Goal: Information Seeking & Learning: Find specific fact

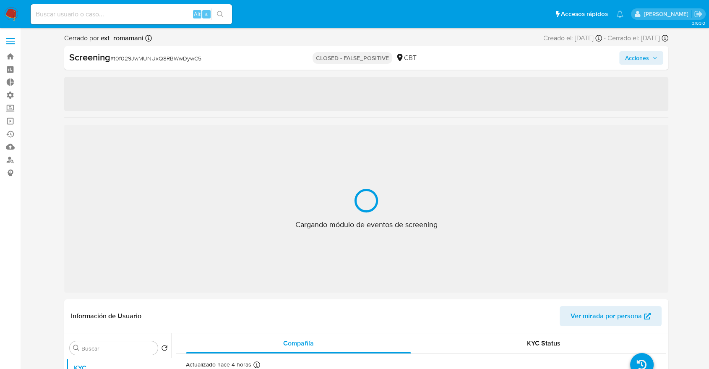
select select "10"
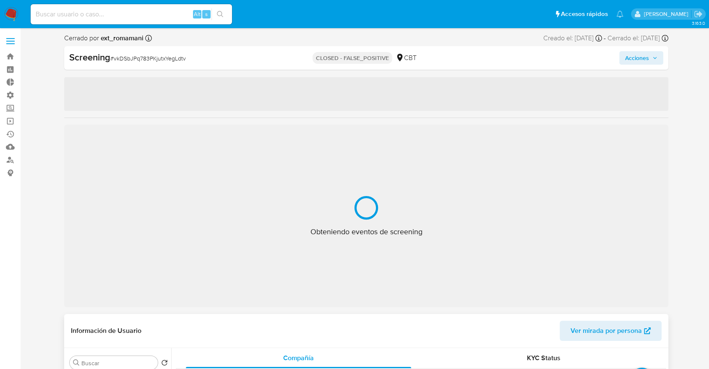
select select "10"
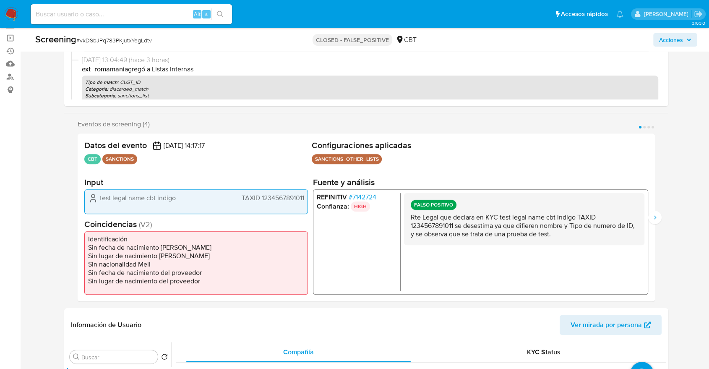
scroll to position [93, 0]
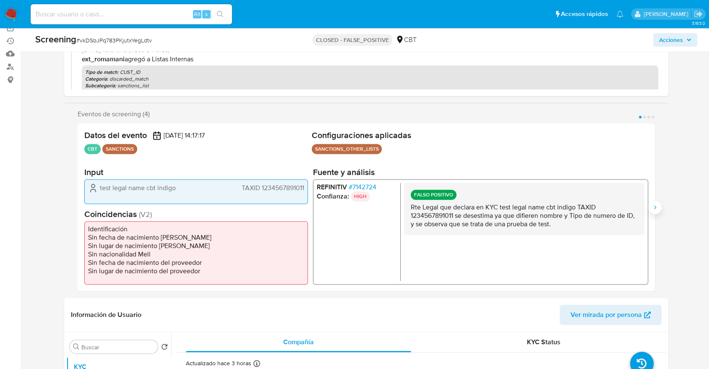
click at [654, 207] on icon "Siguiente" at bounding box center [654, 207] width 7 height 7
click at [80, 210] on icon "Anterior" at bounding box center [77, 207] width 7 height 7
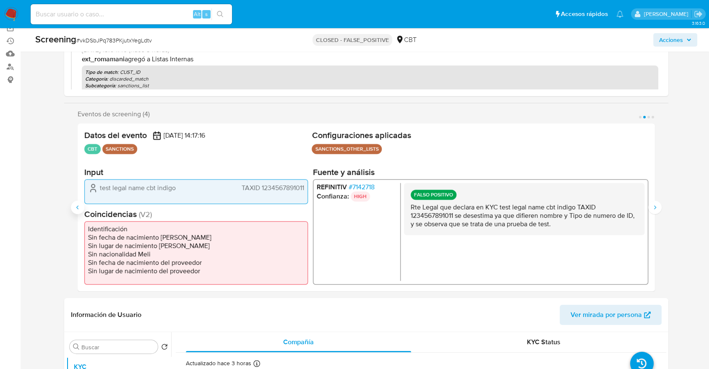
click at [80, 210] on icon "Anterior" at bounding box center [77, 207] width 7 height 7
click at [650, 204] on button "Siguiente" at bounding box center [654, 206] width 13 height 13
click at [78, 211] on button "Anterior" at bounding box center [77, 206] width 13 height 13
click at [657, 204] on icon "Siguiente" at bounding box center [654, 207] width 7 height 7
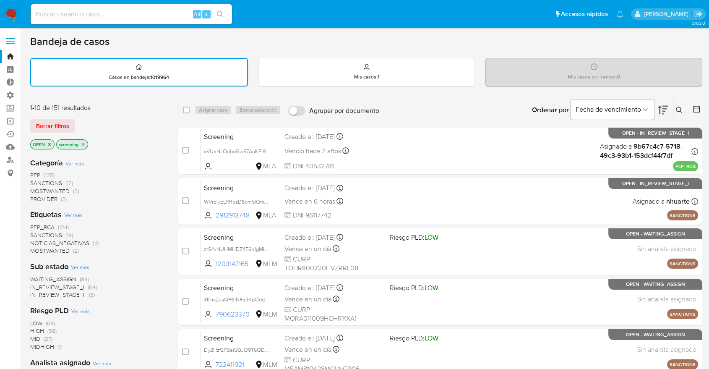
click at [44, 90] on div "Bandeja de casos Casos en bandeja : 1019964 Mis casos : 1 Mis casos por vencer …" at bounding box center [366, 346] width 672 height 622
click at [94, 126] on div "Borrar filtros" at bounding box center [97, 125] width 134 height 13
click at [35, 44] on h1 "Bandeja de casos" at bounding box center [69, 41] width 79 height 13
click at [81, 120] on div "Borrar filtros" at bounding box center [97, 125] width 134 height 13
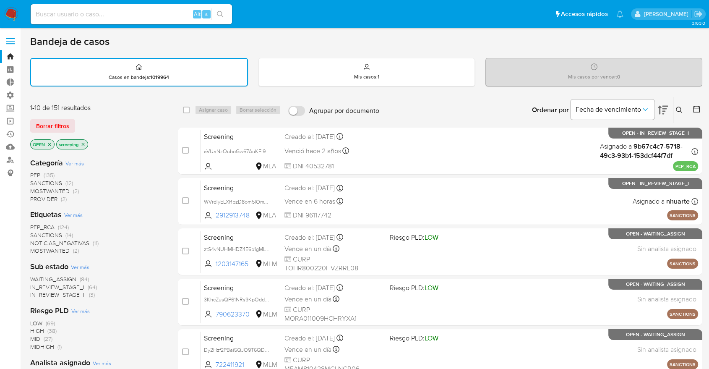
click at [79, 121] on div "Borrar filtros" at bounding box center [97, 125] width 134 height 13
click at [23, 120] on main "3.163.0" at bounding box center [354, 346] width 709 height 693
click at [34, 234] on span "SANCTIONS" at bounding box center [46, 235] width 32 height 8
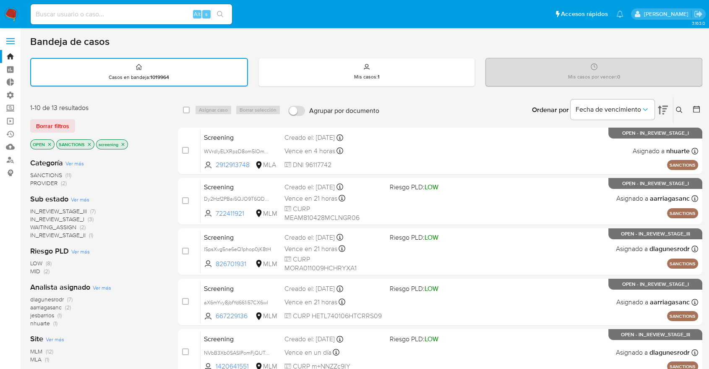
click at [87, 145] on icon "close-filter" at bounding box center [89, 144] width 5 height 5
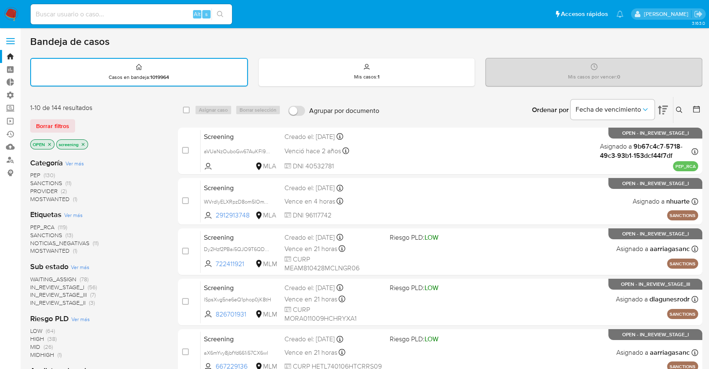
click at [38, 248] on span "MOSTWANTED" at bounding box center [49, 250] width 39 height 8
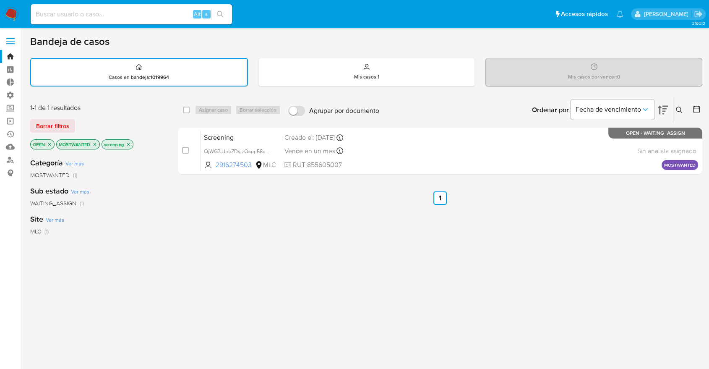
click at [95, 144] on icon "close-filter" at bounding box center [94, 144] width 5 height 5
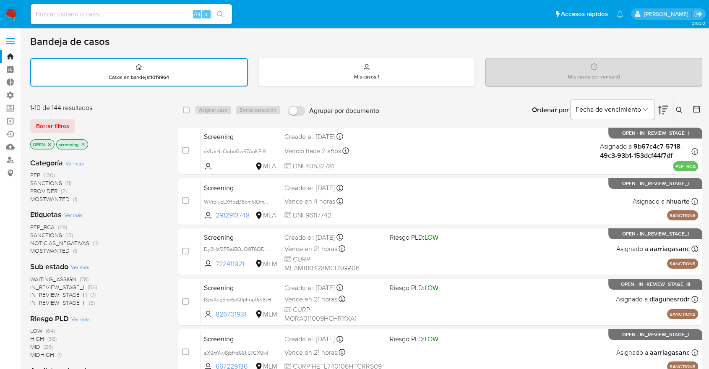
click at [35, 224] on span "PEP_RCA" at bounding box center [42, 227] width 24 height 8
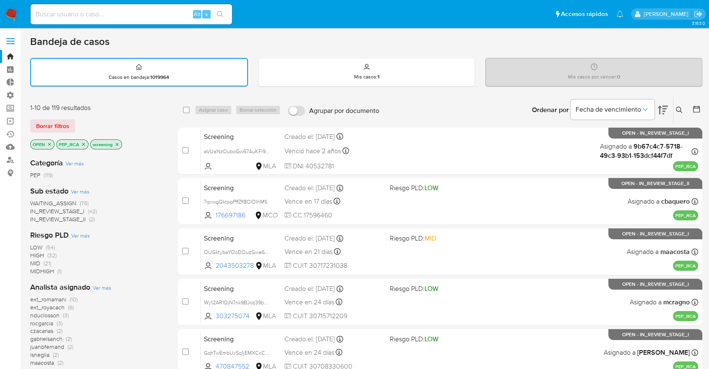
click at [35, 199] on span "WAITING_ASSIGN" at bounding box center [53, 203] width 46 height 8
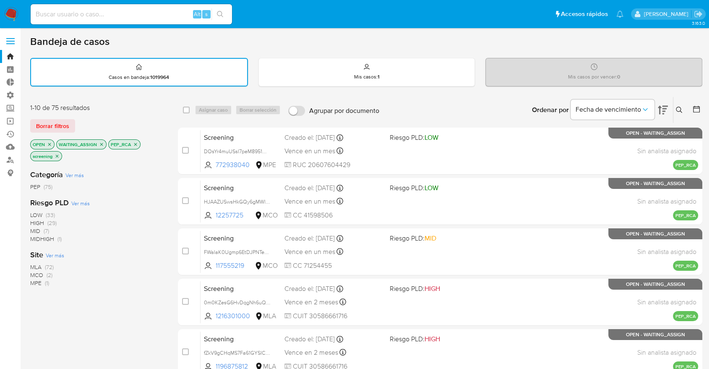
click at [49, 257] on span "Ver más" at bounding box center [55, 255] width 18 height 8
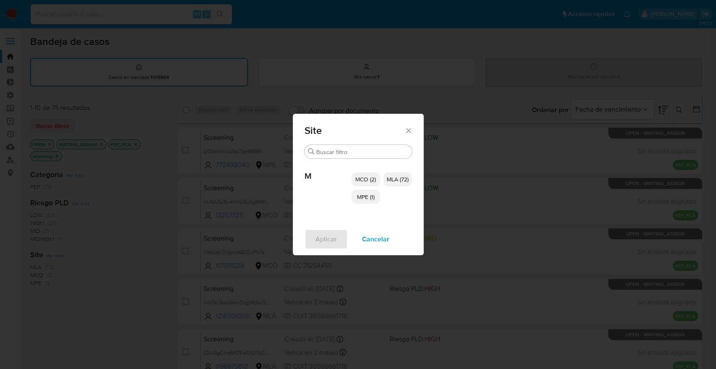
click at [361, 180] on span "MCO (2)" at bounding box center [365, 179] width 21 height 8
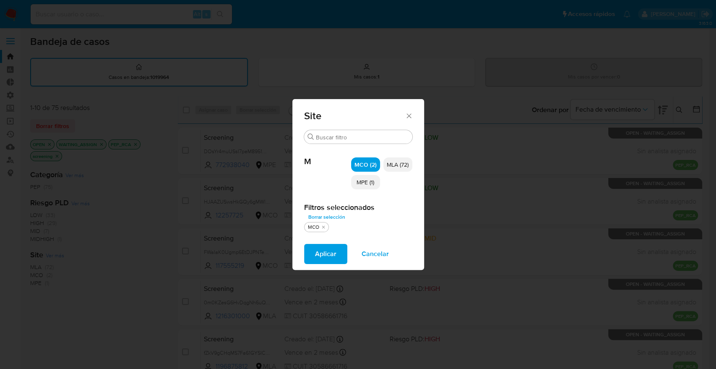
click at [362, 187] on p "MPE (1)" at bounding box center [365, 182] width 29 height 14
click at [339, 253] on button "Aplicar" at bounding box center [325, 254] width 43 height 20
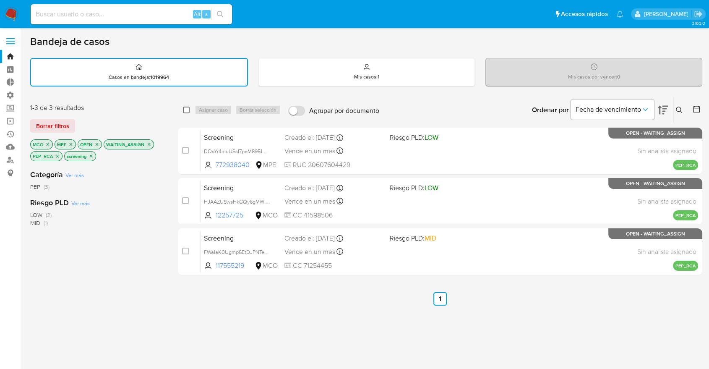
click at [186, 109] on input "checkbox" at bounding box center [186, 110] width 7 height 7
checkbox input "true"
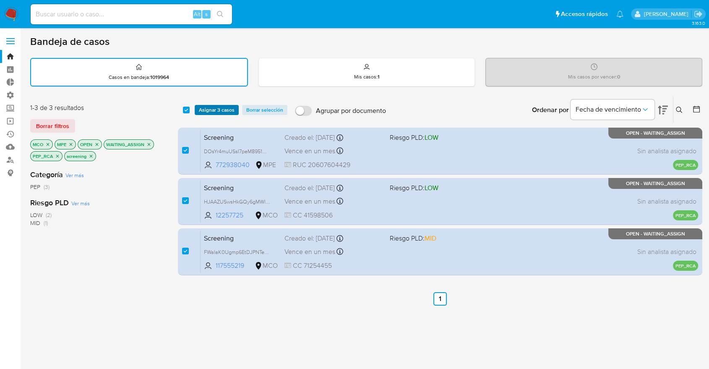
click at [201, 109] on span "Asignar 3 casos" at bounding box center [217, 110] width 36 height 8
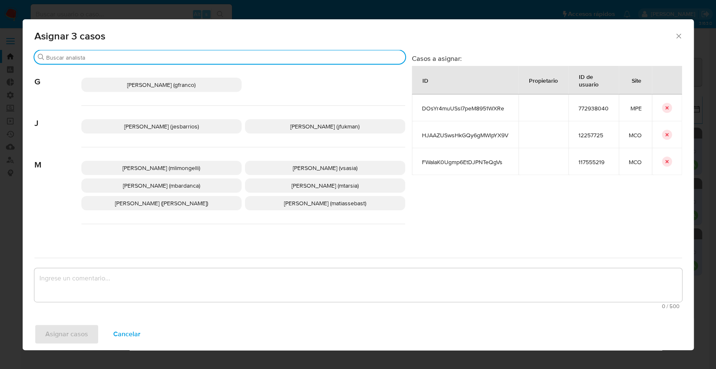
click at [130, 57] on input "Buscar" at bounding box center [224, 58] width 356 height 8
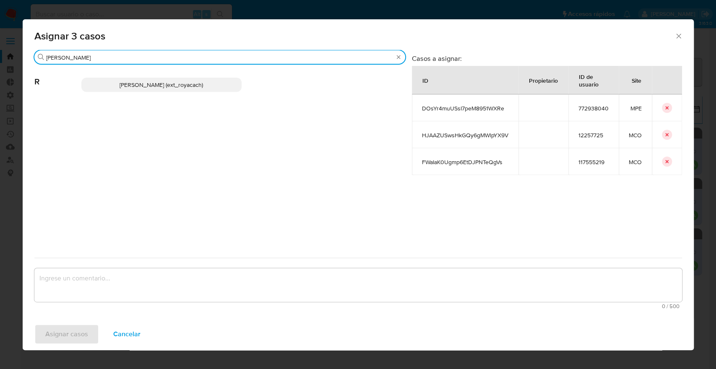
type input "romi"
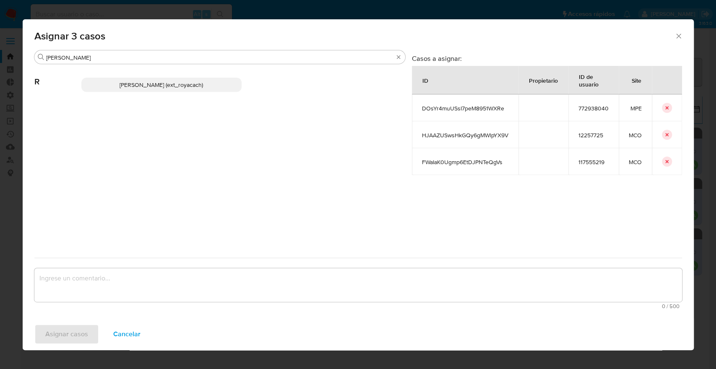
click at [218, 80] on p "Romina Isabel Yacachury (ext_royacach)" at bounding box center [161, 85] width 160 height 14
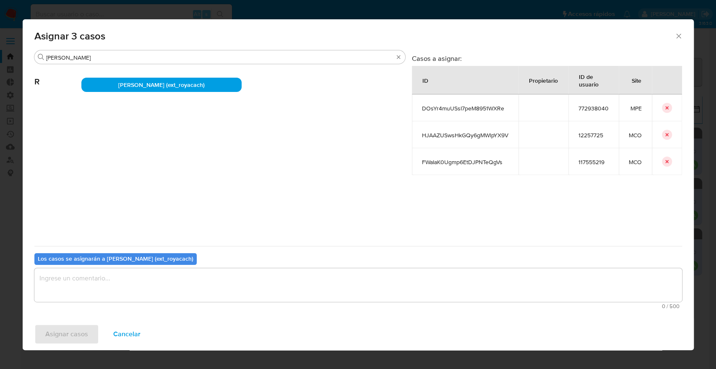
click at [135, 338] on span "Cancelar" at bounding box center [126, 334] width 27 height 18
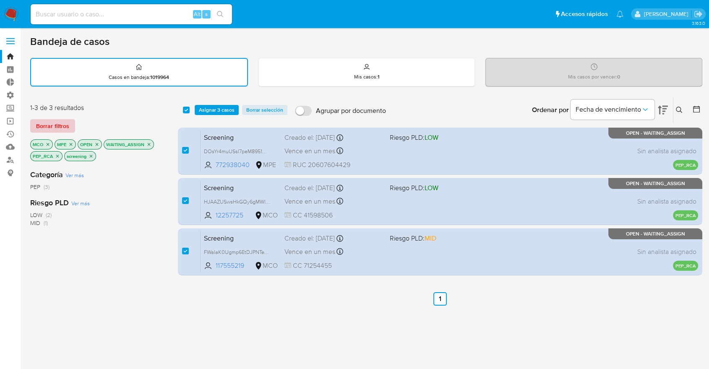
click at [69, 129] on button "Borrar filtros" at bounding box center [52, 125] width 45 height 13
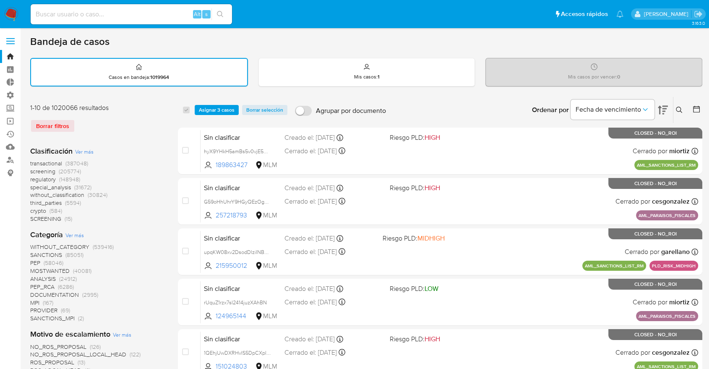
click at [201, 109] on span "Asignar 3 casos" at bounding box center [217, 110] width 36 height 8
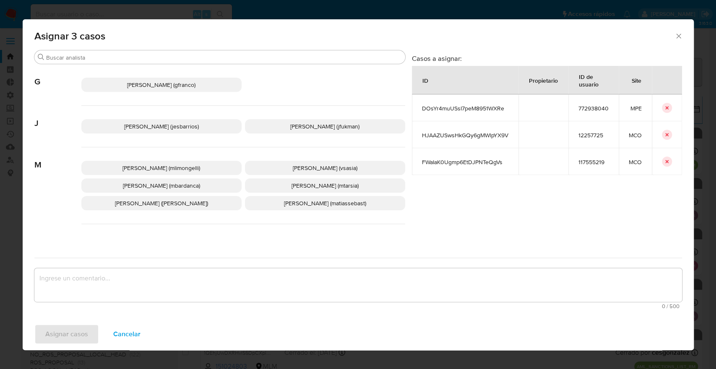
click at [117, 332] on span "Cancelar" at bounding box center [126, 334] width 27 height 18
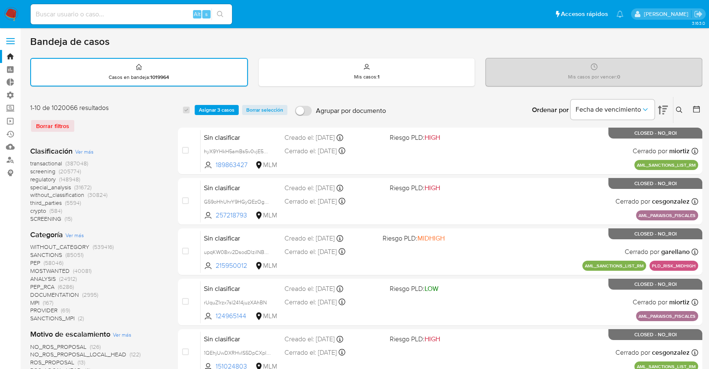
click at [15, 16] on img at bounding box center [11, 14] width 14 height 14
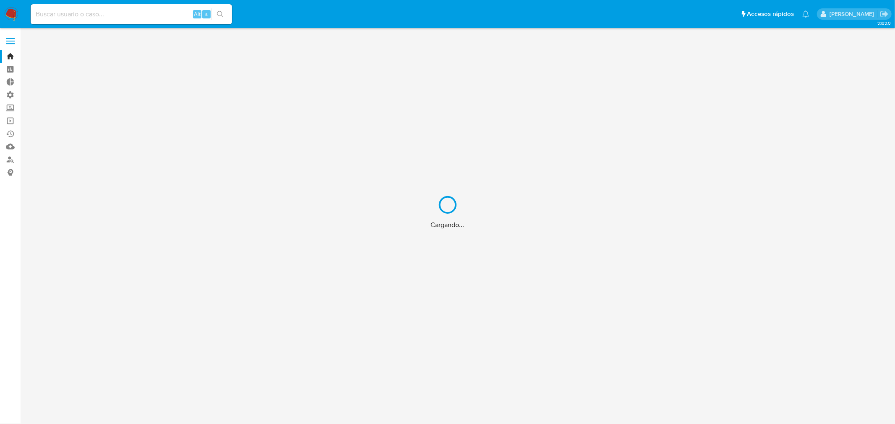
click at [130, 13] on div "Cargando..." at bounding box center [447, 212] width 895 height 424
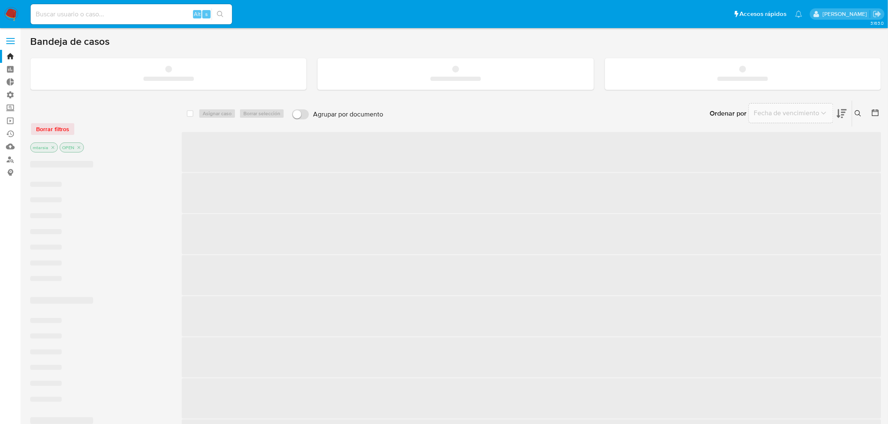
click at [130, 13] on input at bounding box center [131, 14] width 201 height 11
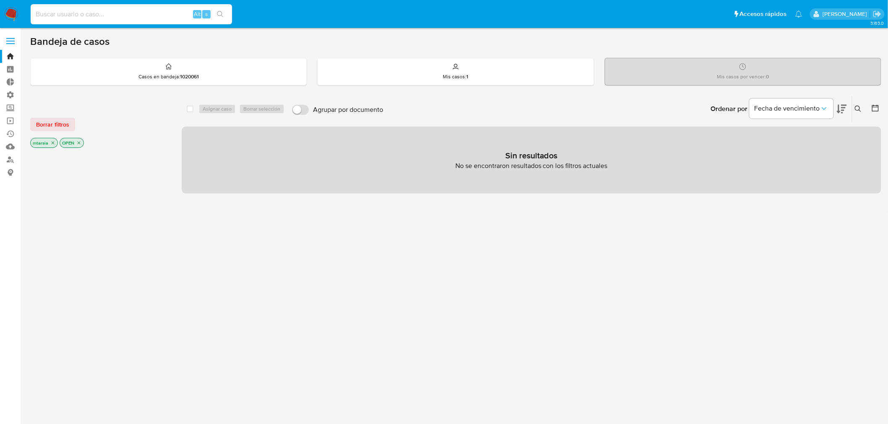
paste input "1333399003"
type input "1333399003"
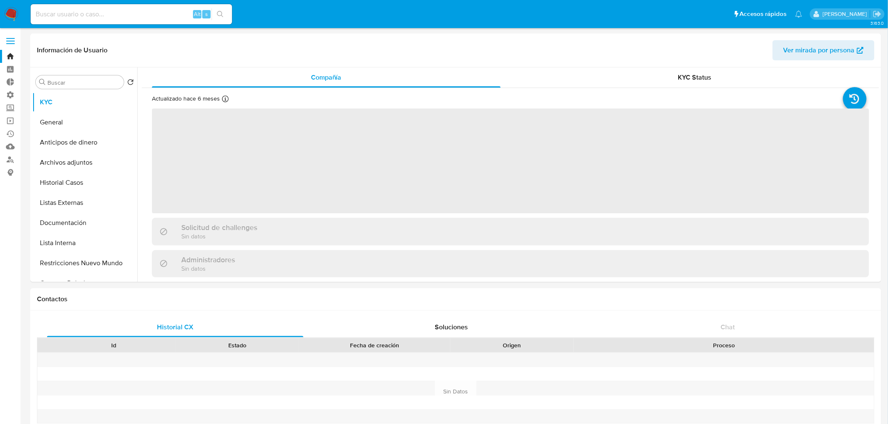
select select "10"
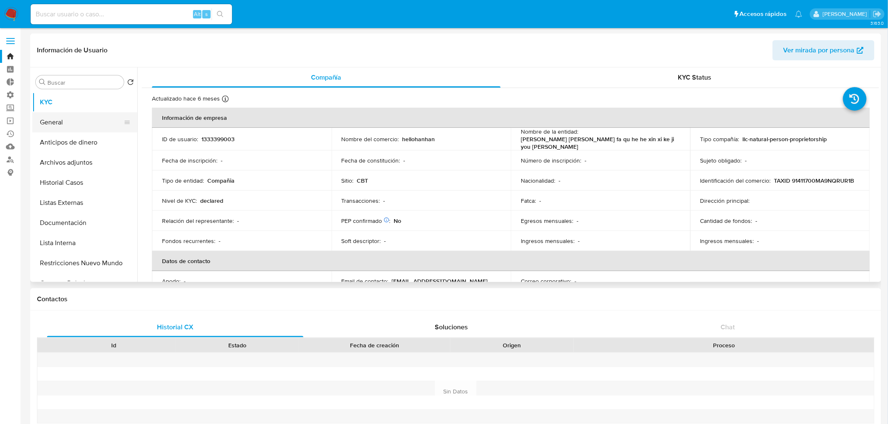
click at [85, 128] on button "General" at bounding box center [81, 122] width 98 height 20
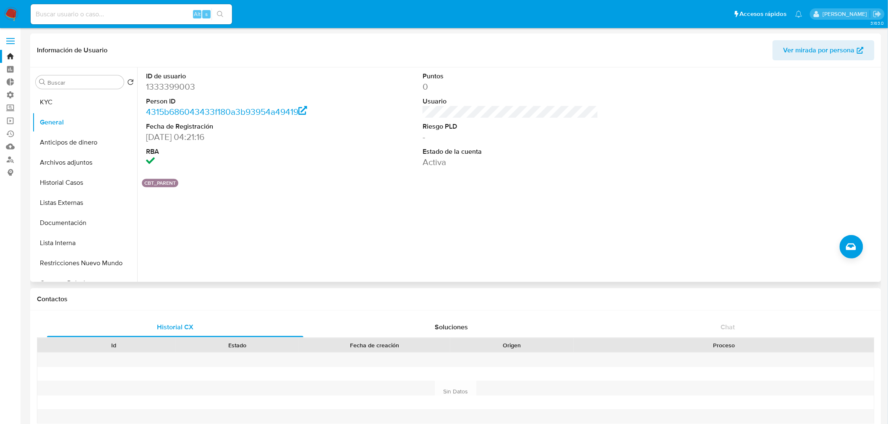
click at [152, 89] on dd "1333399003" at bounding box center [234, 87] width 176 height 12
copy dd "1333399003"
click at [258, 7] on ul "Pausado Ver notificaciones Alt s Accesos rápidos Presiona las siguientes teclas…" at bounding box center [416, 13] width 780 height 21
click at [690, 18] on ul "Pausado Ver notificaciones Alt s Accesos rápidos Presiona las siguientes teclas…" at bounding box center [416, 13] width 780 height 21
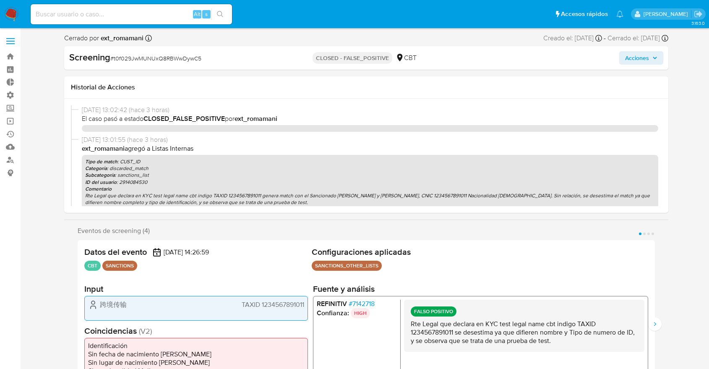
select select "10"
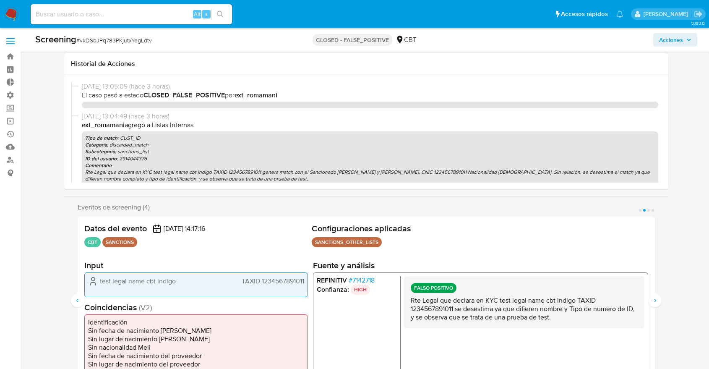
select select "10"
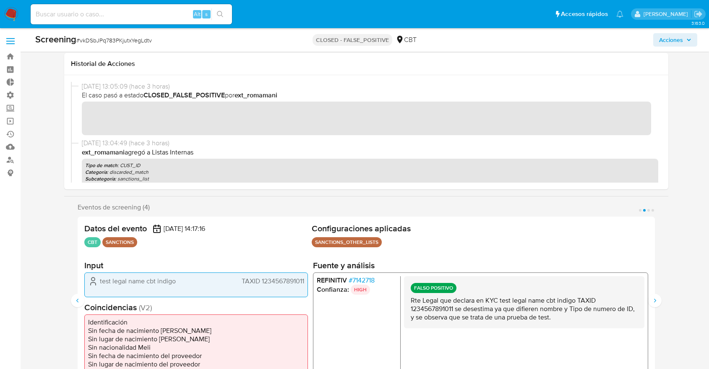
scroll to position [93, 0]
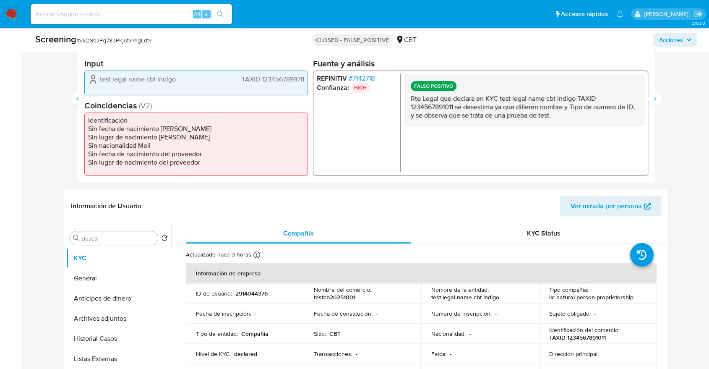
scroll to position [186, 0]
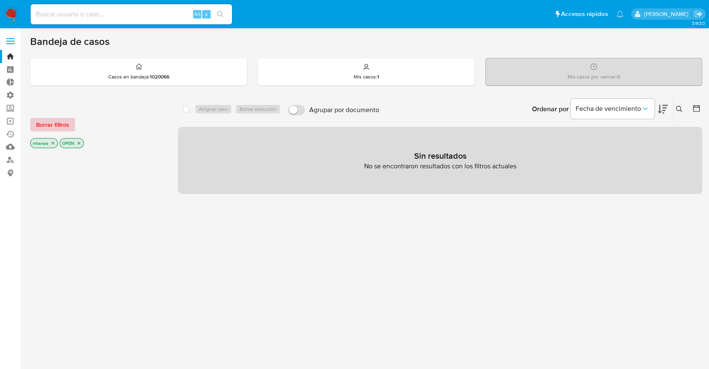
click at [68, 123] on span "Borrar filtros" at bounding box center [52, 125] width 33 height 12
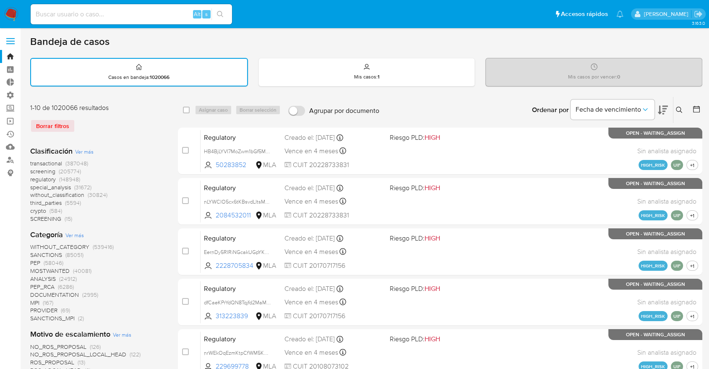
click at [32, 170] on span "screening" at bounding box center [42, 171] width 25 height 8
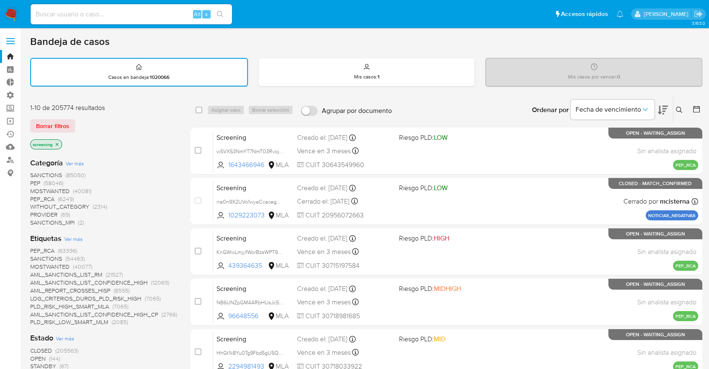
click at [37, 357] on span "OPEN" at bounding box center [38, 358] width 16 height 8
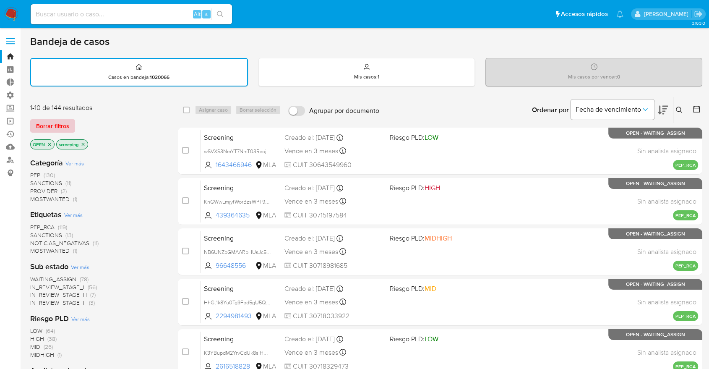
click at [72, 125] on button "Borrar filtros" at bounding box center [52, 125] width 45 height 13
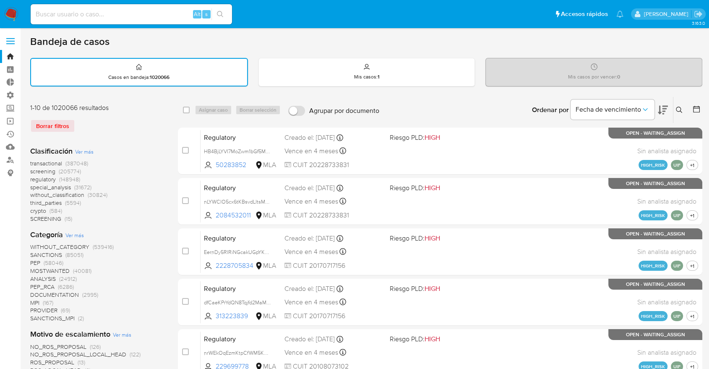
click at [32, 178] on span "regulatory" at bounding box center [43, 179] width 26 height 8
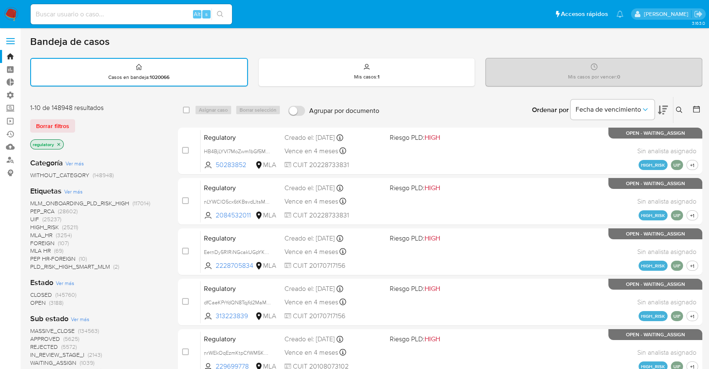
click at [35, 301] on span "OPEN" at bounding box center [38, 302] width 16 height 8
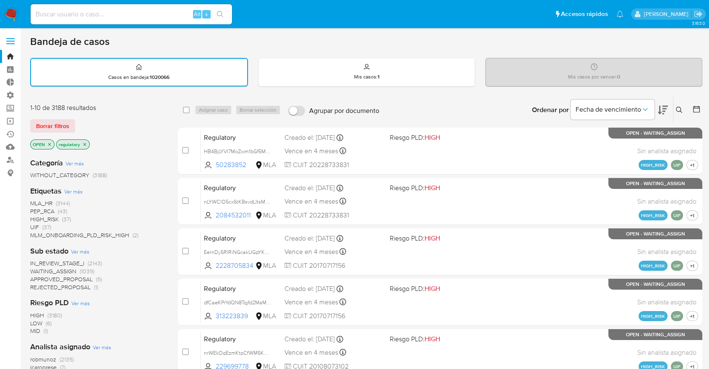
scroll to position [322, 0]
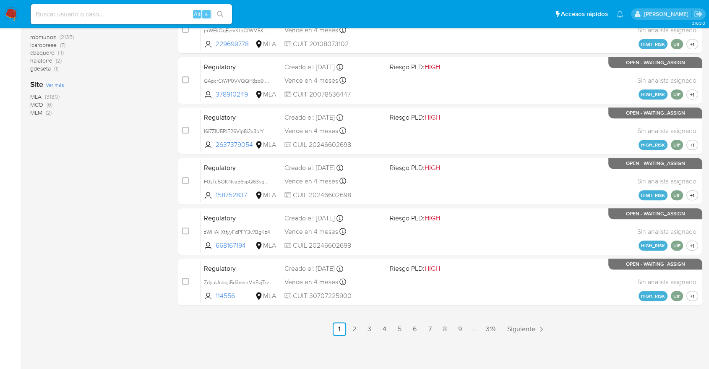
click at [35, 103] on span "MCO" at bounding box center [36, 104] width 13 height 8
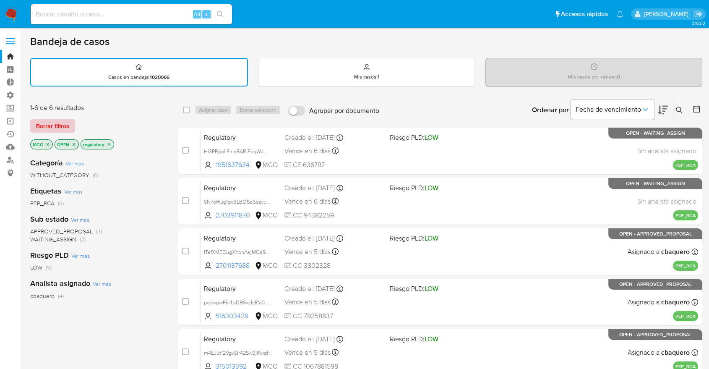
click at [71, 128] on button "Borrar filtros" at bounding box center [52, 125] width 45 height 13
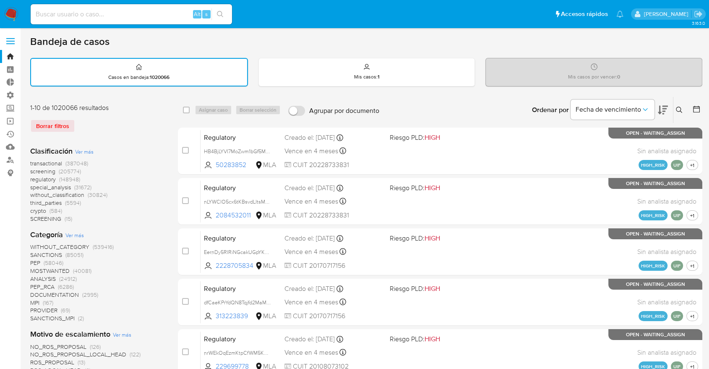
click at [33, 171] on span "screening" at bounding box center [42, 171] width 25 height 8
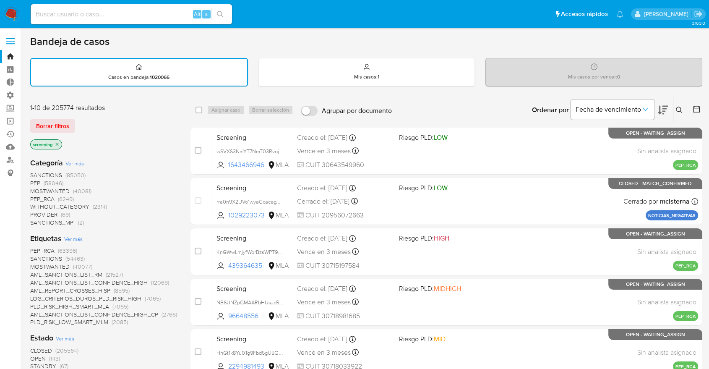
click at [37, 355] on span "OPEN" at bounding box center [38, 358] width 16 height 8
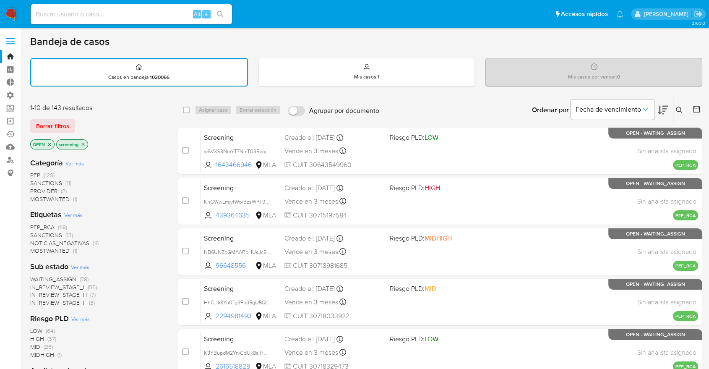
click at [78, 122] on div "Borrar filtros" at bounding box center [97, 125] width 134 height 13
click at [29, 98] on main "3.163.0" at bounding box center [354, 346] width 709 height 693
click at [37, 234] on span "SANCTIONS" at bounding box center [46, 235] width 32 height 8
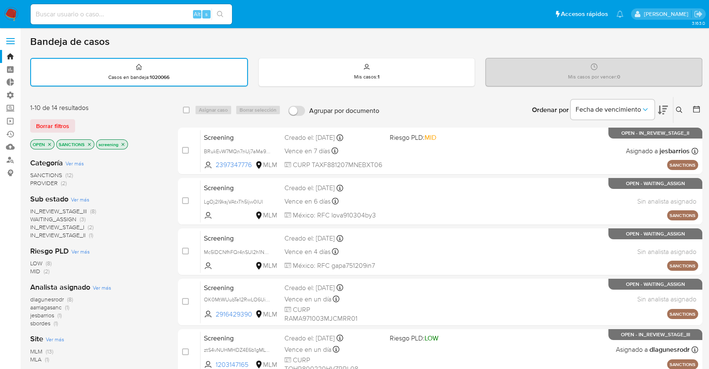
click at [35, 350] on span "MLM" at bounding box center [36, 351] width 12 height 8
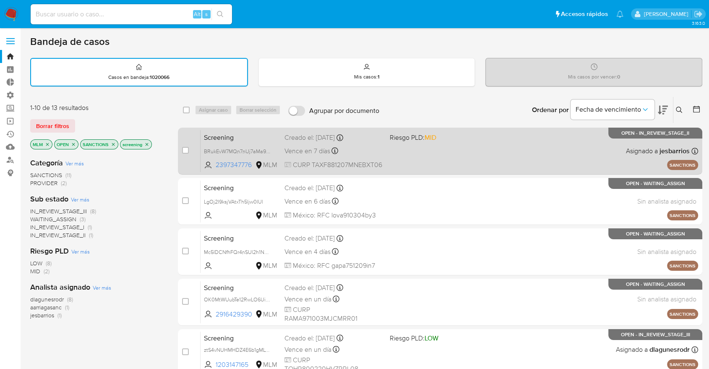
click at [253, 141] on span "Screening" at bounding box center [241, 136] width 74 height 11
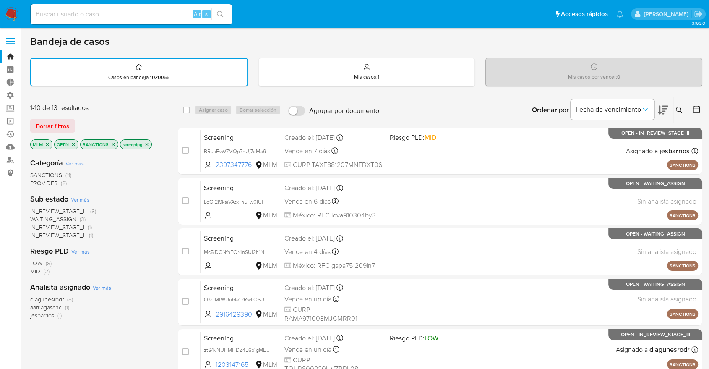
click at [47, 143] on icon "close-filter" at bounding box center [47, 144] width 5 height 5
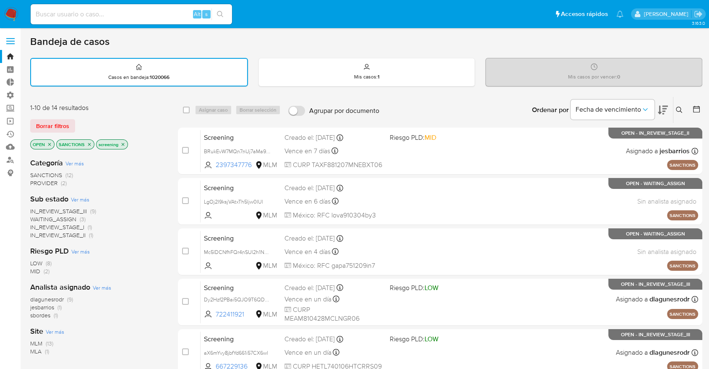
click at [88, 143] on icon "close-filter" at bounding box center [89, 144] width 5 height 5
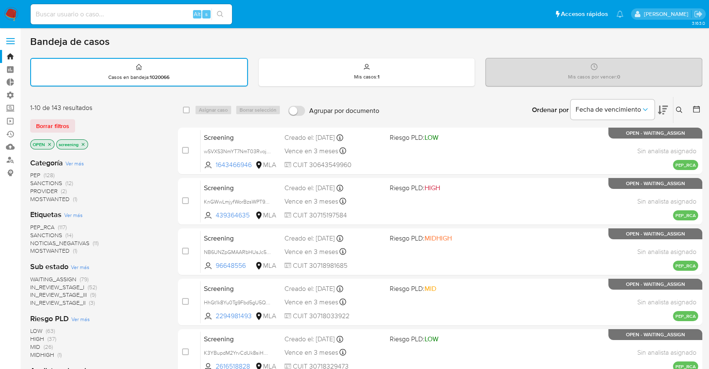
click at [83, 124] on div "Borrar filtros" at bounding box center [97, 125] width 134 height 13
click at [76, 122] on div "Borrar filtros" at bounding box center [97, 125] width 134 height 13
click at [80, 123] on div "Borrar filtros" at bounding box center [97, 125] width 134 height 13
click at [81, 123] on div "Borrar filtros" at bounding box center [97, 125] width 134 height 13
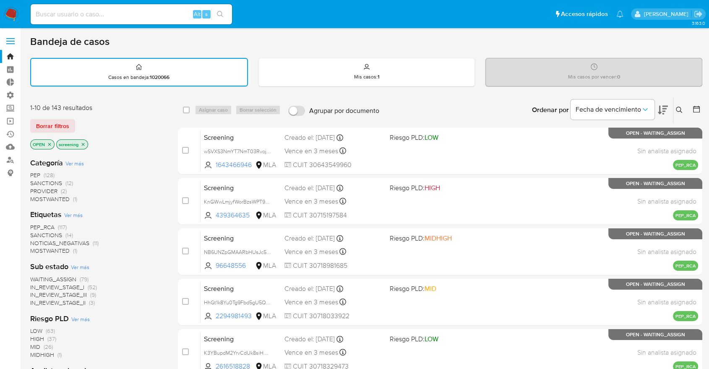
click at [695, 44] on div "Bandeja de casos" at bounding box center [366, 41] width 672 height 13
click at [679, 43] on div "Bandeja de casos" at bounding box center [366, 41] width 672 height 13
click at [77, 122] on div "Borrar filtros" at bounding box center [97, 125] width 134 height 13
click at [82, 122] on div "Borrar filtros" at bounding box center [97, 125] width 134 height 13
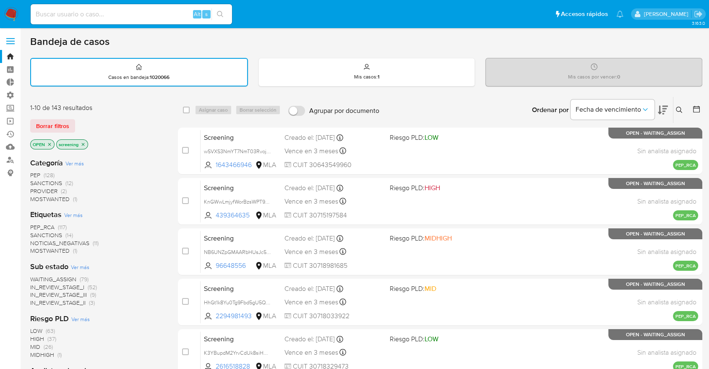
click at [26, 122] on main "3.163.0" at bounding box center [354, 346] width 709 height 693
click at [495, 40] on div "Bandeja de casos" at bounding box center [366, 41] width 672 height 13
click at [36, 233] on span "SANCTIONS" at bounding box center [46, 235] width 32 height 8
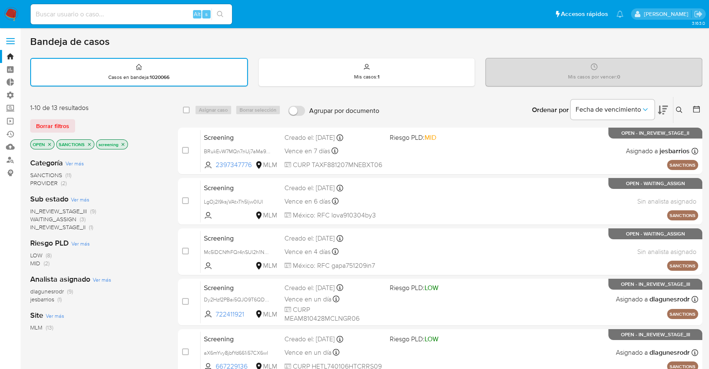
click at [661, 105] on icon at bounding box center [663, 110] width 10 height 10
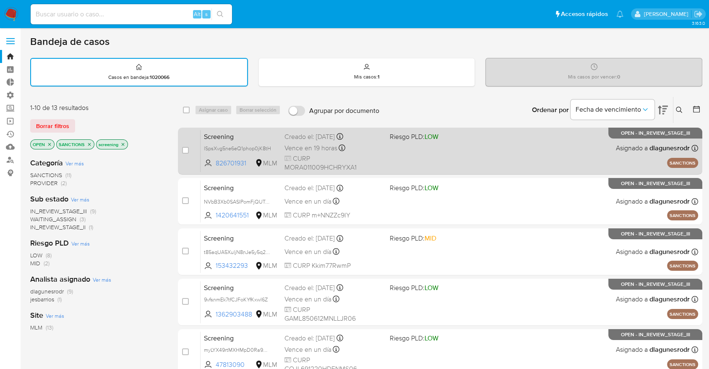
click at [240, 133] on span "Screening" at bounding box center [241, 135] width 74 height 11
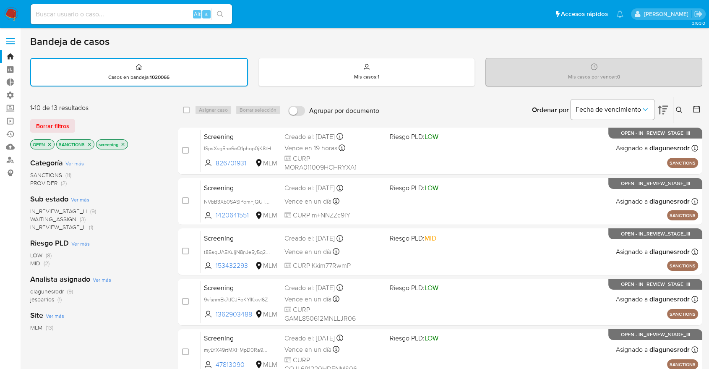
click at [90, 143] on icon "close-filter" at bounding box center [89, 144] width 5 height 5
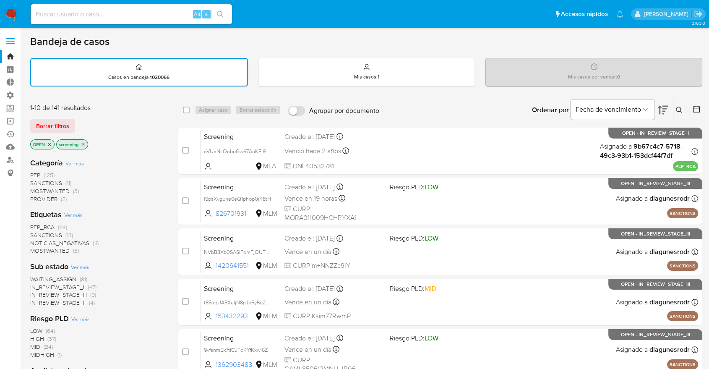
click at [39, 246] on span "MOSTWANTED" at bounding box center [49, 250] width 39 height 8
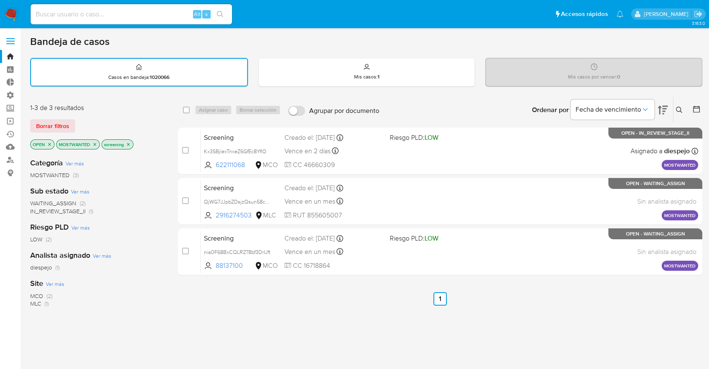
click at [141, 115] on div "1-3 de 3 resultados Borrar filtros OPEN MOSTWANTED screening" at bounding box center [97, 127] width 134 height 48
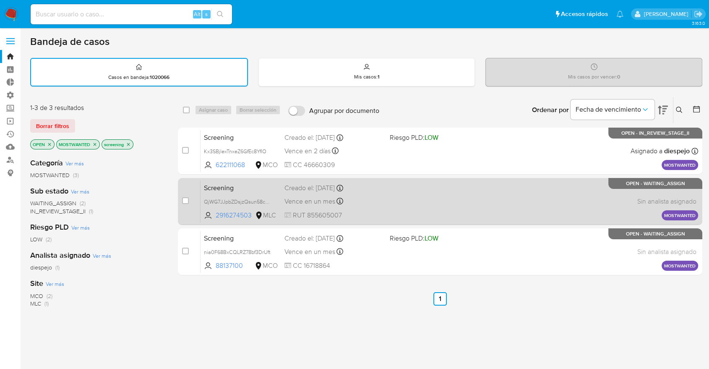
click at [235, 184] on span "Screening" at bounding box center [241, 187] width 74 height 11
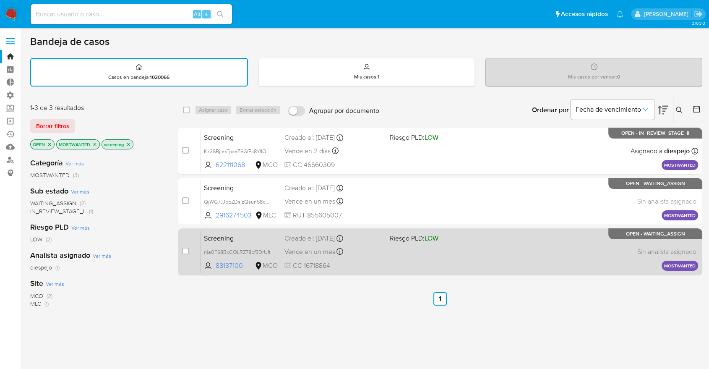
click at [228, 233] on span "Screening" at bounding box center [241, 237] width 74 height 11
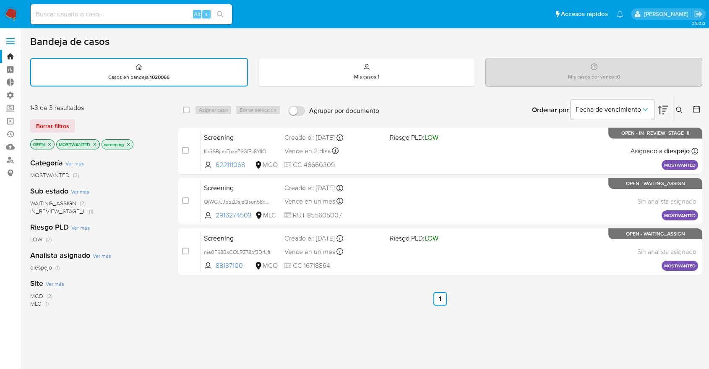
click at [95, 142] on icon "close-filter" at bounding box center [94, 144] width 5 height 5
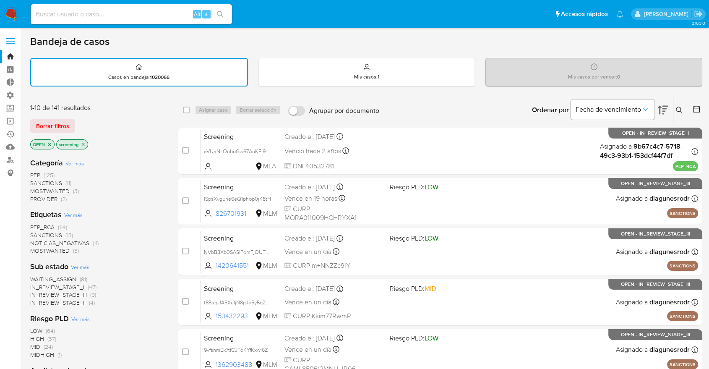
click at [35, 224] on span "PEP_RCA" at bounding box center [42, 227] width 24 height 8
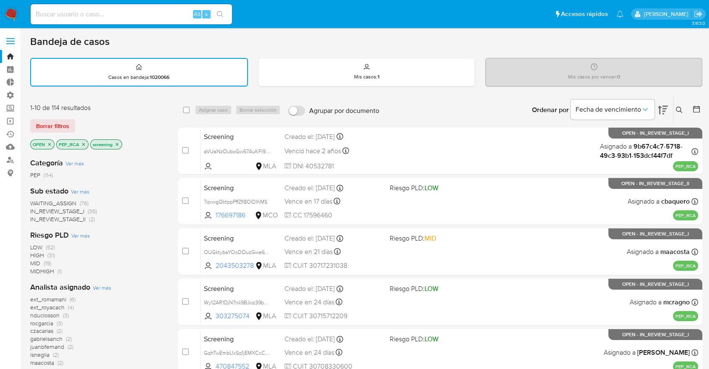
click at [38, 199] on span "WAITING_ASSIGN" at bounding box center [53, 203] width 46 height 8
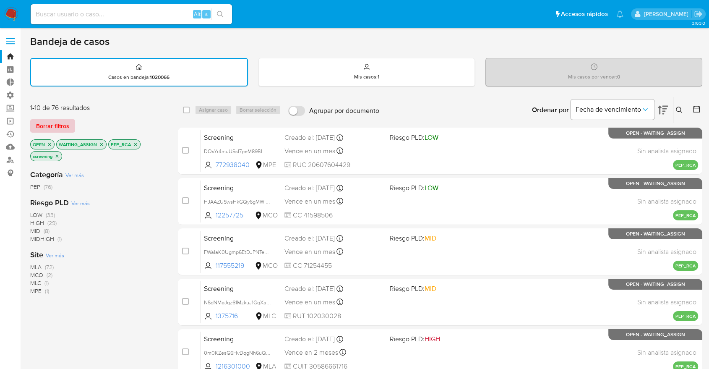
click at [66, 126] on span "Borrar filtros" at bounding box center [52, 126] width 33 height 12
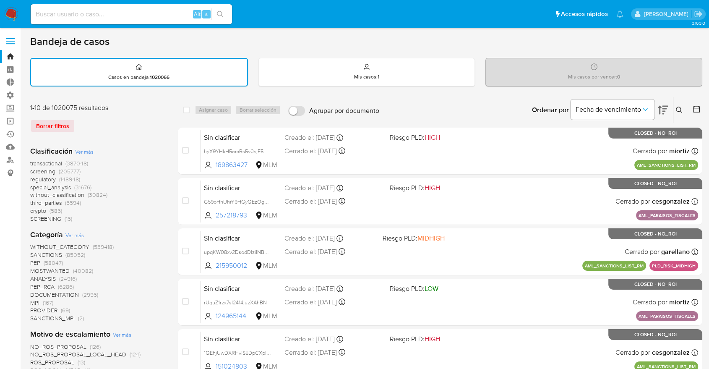
click at [32, 177] on span "regulatory" at bounding box center [43, 179] width 26 height 8
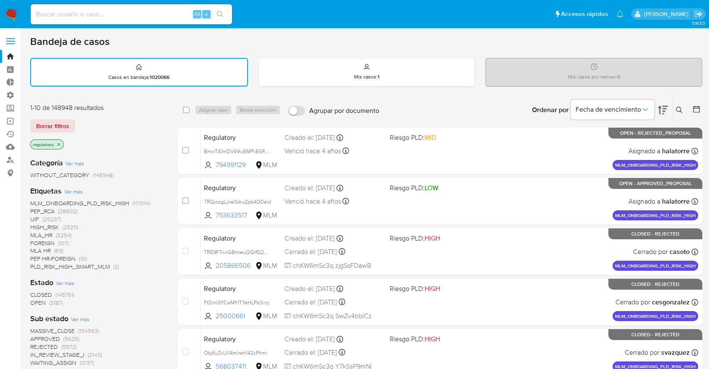
click at [34, 301] on span "OPEN" at bounding box center [38, 302] width 16 height 8
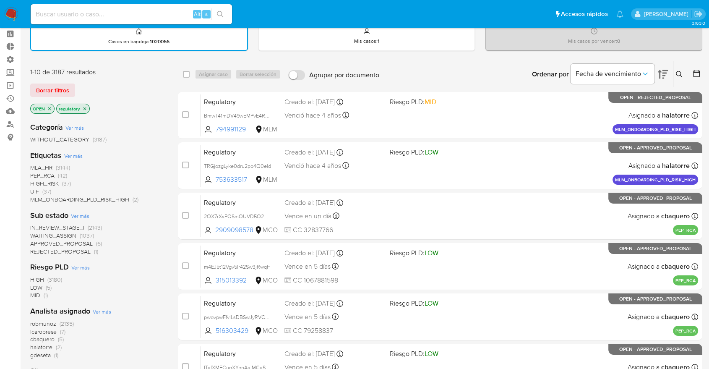
scroll to position [93, 0]
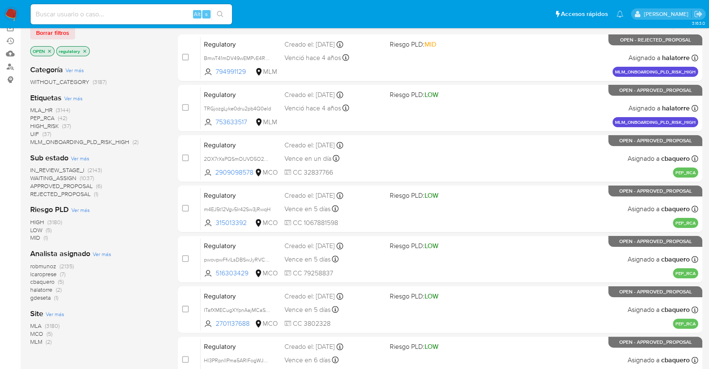
click at [33, 334] on span "MCO" at bounding box center [36, 333] width 13 height 8
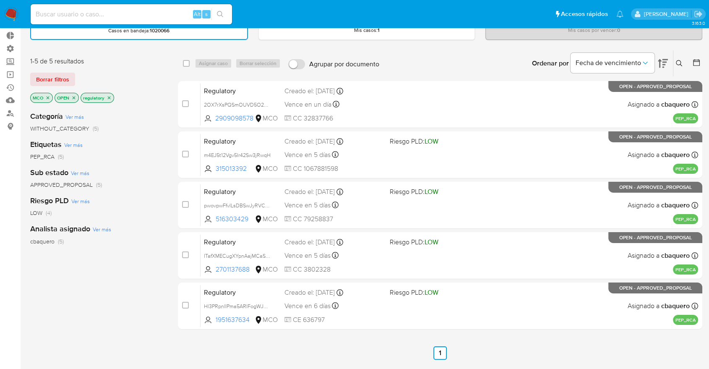
click at [134, 304] on div "Categoría Ver más WITHOUT_CATEGORY (5) Etiquetas Ver más PEP_RCA (5) Sub estado…" at bounding box center [97, 246] width 134 height 285
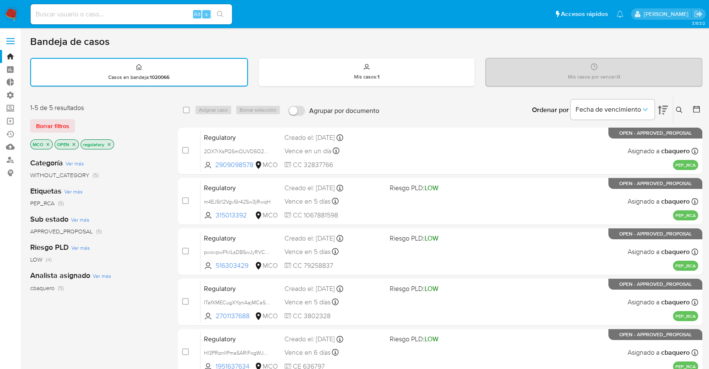
click at [99, 108] on div "1-5 de 5 resultados" at bounding box center [97, 107] width 134 height 9
click at [66, 123] on span "Borrar filtros" at bounding box center [52, 126] width 33 height 12
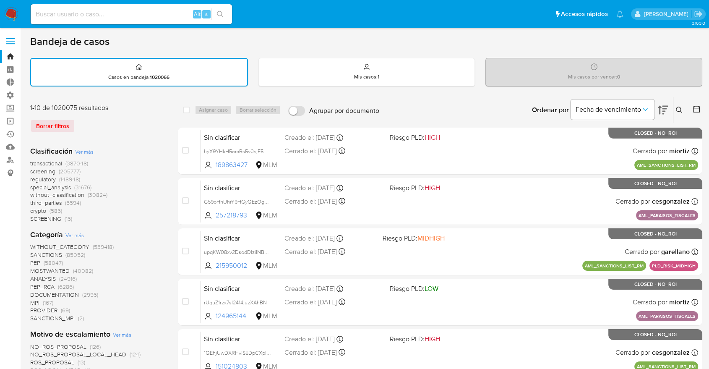
click at [31, 172] on span "screening" at bounding box center [42, 171] width 25 height 8
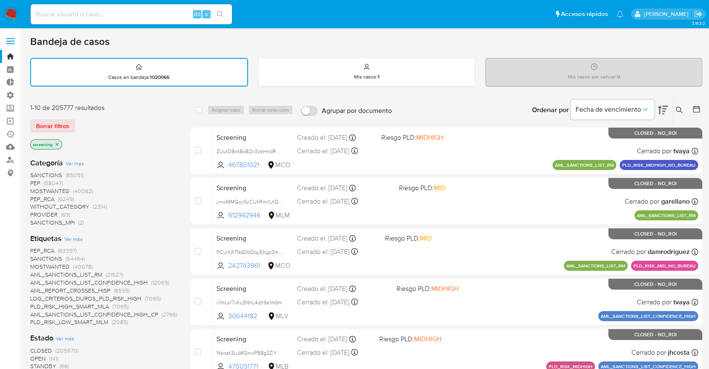
click at [37, 354] on span "OPEN" at bounding box center [38, 358] width 16 height 8
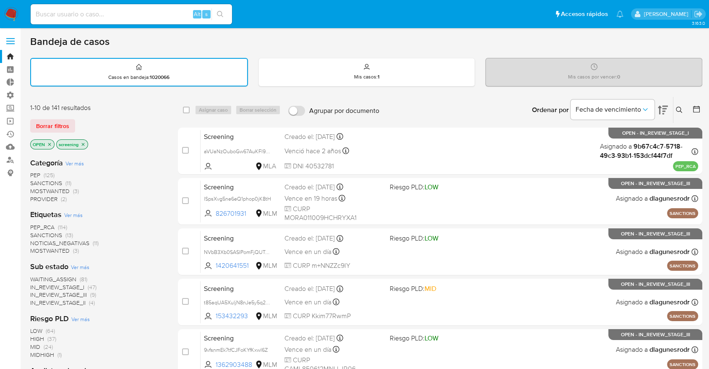
click at [78, 120] on div "Borrar filtros" at bounding box center [97, 125] width 134 height 13
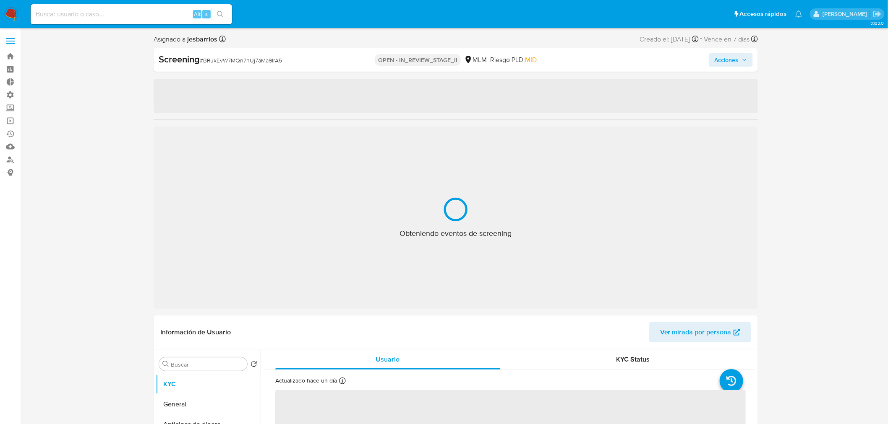
select select "10"
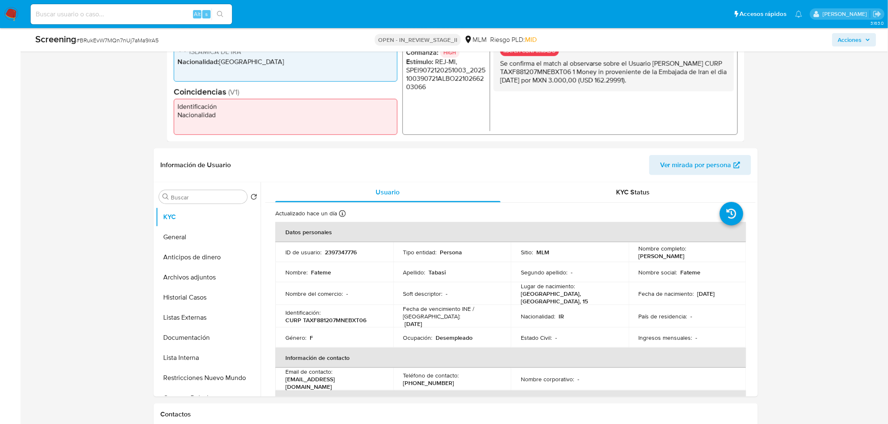
scroll to position [279, 0]
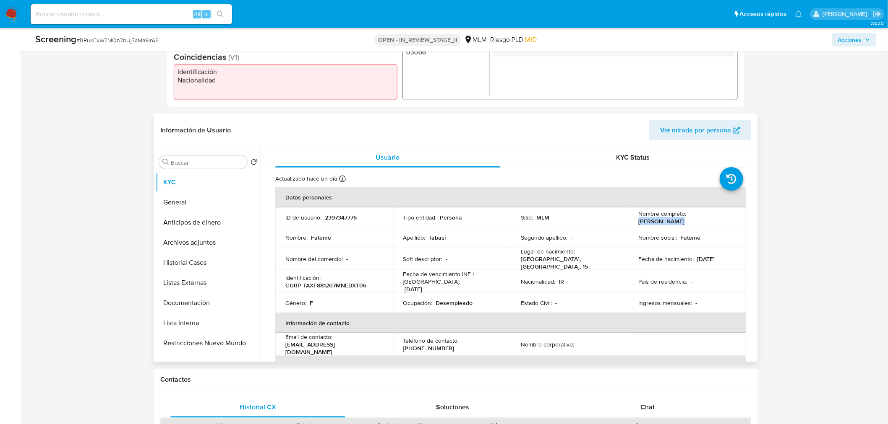
drag, startPoint x: 687, startPoint y: 217, endPoint x: 740, endPoint y: 220, distance: 52.9
click at [716, 220] on td "Nombre completo : [PERSON_NAME]" at bounding box center [687, 218] width 118 height 20
copy p "[PERSON_NAME]"
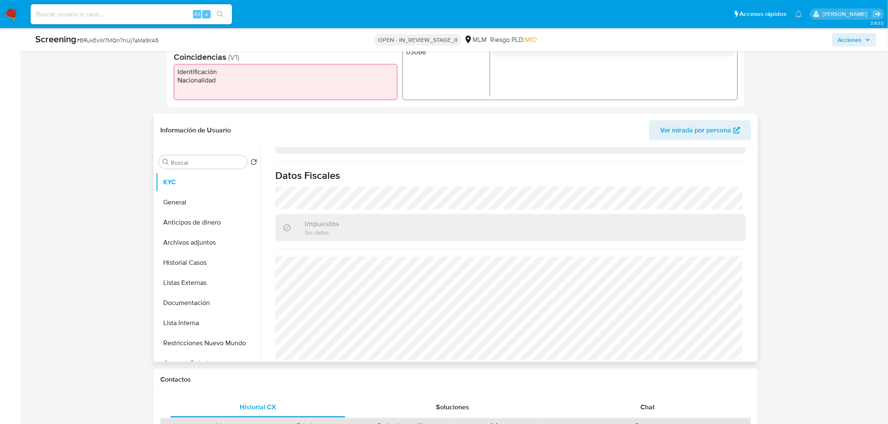
scroll to position [326, 0]
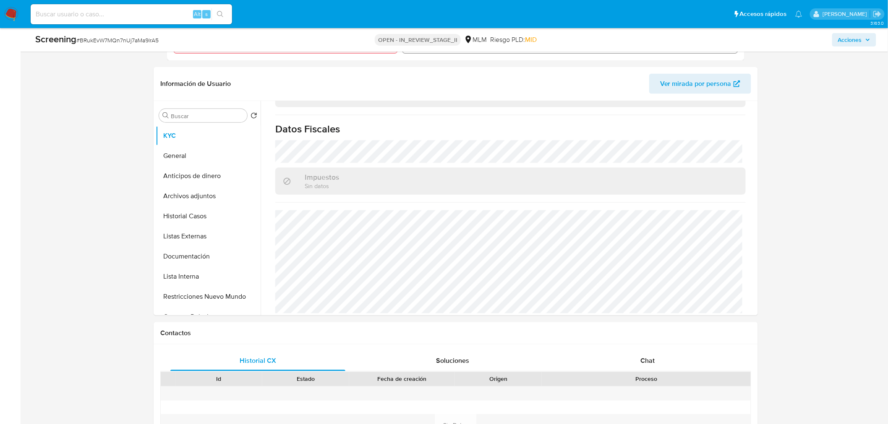
click at [716, 276] on div "Asignado a jesbarrios Asignado el: [DATE] 08:58:20 Creado el: [DATE] Creado el:…" at bounding box center [455, 411] width 851 height 1406
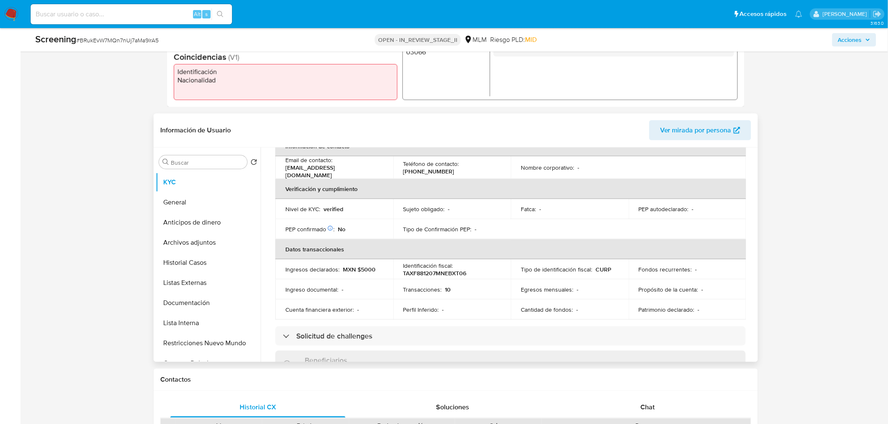
scroll to position [149, 0]
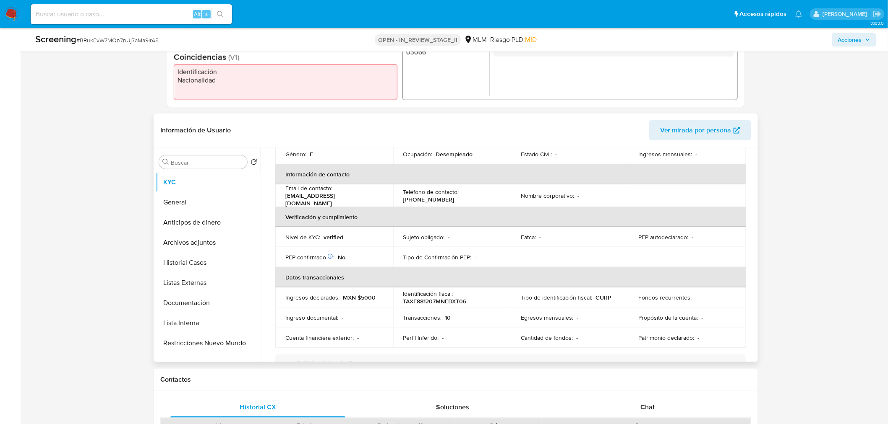
click at [633, 288] on td "Fondos recurrentes : -" at bounding box center [687, 298] width 118 height 20
click at [404, 298] on p "TAXF881207MNEBXT06" at bounding box center [434, 302] width 63 height 8
copy p "TAXF881207MNEBXT06"
click at [716, 295] on div "Fondos recurrentes : -" at bounding box center [687, 298] width 98 height 8
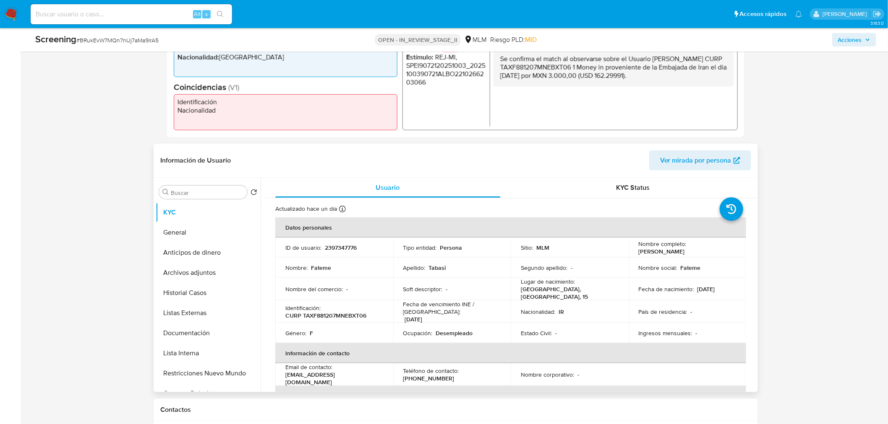
scroll to position [233, 0]
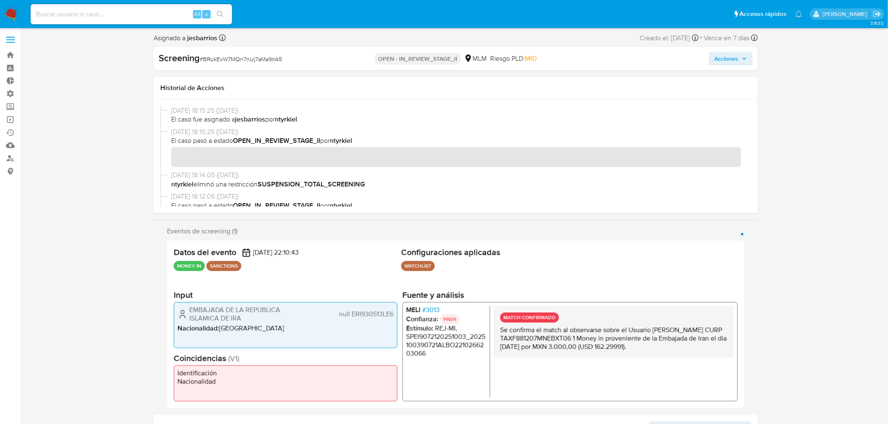
scroll to position [0, 0]
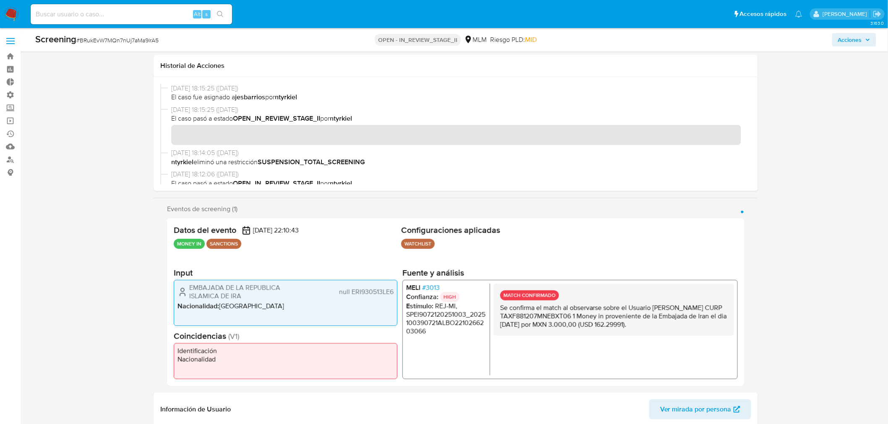
scroll to position [279, 0]
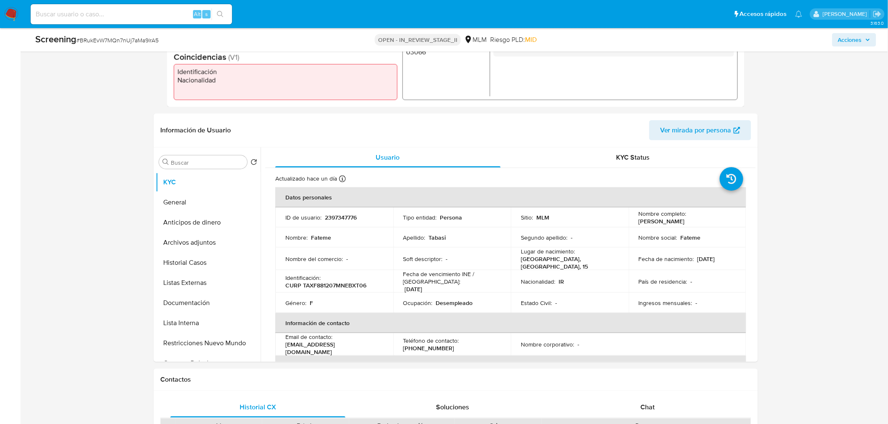
drag, startPoint x: 693, startPoint y: 257, endPoint x: 722, endPoint y: 257, distance: 28.5
click at [716, 257] on div "Fecha de nacimiento : 07/12/1988" at bounding box center [687, 259] width 98 height 8
copy p "[DATE]"
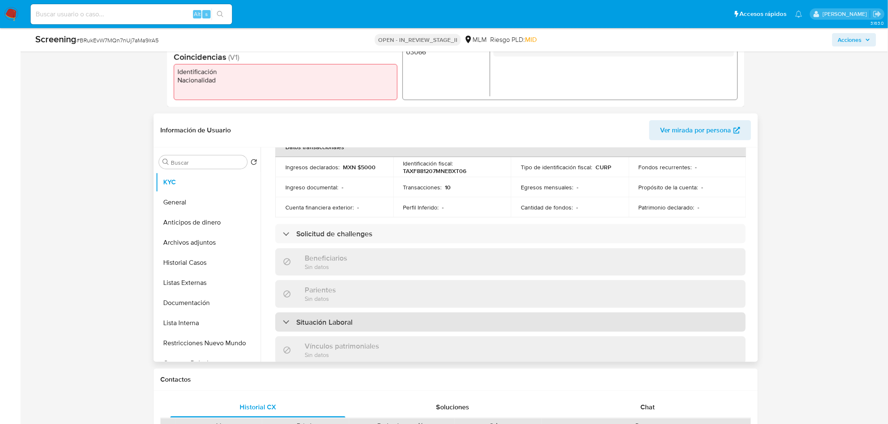
click at [694, 315] on div "Situación Laboral" at bounding box center [510, 322] width 470 height 19
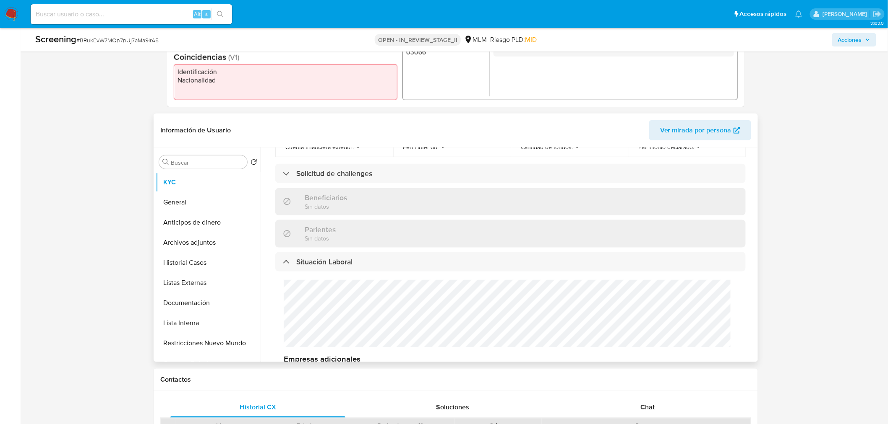
scroll to position [419, 0]
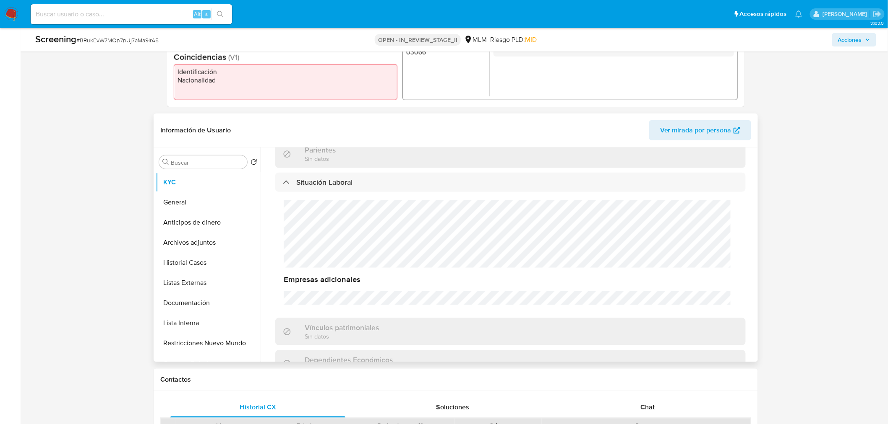
click at [694, 275] on h3 "Empresas adicionales" at bounding box center [510, 280] width 453 height 10
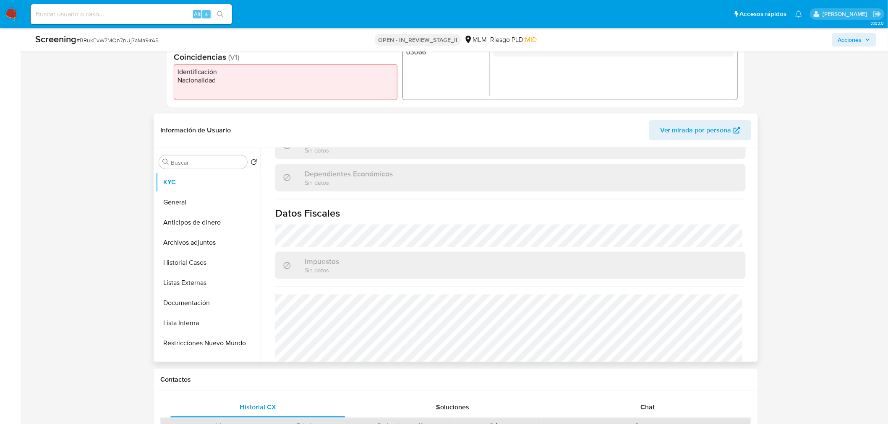
scroll to position [643, 0]
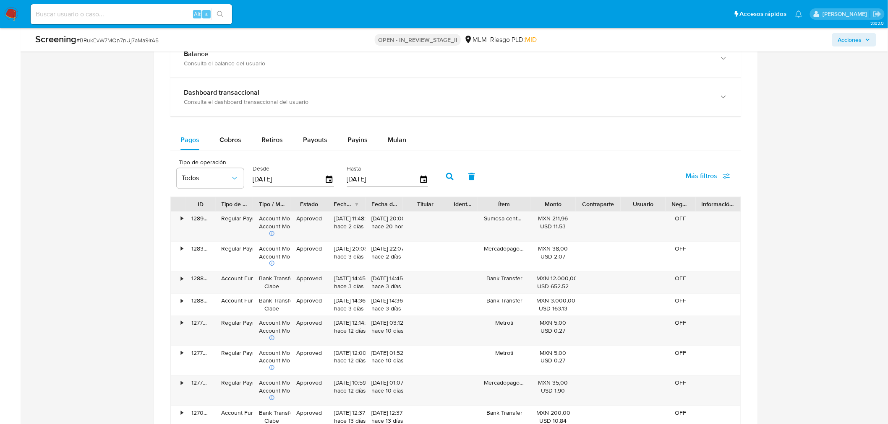
scroll to position [839, 0]
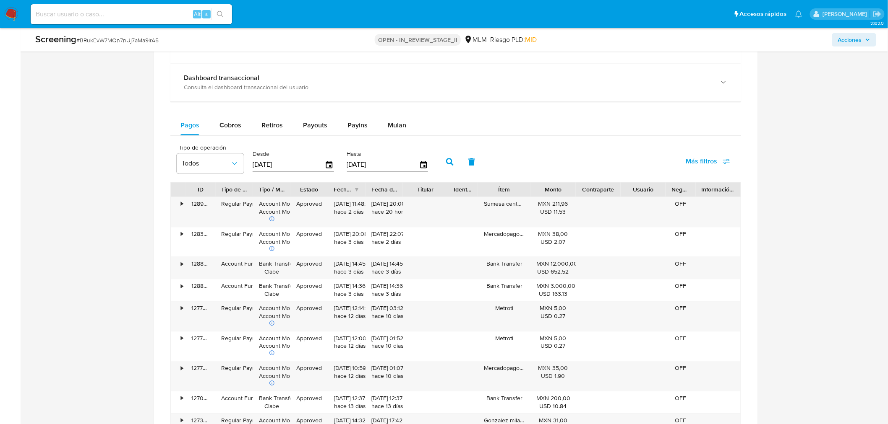
click at [689, 16] on ul "Pausado Ver notificaciones Alt s Accesos rápidos Presiona las siguientes teclas…" at bounding box center [416, 13] width 780 height 21
click at [703, 10] on ul "Pausado Ver notificaciones Alt s Accesos rápidos Presiona las siguientes teclas…" at bounding box center [416, 13] width 780 height 21
click at [182, 208] on div "•" at bounding box center [182, 204] width 2 height 8
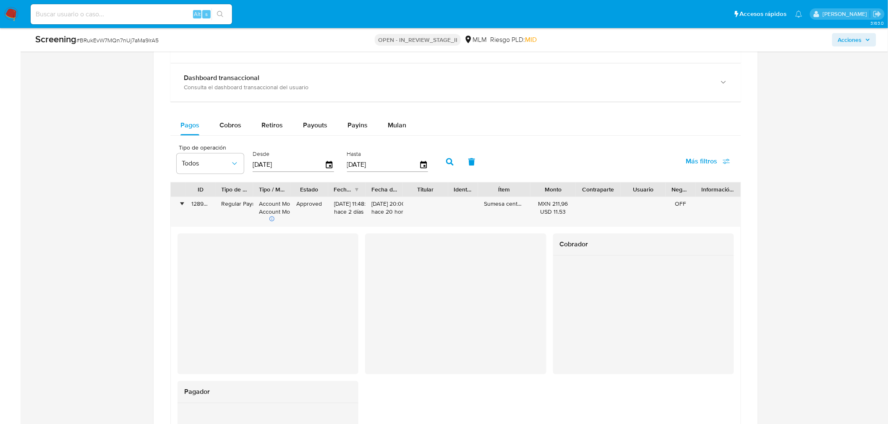
scroll to position [932, 0]
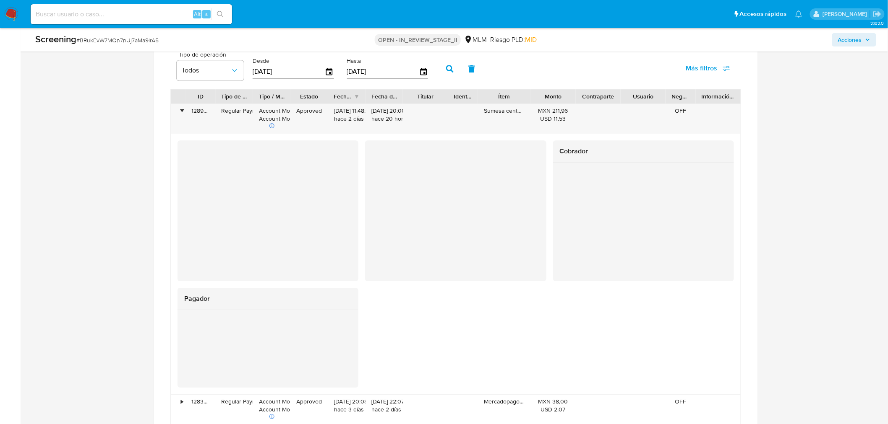
click at [182, 115] on div "•" at bounding box center [182, 111] width 2 height 8
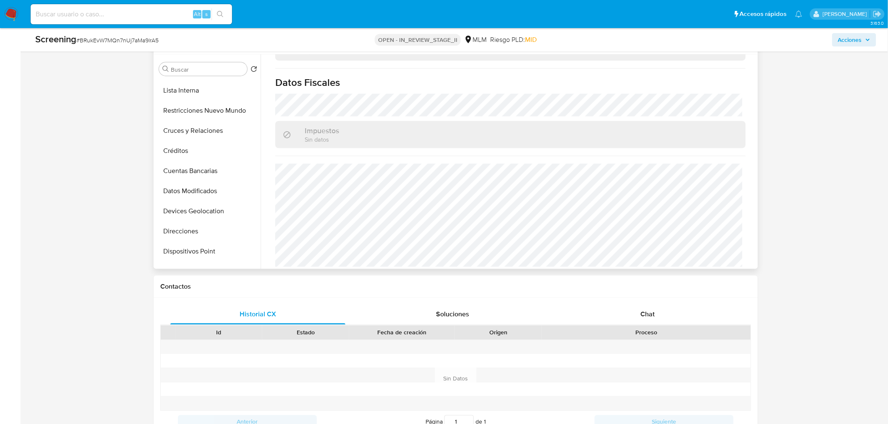
scroll to position [139, 0]
click at [216, 219] on button "Devices Geolocation" at bounding box center [205, 212] width 98 height 20
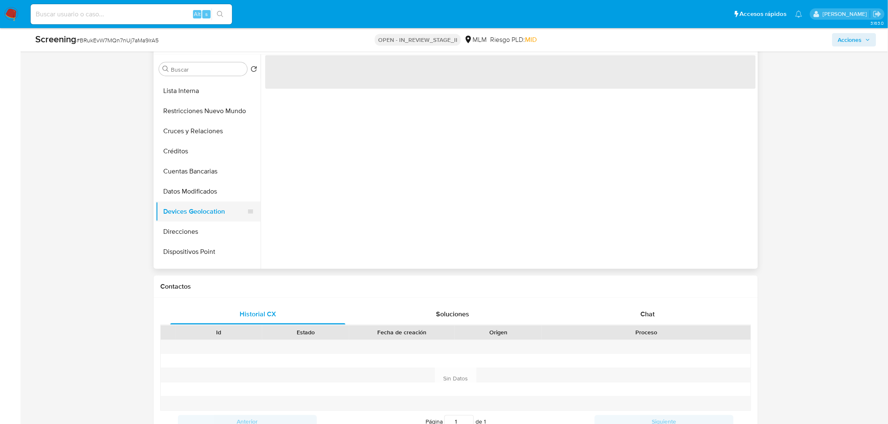
scroll to position [0, 0]
click at [216, 224] on button "Direcciones" at bounding box center [205, 232] width 98 height 20
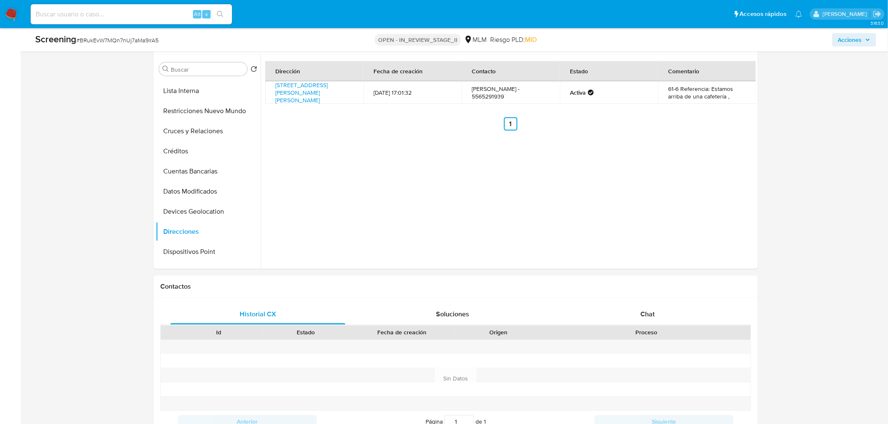
click at [707, 19] on ul "Pausado Ver notificaciones Alt s Accesos rápidos Presiona las siguientes teclas…" at bounding box center [416, 13] width 780 height 21
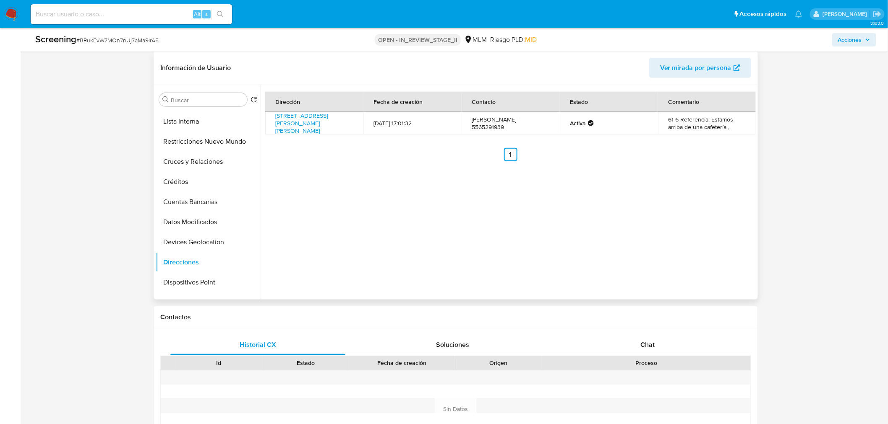
scroll to position [326, 0]
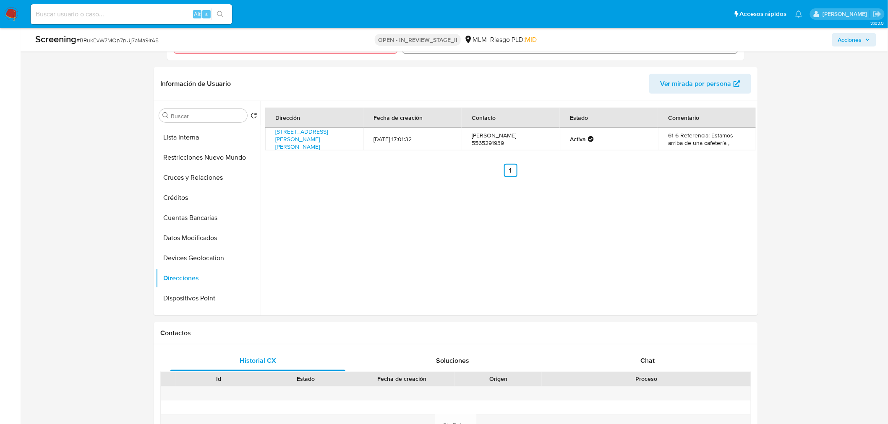
click at [706, 13] on ul "Pausado Ver notificaciones Alt s Accesos rápidos Presiona las siguientes teclas…" at bounding box center [416, 13] width 780 height 21
drag, startPoint x: 513, startPoint y: 141, endPoint x: 547, endPoint y: 141, distance: 34.4
click at [547, 141] on td "[PERSON_NAME] - 5565291939" at bounding box center [510, 139] width 98 height 23
copy td "5565291939"
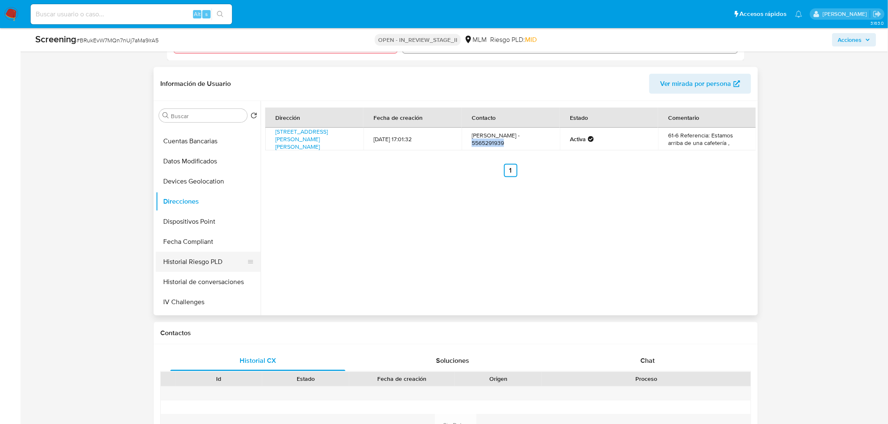
scroll to position [232, 0]
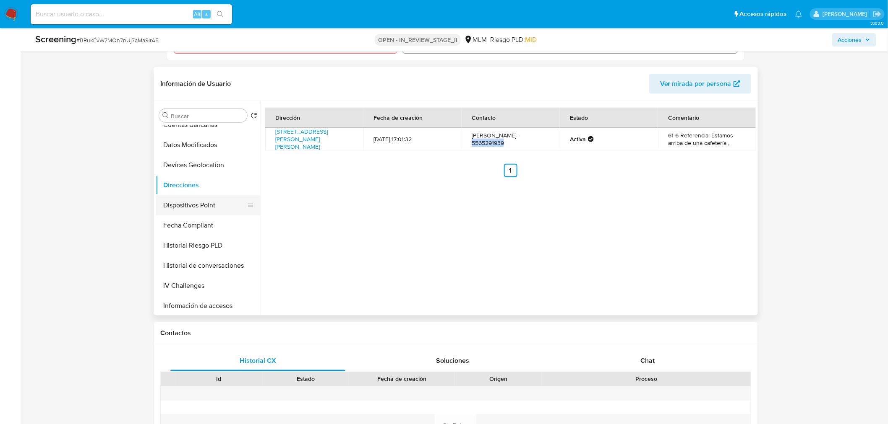
click at [221, 207] on button "Dispositivos Point" at bounding box center [205, 205] width 98 height 20
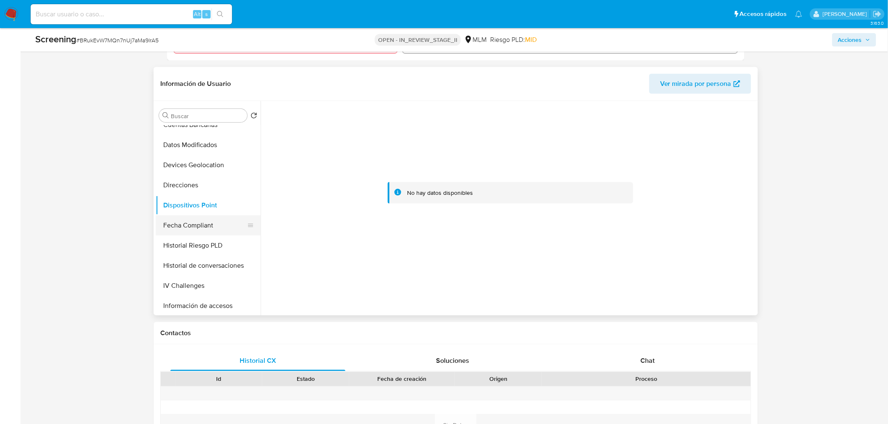
click at [220, 221] on button "Fecha Compliant" at bounding box center [205, 226] width 98 height 20
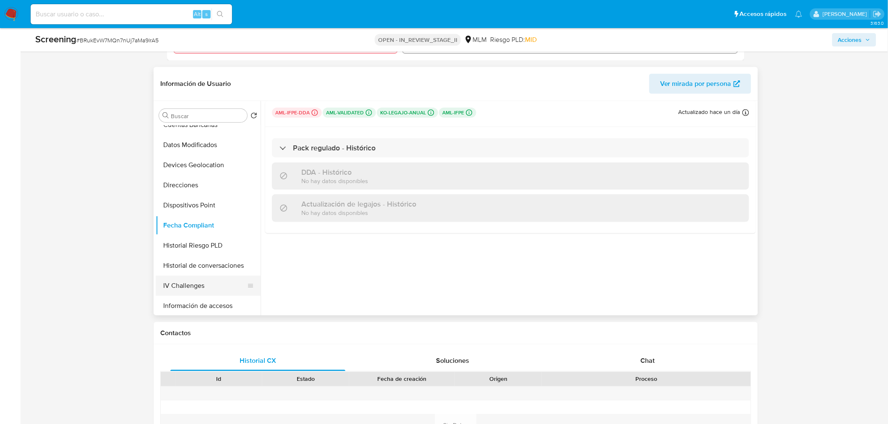
click at [220, 285] on button "IV Challenges" at bounding box center [205, 286] width 98 height 20
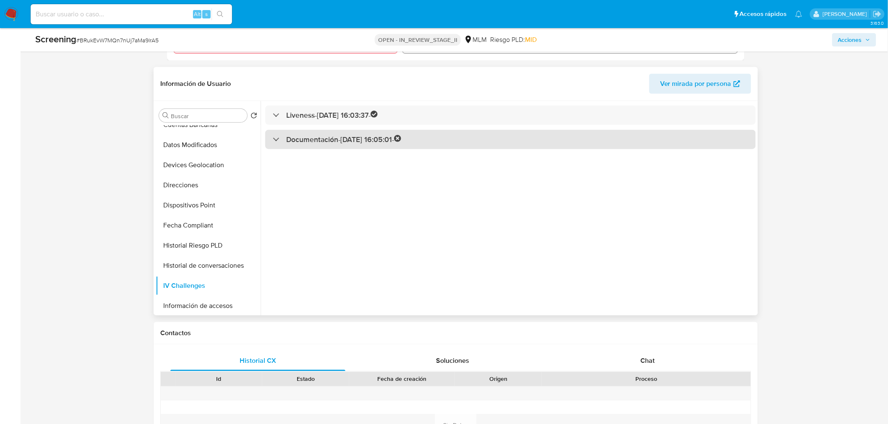
click at [464, 139] on div "Documentación - 17/04/2025 16:05:01 -" at bounding box center [510, 140] width 490 height 20
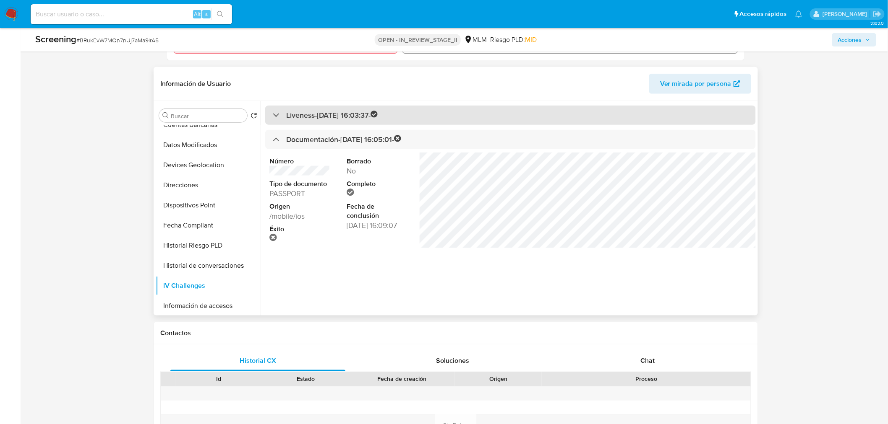
click at [464, 112] on div "Liveness - 17/04/2025 16:03:37 -" at bounding box center [510, 116] width 490 height 20
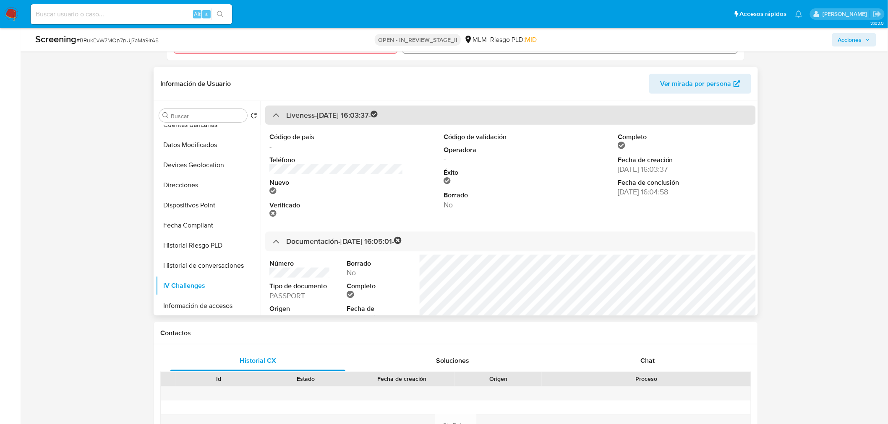
click at [464, 112] on div "Liveness - 17/04/2025 16:03:37 -" at bounding box center [510, 116] width 490 height 20
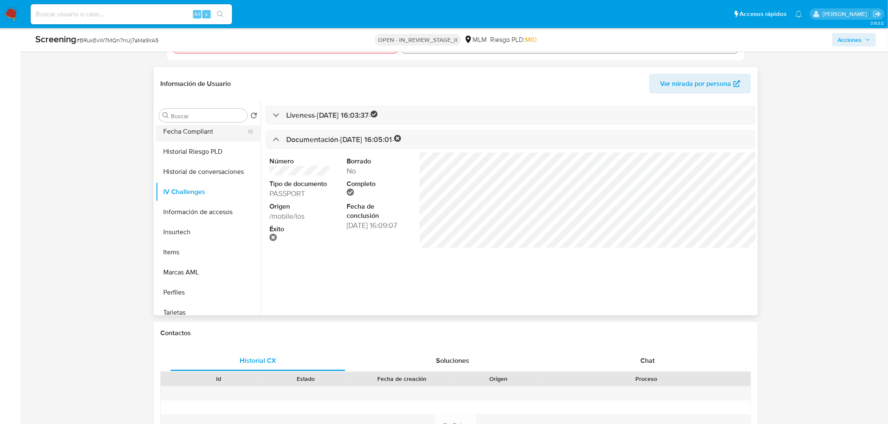
scroll to position [372, 0]
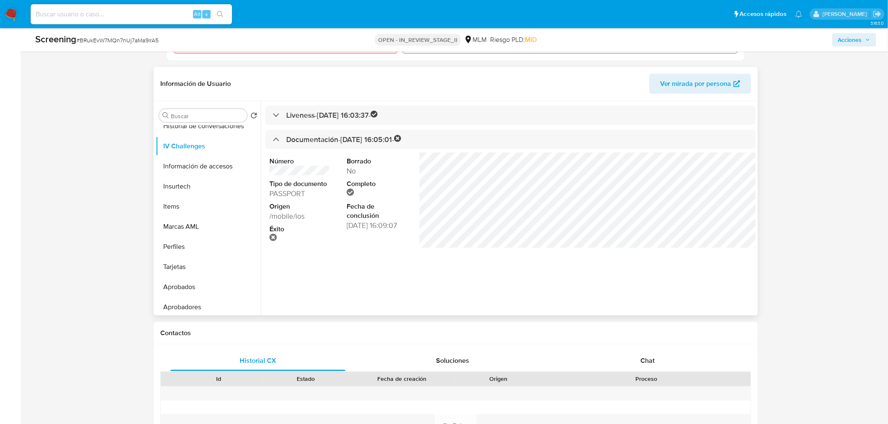
click at [221, 220] on button "Marcas AML" at bounding box center [208, 227] width 105 height 20
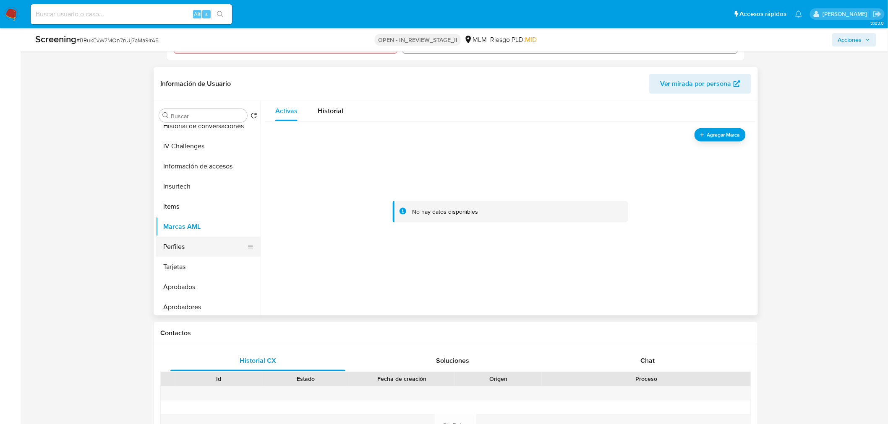
click at [221, 248] on button "Perfiles" at bounding box center [205, 247] width 98 height 20
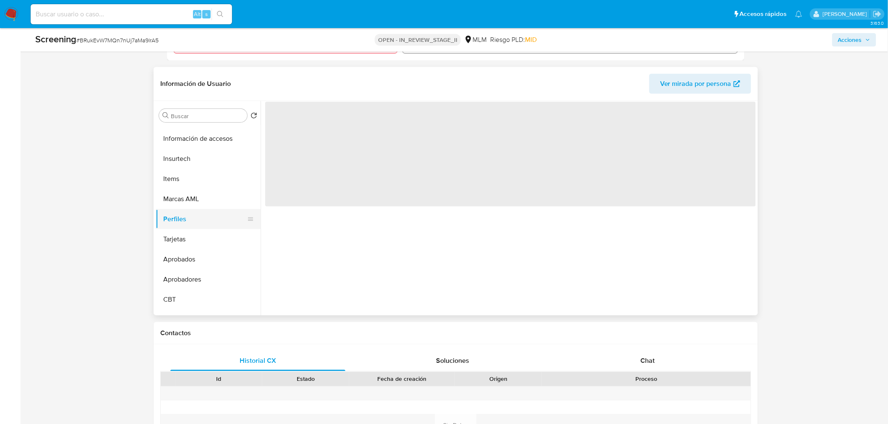
scroll to position [414, 0]
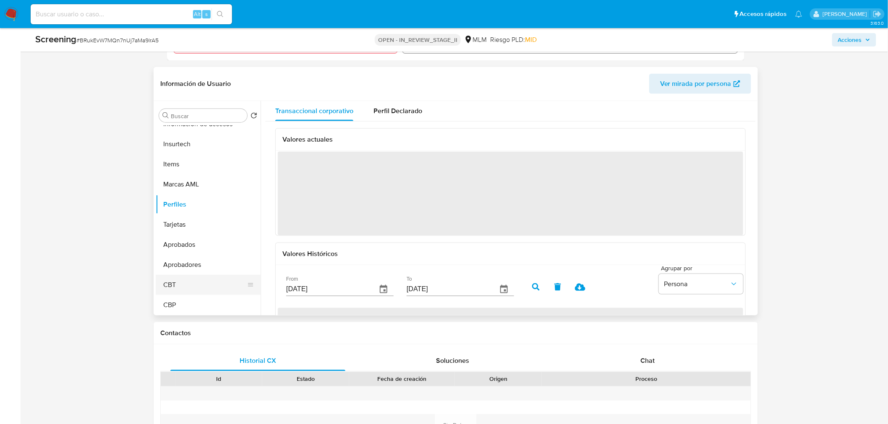
click at [221, 276] on button "CBT" at bounding box center [205, 285] width 98 height 20
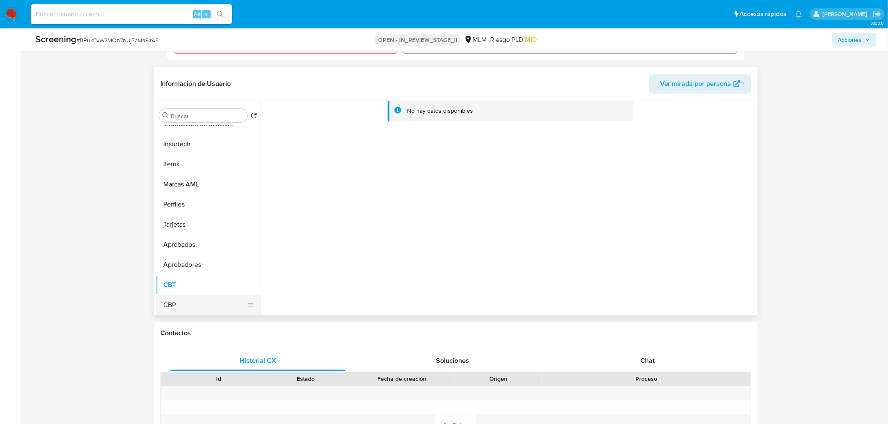
click at [224, 302] on button "CBP" at bounding box center [205, 305] width 98 height 20
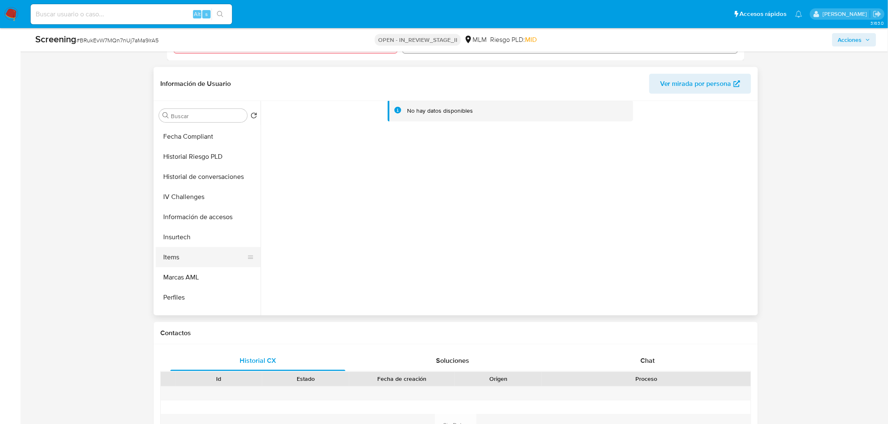
scroll to position [321, 0]
click at [211, 253] on button "Items" at bounding box center [205, 258] width 98 height 20
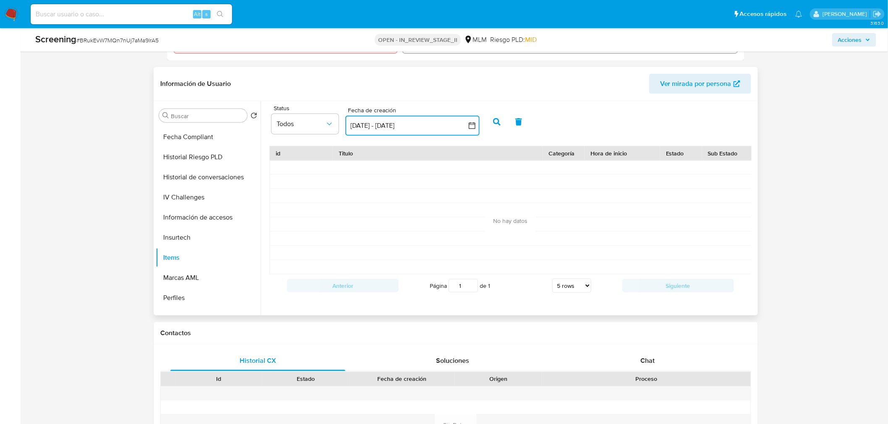
click at [441, 124] on button "[DATE] - [DATE]" at bounding box center [412, 126] width 134 height 20
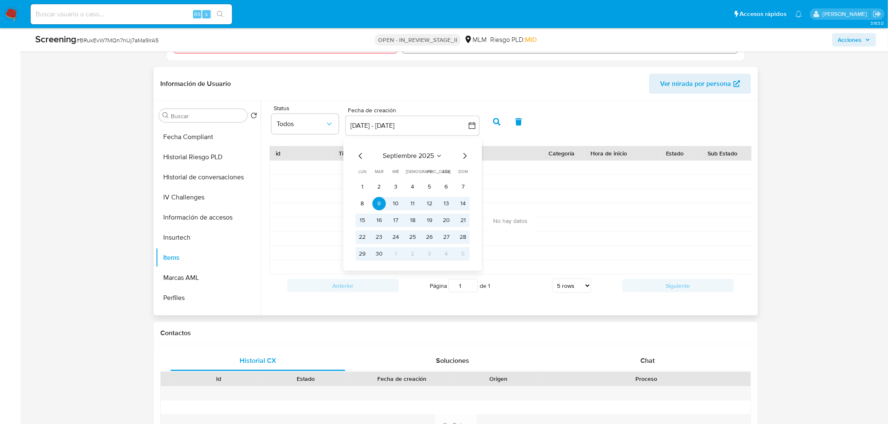
click at [355, 157] on div "septiembre 2025 septiembre 2025 lun lunes mar martes mié miércoles jue jueves v…" at bounding box center [413, 204] width 134 height 133
click at [359, 157] on icon "Mes anterior" at bounding box center [361, 156] width 10 height 10
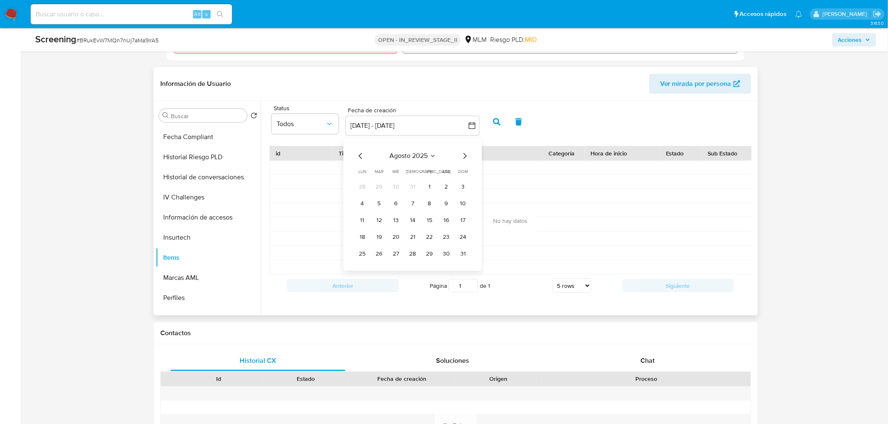
click at [359, 157] on icon "Mes anterior" at bounding box center [361, 156] width 10 height 10
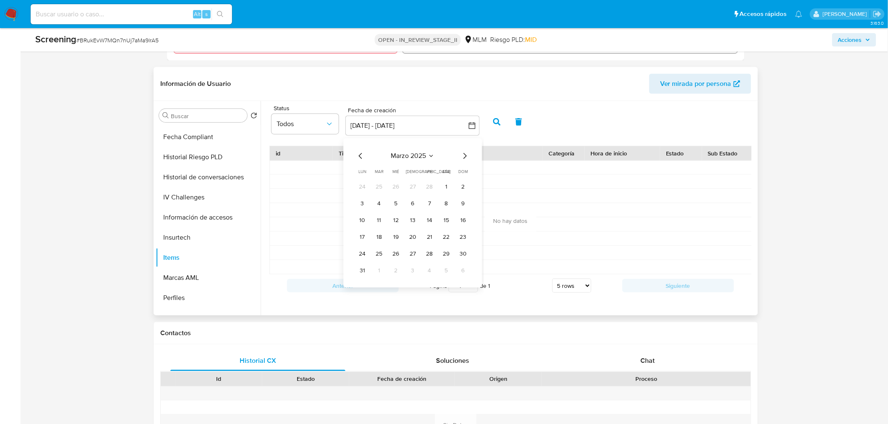
click at [359, 157] on icon "Mes anterior" at bounding box center [361, 156] width 10 height 10
click at [359, 154] on icon "Mes anterior" at bounding box center [361, 156] width 10 height 10
click at [398, 187] on button "1" at bounding box center [395, 186] width 13 height 13
click at [468, 158] on icon "Mes siguiente" at bounding box center [465, 156] width 10 height 10
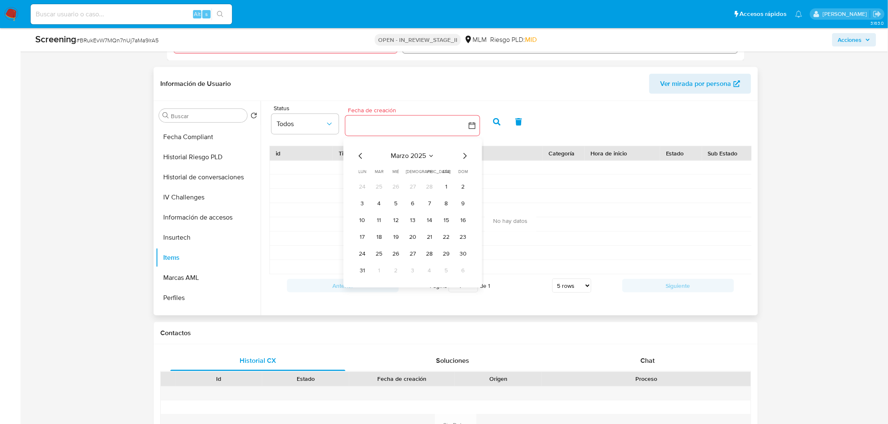
click at [468, 158] on icon "Mes siguiente" at bounding box center [465, 156] width 10 height 10
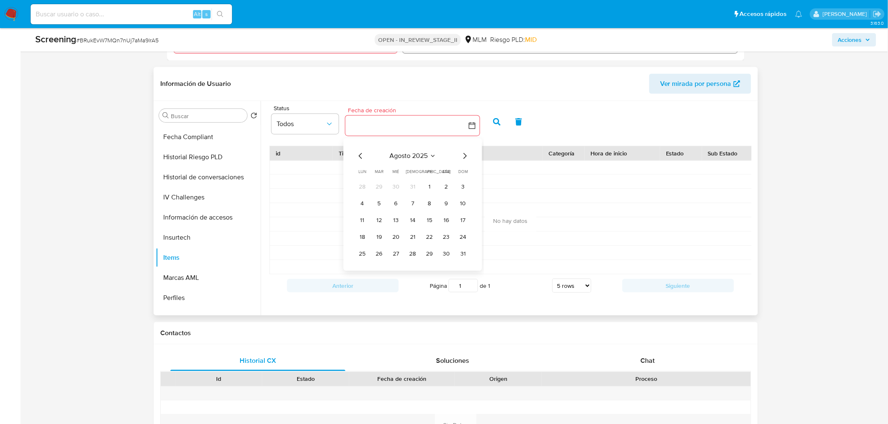
click at [468, 158] on icon "Mes siguiente" at bounding box center [465, 156] width 10 height 10
click at [447, 190] on button "4" at bounding box center [446, 186] width 13 height 13
click at [490, 121] on button "button" at bounding box center [497, 122] width 22 height 20
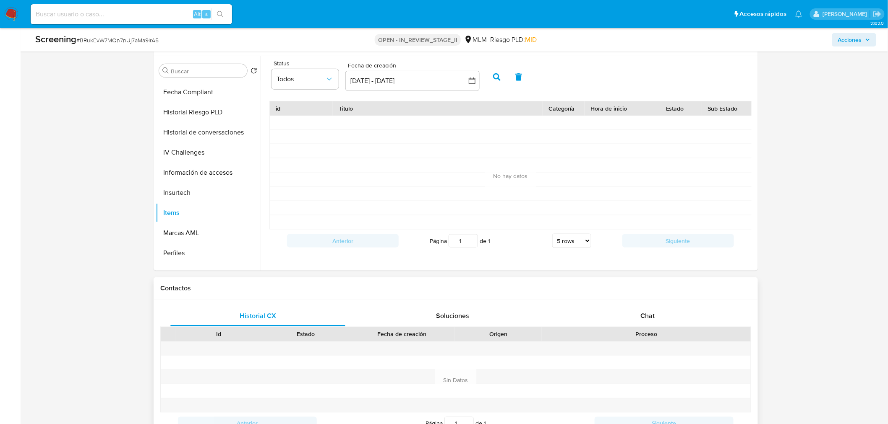
scroll to position [372, 0]
click at [456, 316] on span "Soluciones" at bounding box center [452, 315] width 33 height 10
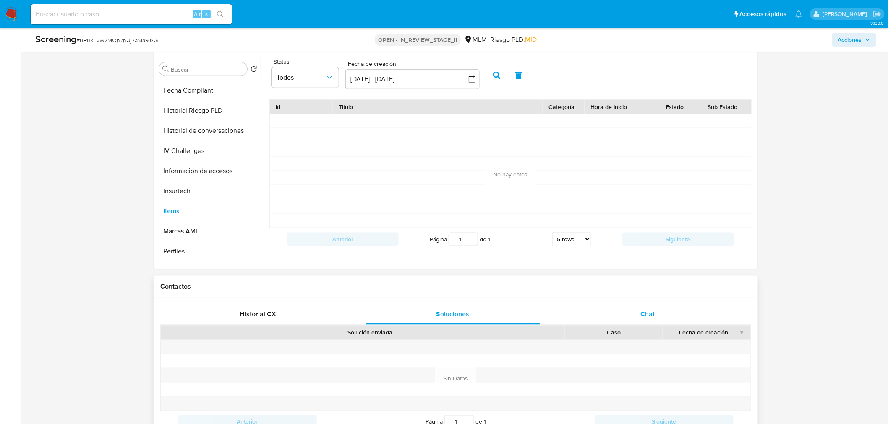
click at [632, 317] on div "Chat" at bounding box center [647, 315] width 175 height 20
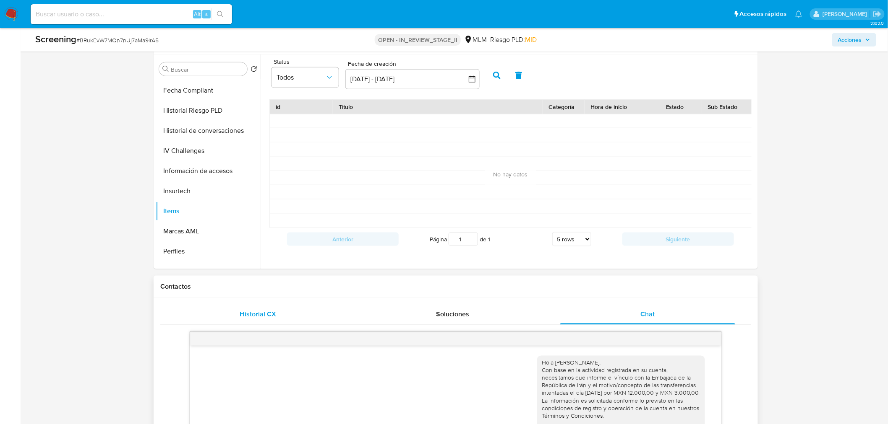
scroll to position [237, 0]
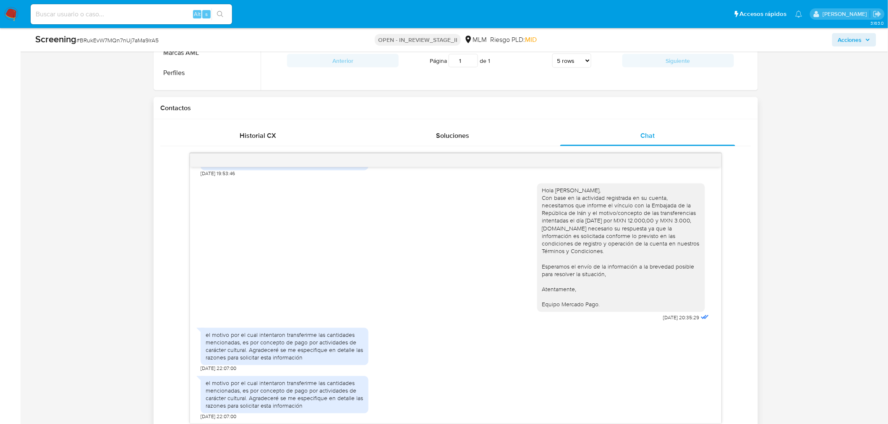
scroll to position [559, 0]
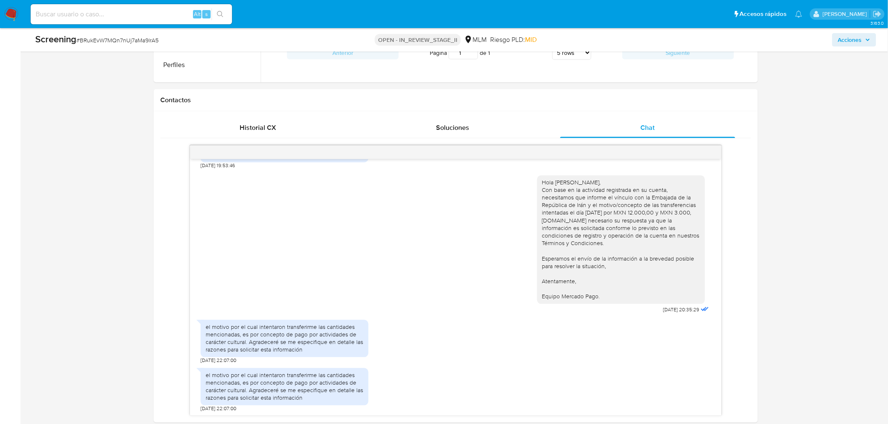
click at [716, 181] on div "Asignado a jesbarrios Asignado el: 06/10/2025 08:58:20 Creado el: 03/10/2025 Cr…" at bounding box center [455, 261] width 851 height 1575
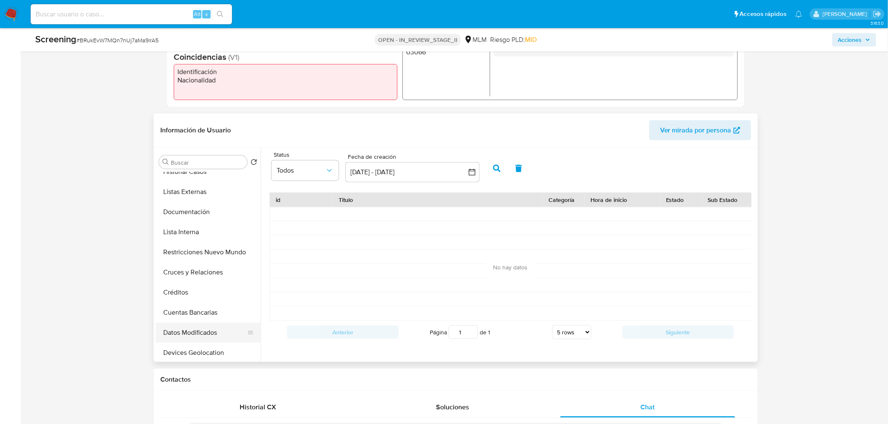
scroll to position [87, 0]
click at [220, 219] on button "Documentación" at bounding box center [205, 216] width 98 height 20
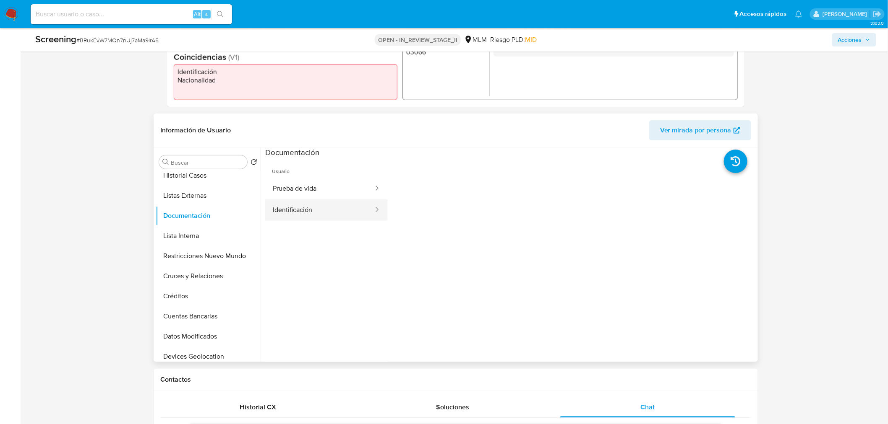
click at [320, 219] on button "Identificación" at bounding box center [319, 210] width 109 height 21
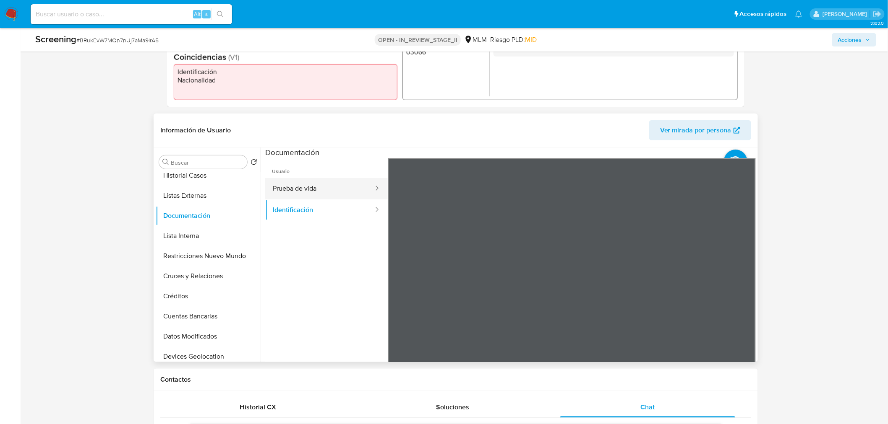
click at [349, 185] on button "Prueba de vida" at bounding box center [319, 188] width 109 height 21
click at [215, 204] on button "Listas Externas" at bounding box center [205, 196] width 98 height 20
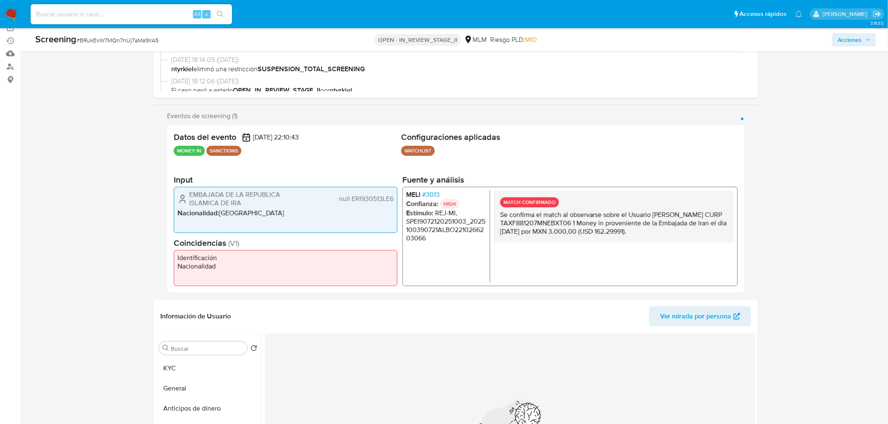
scroll to position [140, 0]
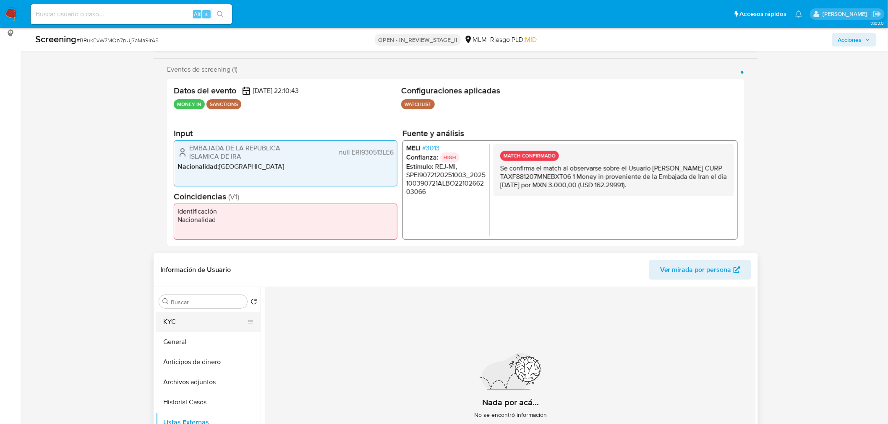
click at [208, 319] on button "KYC" at bounding box center [205, 322] width 98 height 20
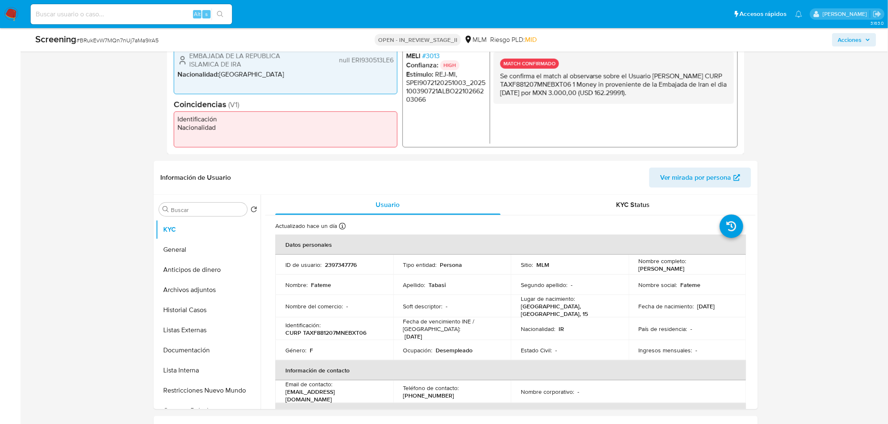
scroll to position [233, 0]
click at [312, 331] on p "CURP TAXF881207MNEBXT06" at bounding box center [325, 332] width 81 height 8
copy p "TAXF881207MNEBXT06"
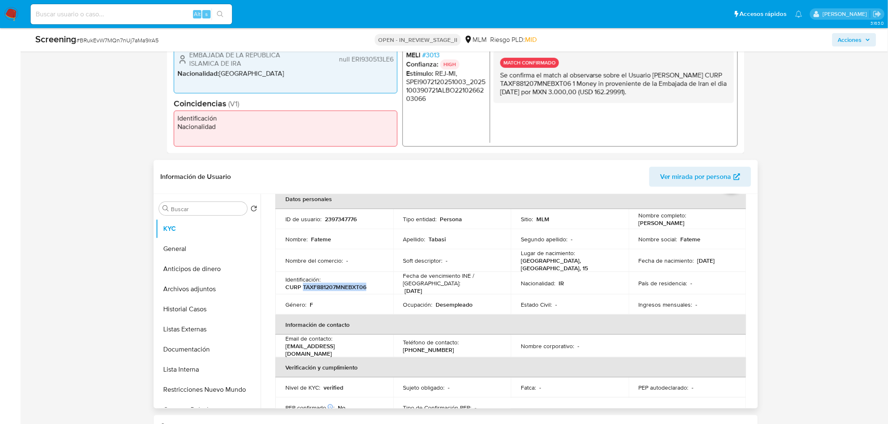
scroll to position [47, 0]
click at [695, 303] on div "Ingresos mensuales : -" at bounding box center [687, 303] width 98 height 8
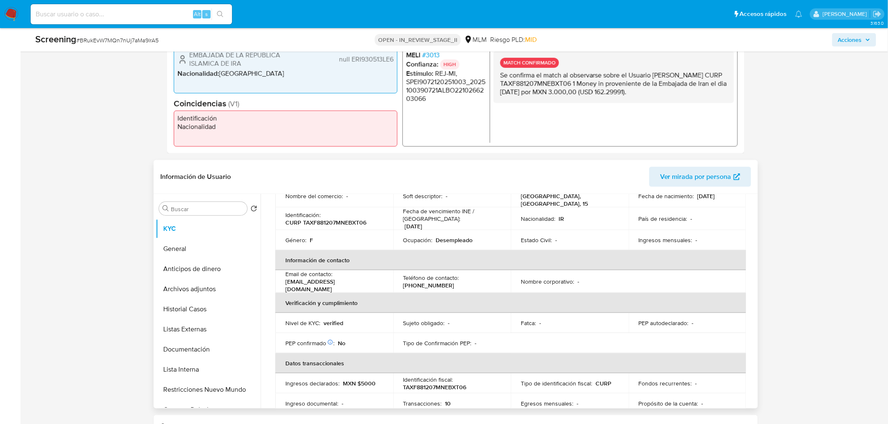
scroll to position [0, 0]
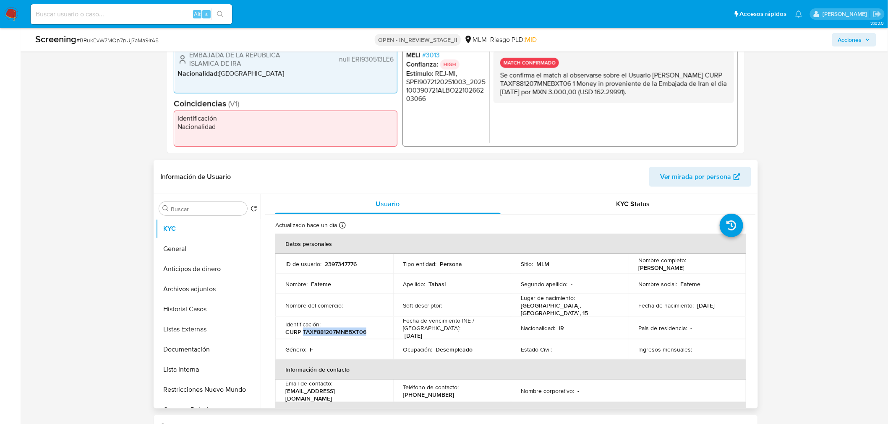
drag, startPoint x: 302, startPoint y: 328, endPoint x: 376, endPoint y: 329, distance: 74.3
click at [376, 329] on div "Identificación : CURP TAXF881207MNEBXT06" at bounding box center [334, 328] width 98 height 15
copy p "TAXF881207MNEBXT06"
click at [309, 331] on p "CURP TAXF881207MNEBXT06" at bounding box center [325, 332] width 81 height 8
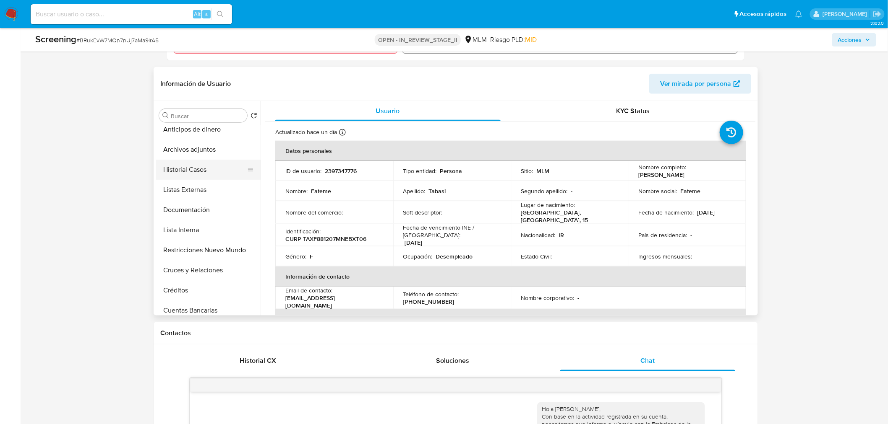
scroll to position [93, 0]
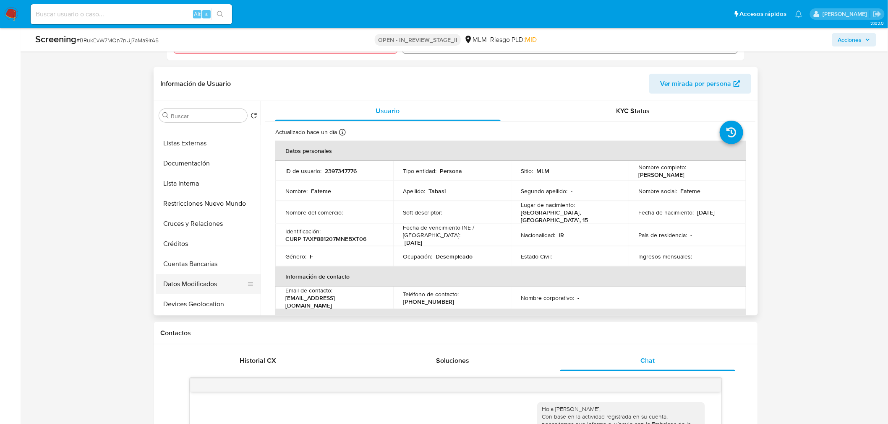
click at [232, 289] on button "Datos Modificados" at bounding box center [205, 284] width 98 height 20
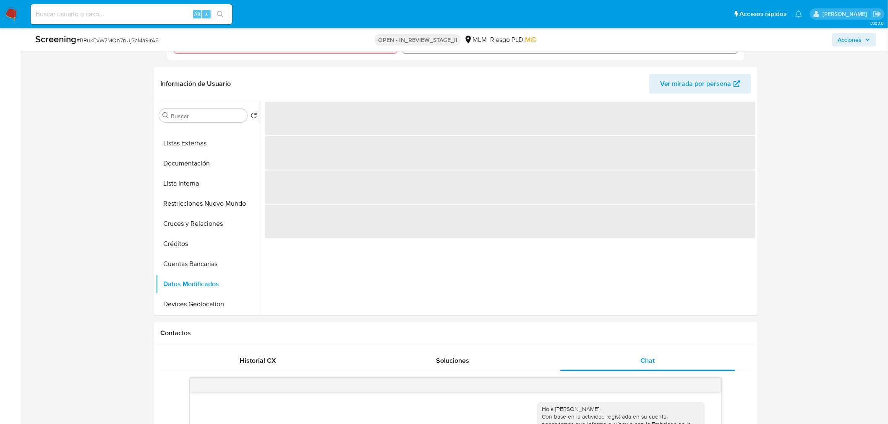
click at [651, 83] on button "Ver mirada por persona" at bounding box center [700, 84] width 102 height 20
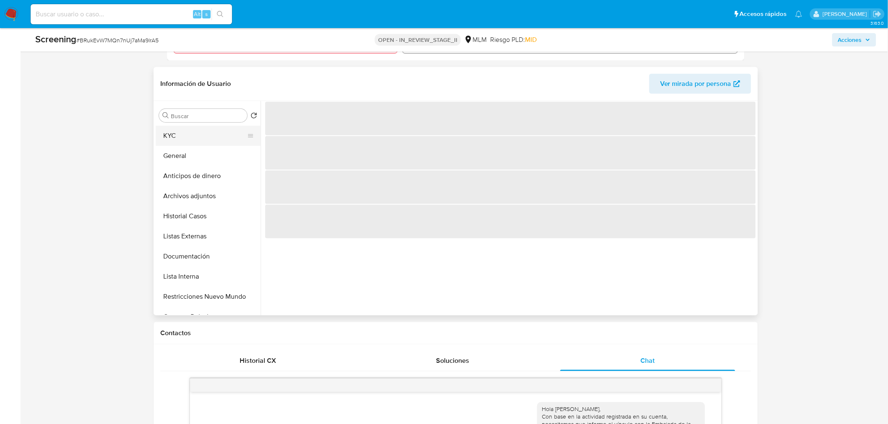
click at [213, 137] on button "KYC" at bounding box center [205, 136] width 98 height 20
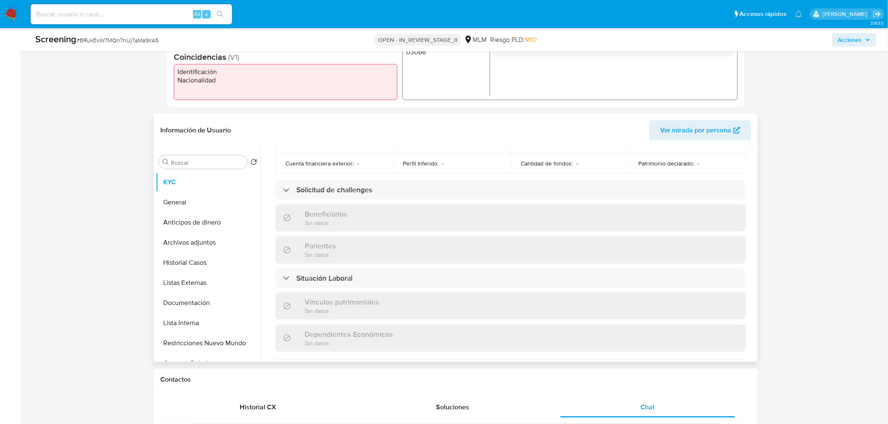
scroll to position [326, 0]
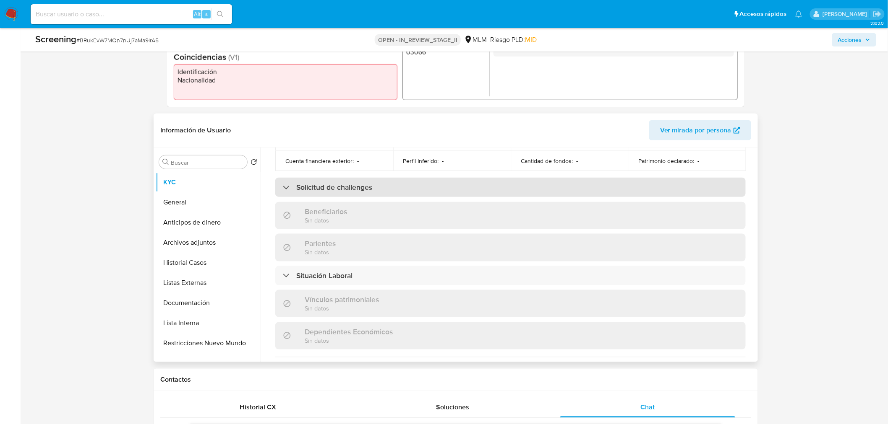
click at [407, 187] on div "Solicitud de challenges" at bounding box center [510, 187] width 470 height 19
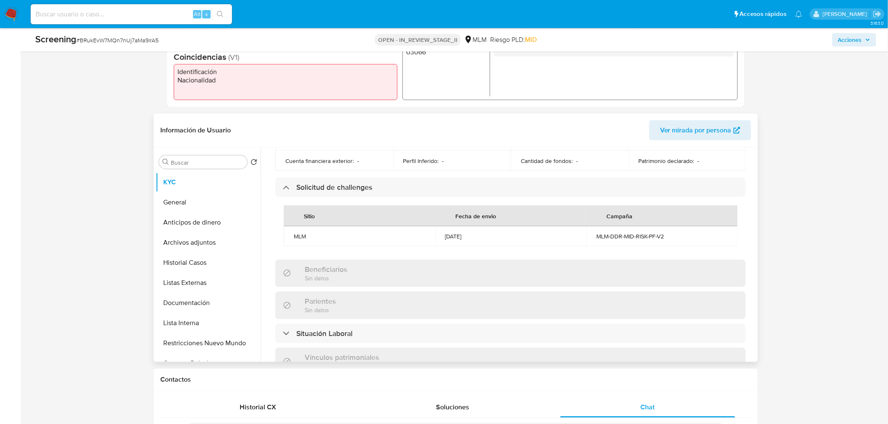
scroll to position [419, 0]
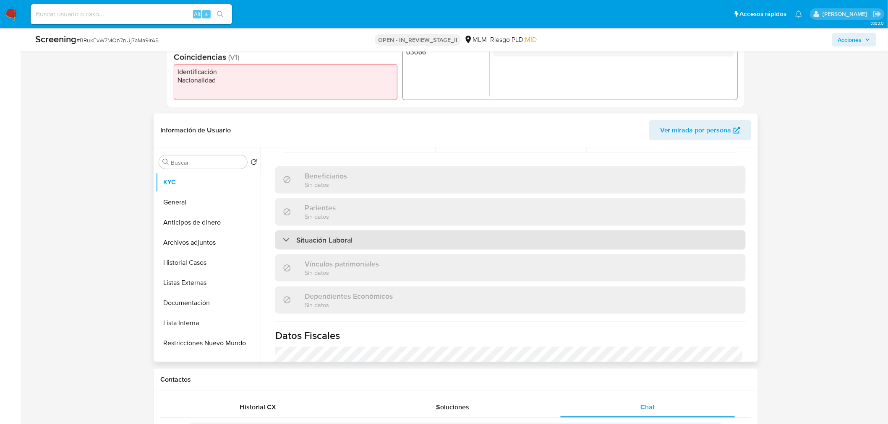
click at [396, 247] on div "Situación Laboral" at bounding box center [510, 240] width 470 height 19
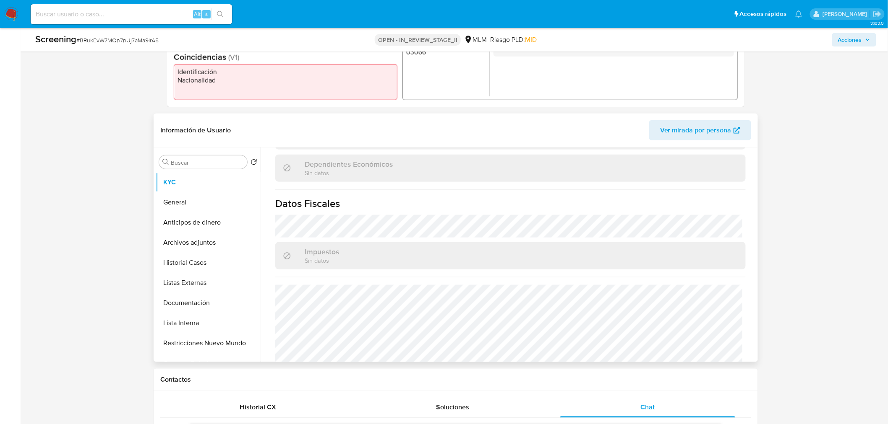
scroll to position [699, 0]
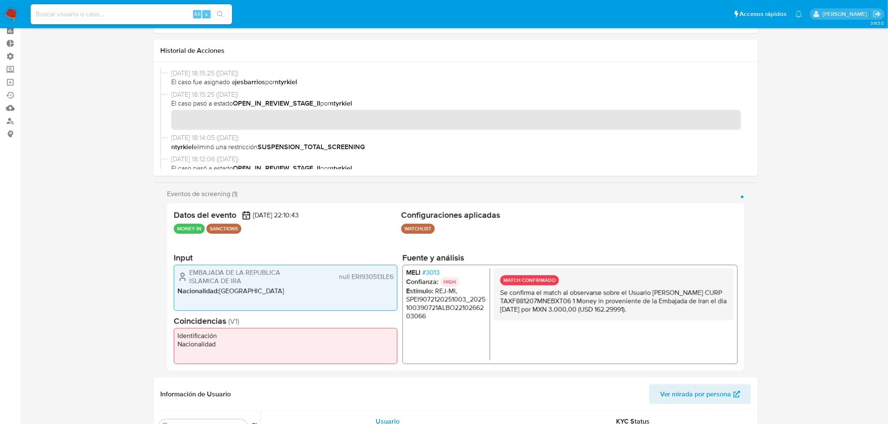
scroll to position [0, 0]
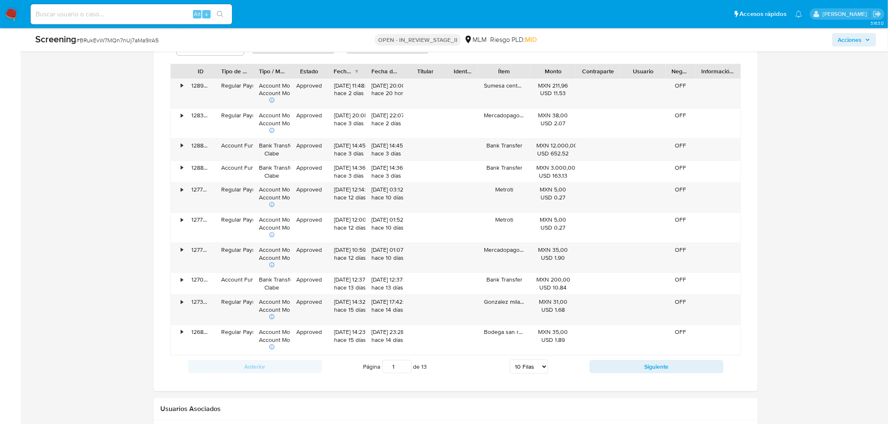
scroll to position [1081, 0]
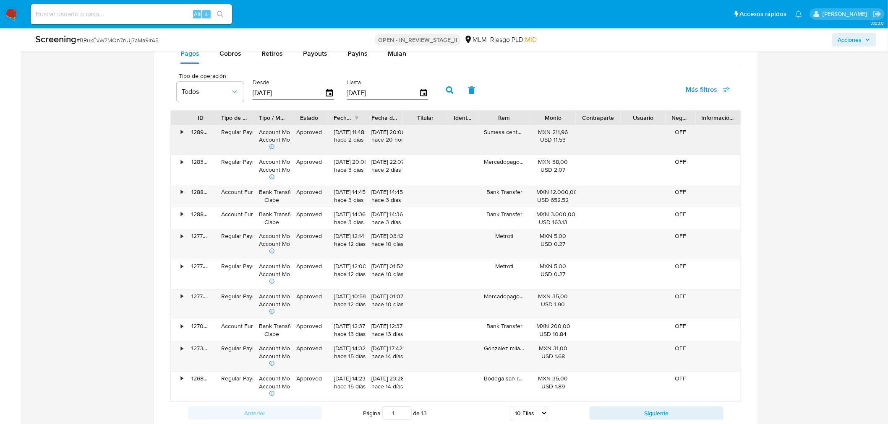
click at [178, 132] on div "•" at bounding box center [178, 140] width 15 height 30
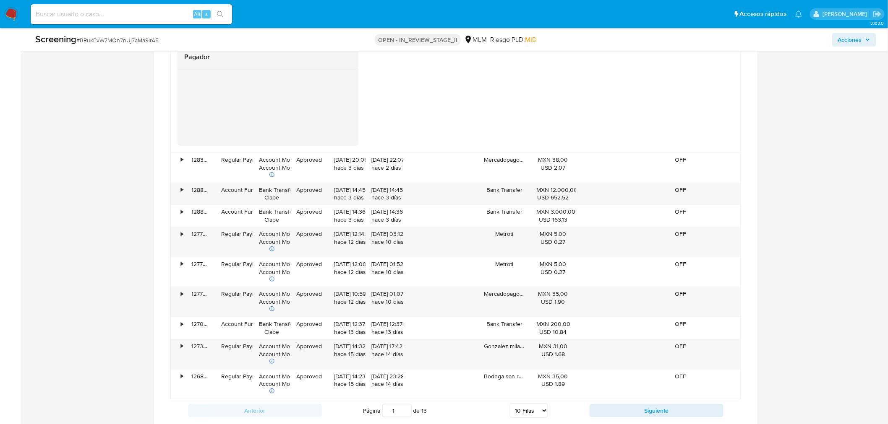
scroll to position [1360, 0]
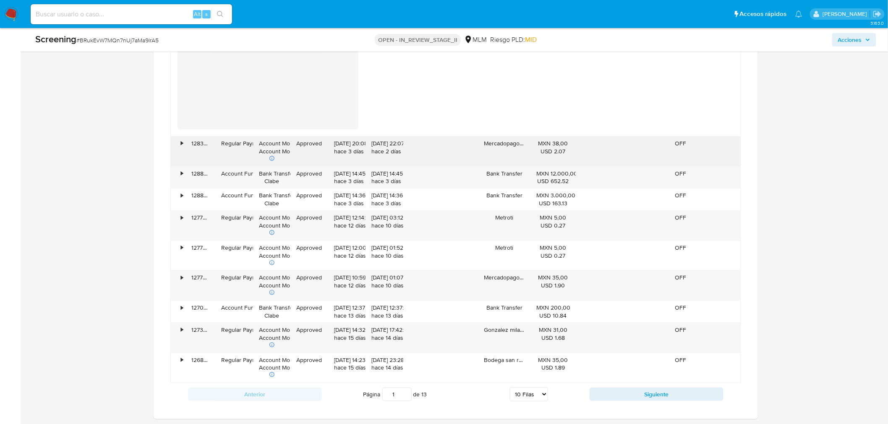
click at [673, 161] on div "OFF" at bounding box center [680, 152] width 30 height 30
click at [185, 147] on div "•" at bounding box center [178, 152] width 15 height 30
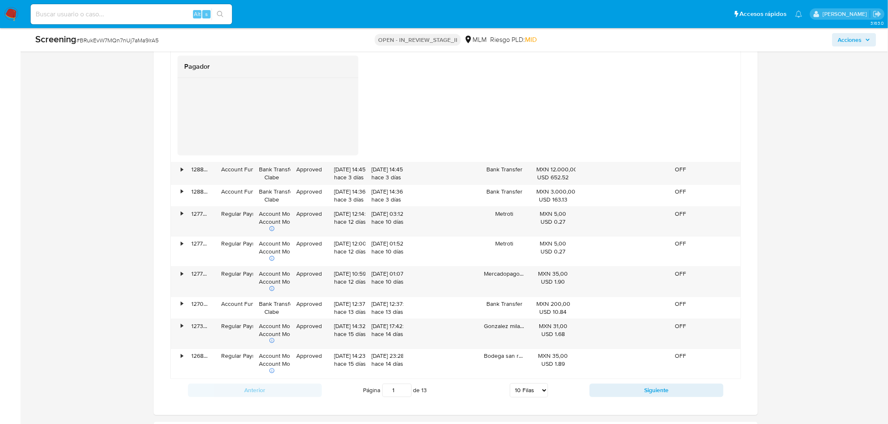
scroll to position [1640, 0]
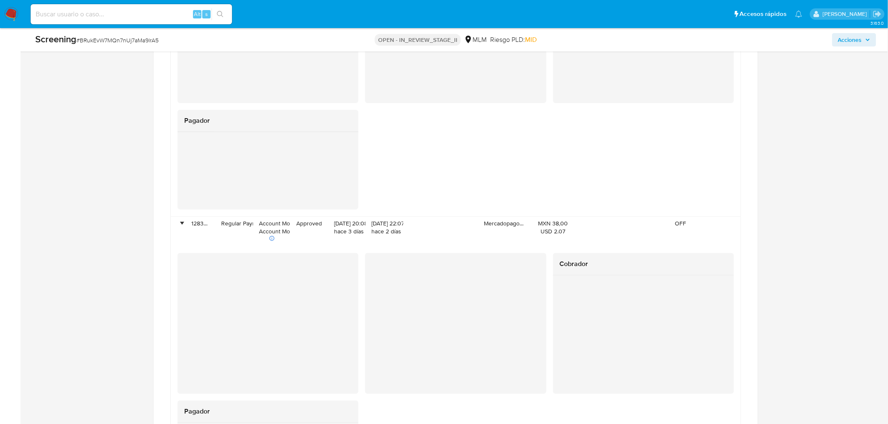
scroll to position [1267, 0]
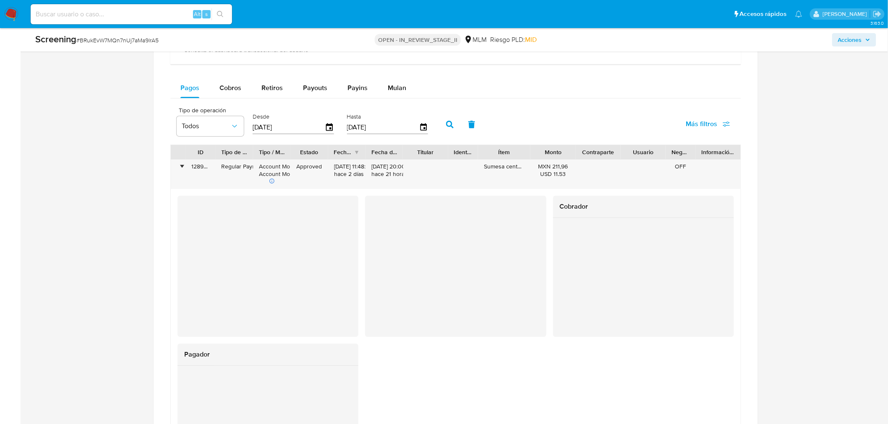
scroll to position [1034, 0]
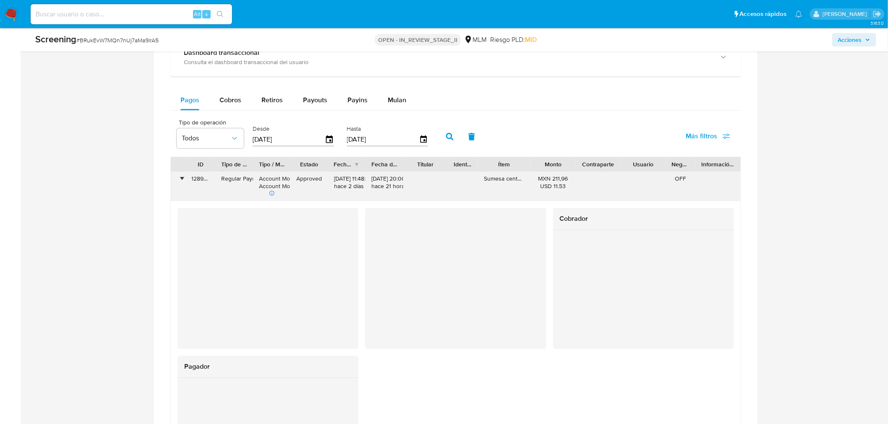
click at [183, 177] on div "•" at bounding box center [182, 179] width 2 height 8
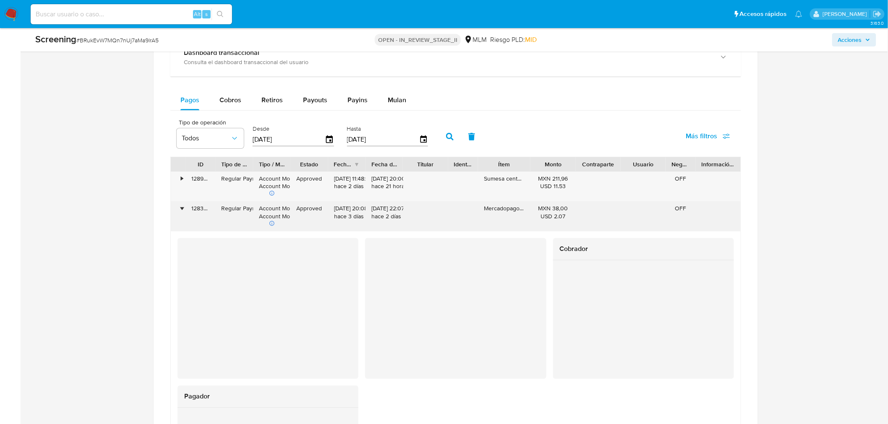
click at [180, 206] on div "•" at bounding box center [178, 217] width 15 height 30
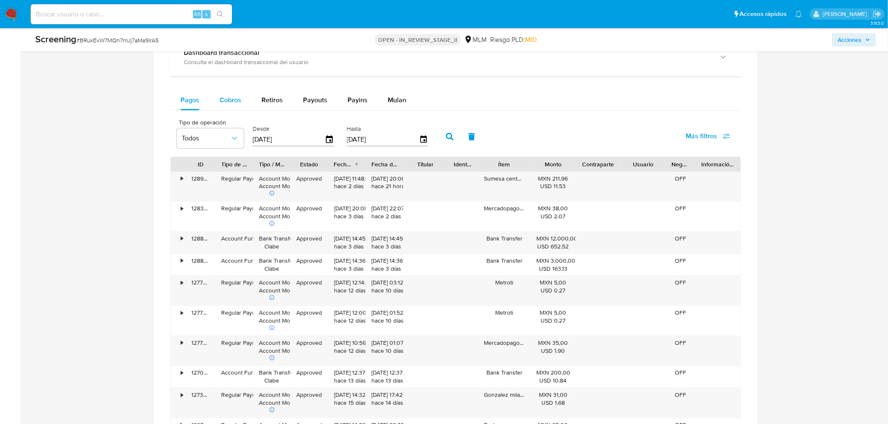
click at [228, 101] on span "Cobros" at bounding box center [230, 100] width 22 height 10
select select "10"
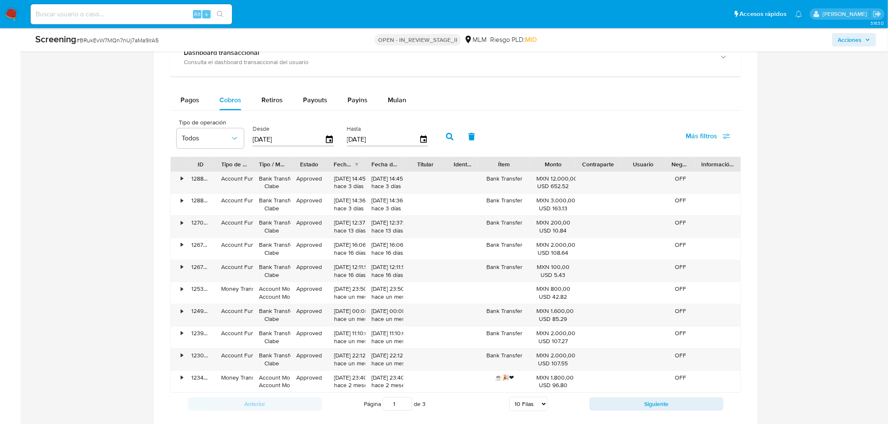
click at [199, 103] on button "Pagos" at bounding box center [189, 100] width 39 height 20
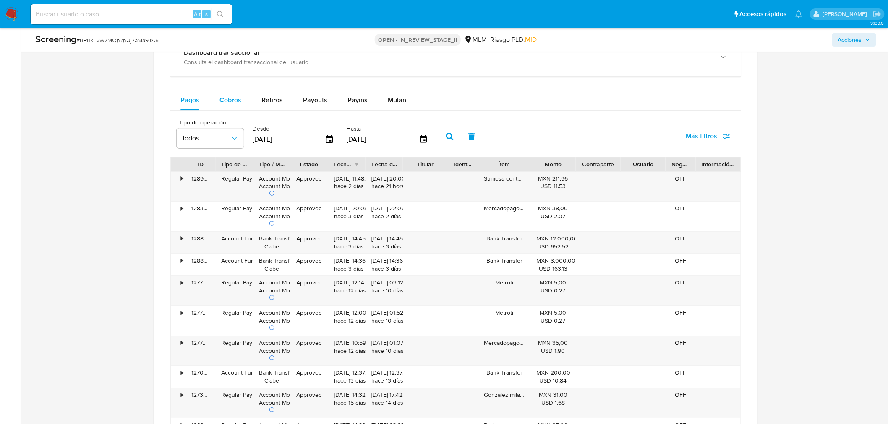
click at [214, 106] on button "Cobros" at bounding box center [230, 100] width 42 height 20
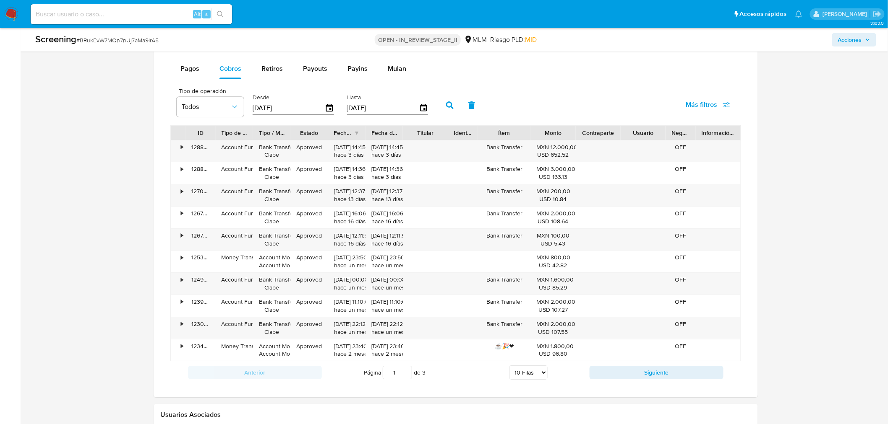
scroll to position [1081, 0]
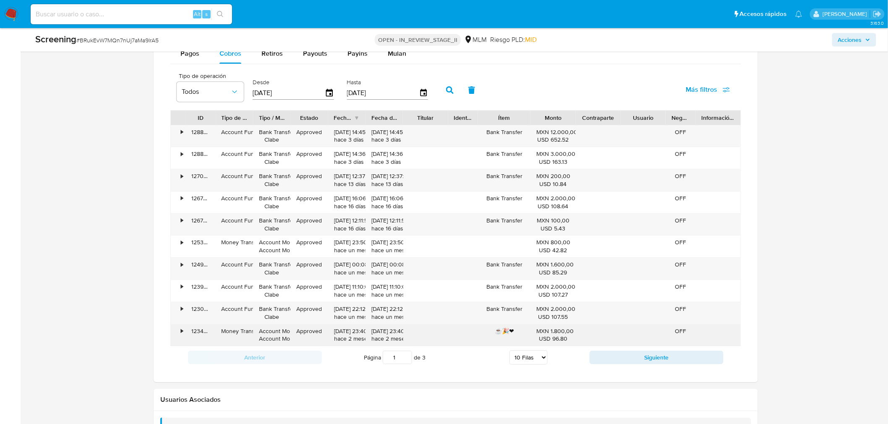
click at [182, 333] on div "•" at bounding box center [182, 332] width 2 height 8
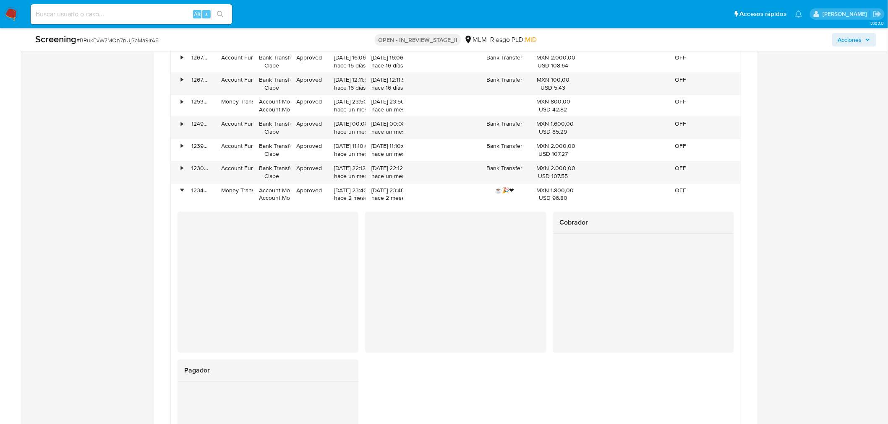
scroll to position [1267, 0]
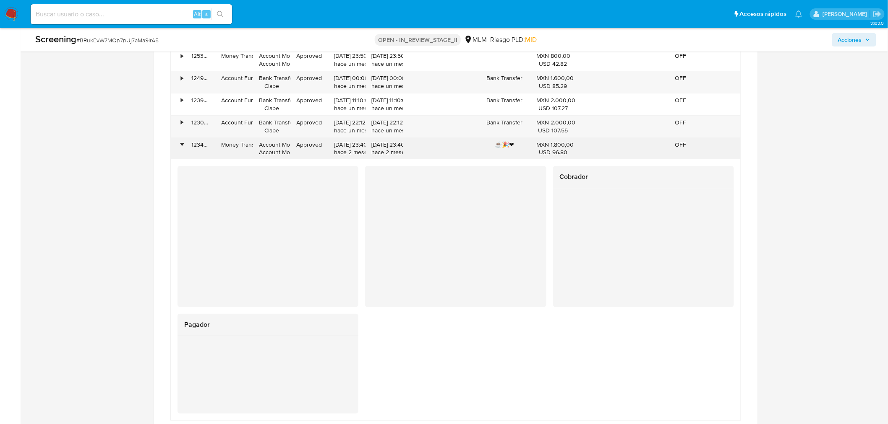
click at [182, 141] on div "•" at bounding box center [182, 145] width 2 height 8
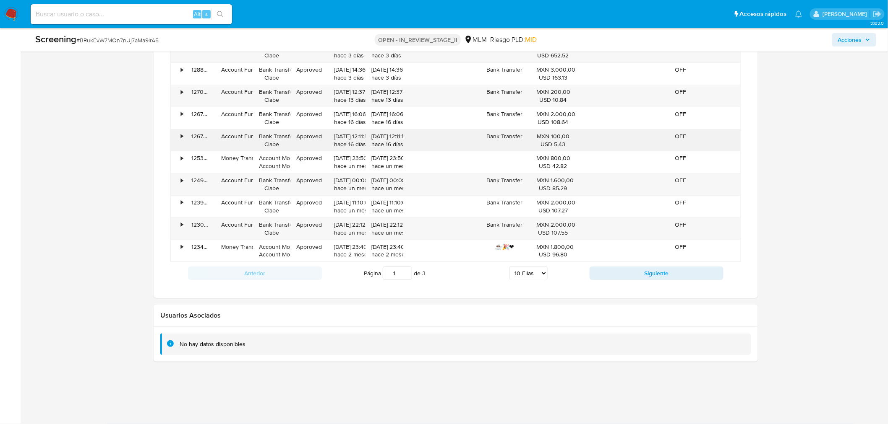
scroll to position [1165, 0]
click at [716, 277] on button "Siguiente" at bounding box center [656, 273] width 134 height 13
type input "2"
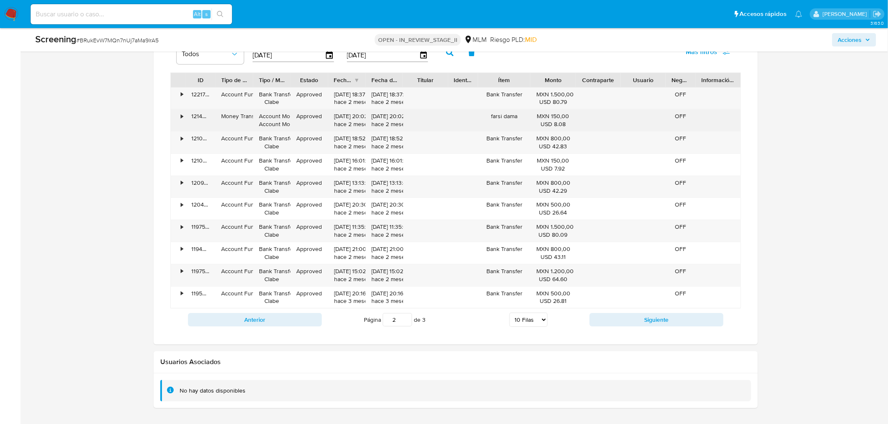
click at [496, 117] on div "farsi dama" at bounding box center [504, 120] width 52 height 22
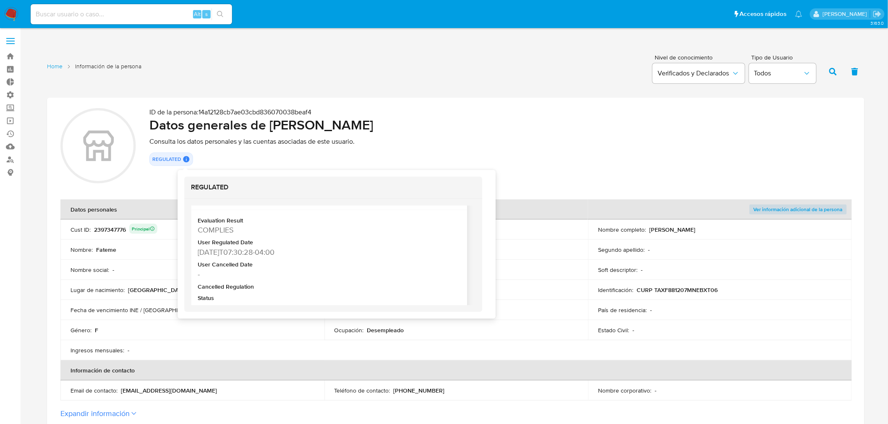
scroll to position [1, 0]
click at [460, 221] on h2 "MLM IFPE" at bounding box center [329, 221] width 263 height 8
click at [460, 217] on h2 "MLM IFPE" at bounding box center [329, 221] width 263 height 8
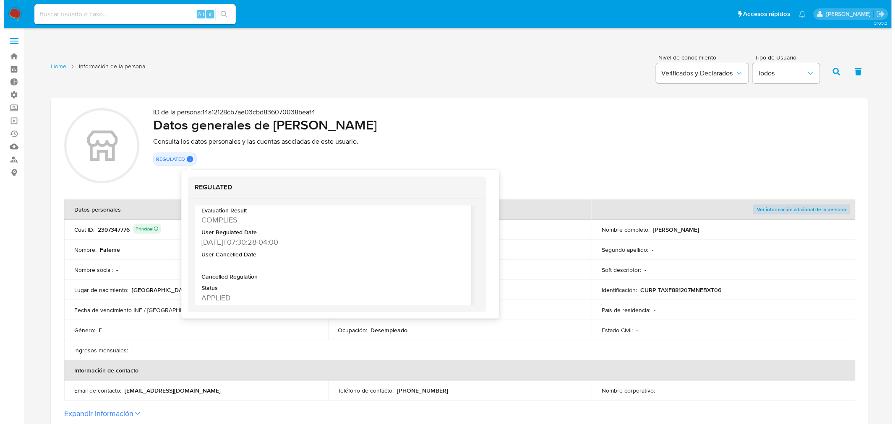
scroll to position [48, 0]
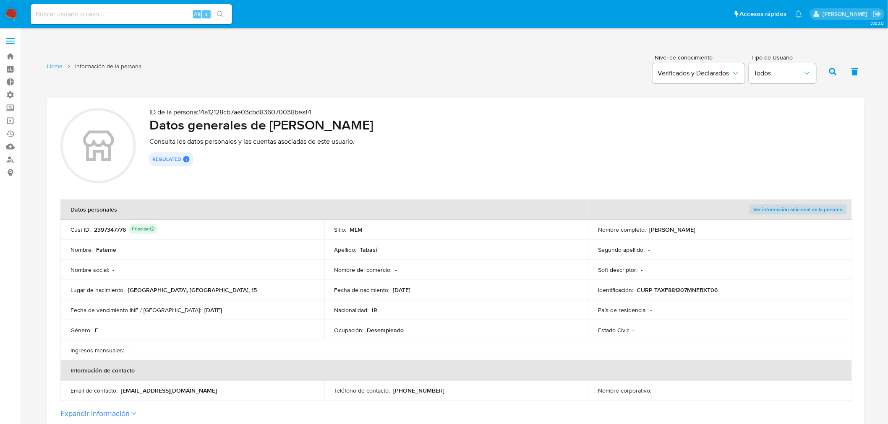
click at [365, 119] on h2 "Datos generales de [PERSON_NAME]" at bounding box center [499, 125] width 701 height 17
click at [753, 208] on button "Ver información adicional de la persona" at bounding box center [797, 210] width 97 height 10
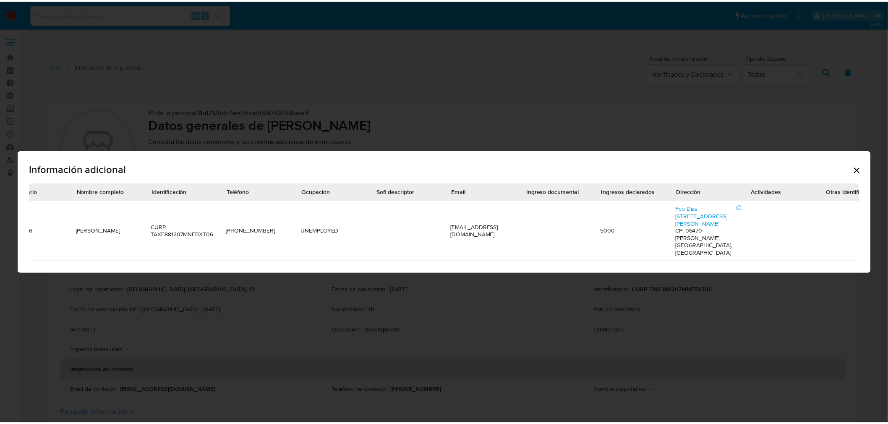
scroll to position [0, 78]
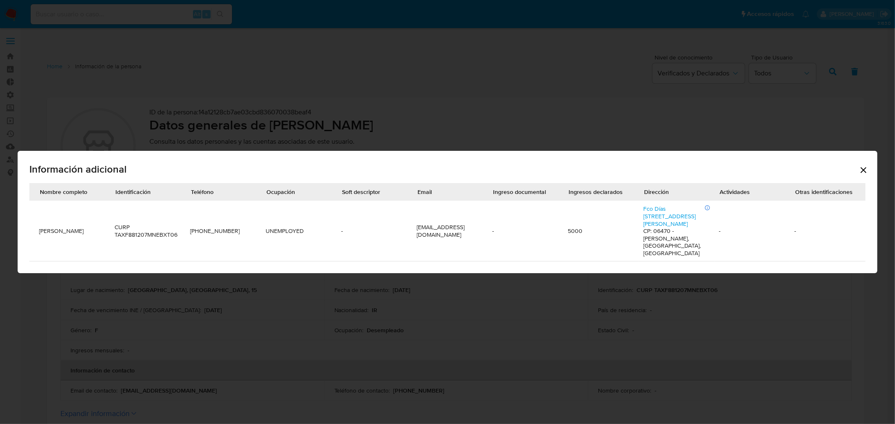
click at [858, 175] on icon "Cerrar" at bounding box center [863, 170] width 10 height 10
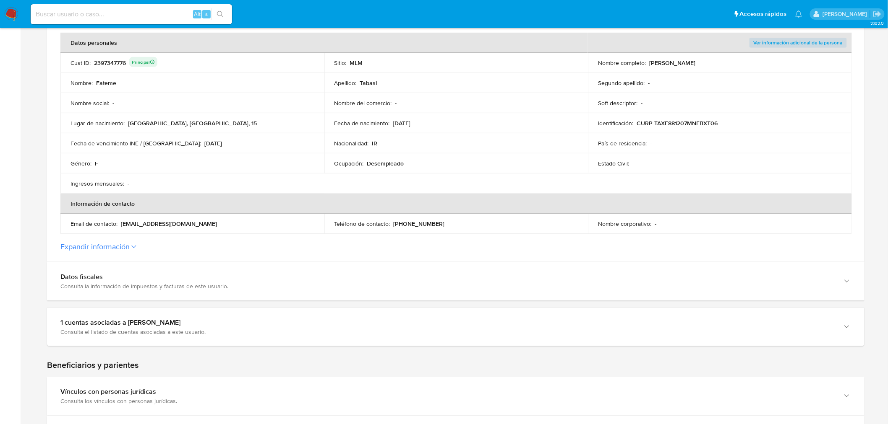
scroll to position [186, 0]
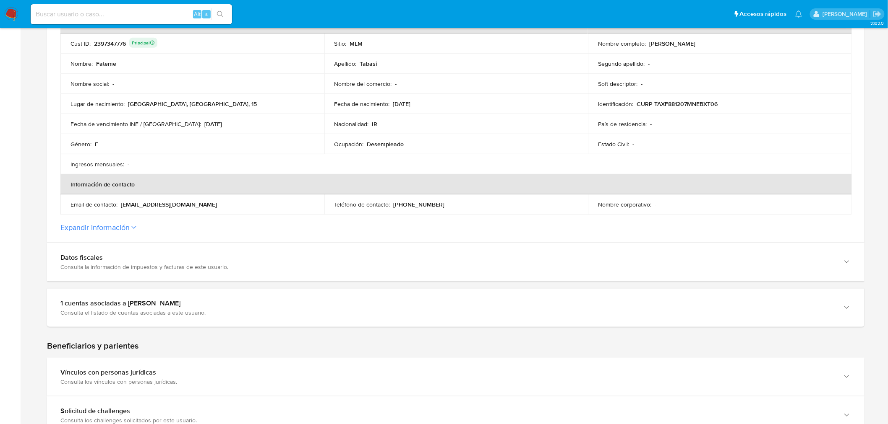
click at [134, 227] on icon at bounding box center [133, 227] width 5 height 3
click at [130, 227] on button "Expandir información" at bounding box center [94, 227] width 69 height 9
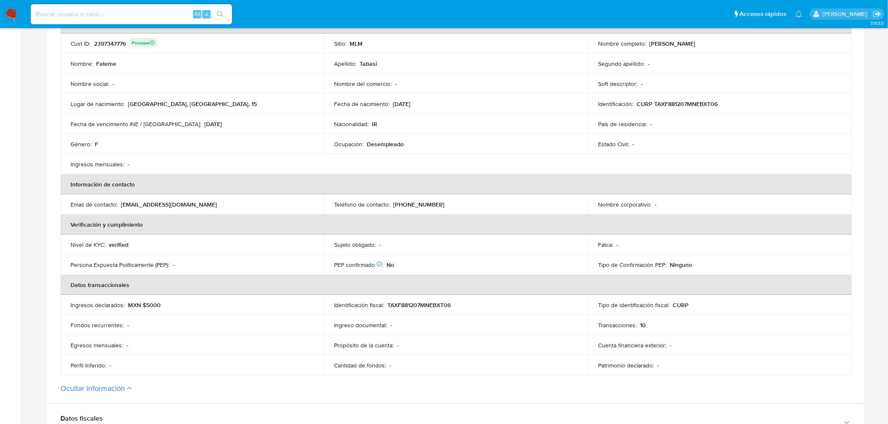
click at [857, 179] on section "ID de la persona : 14a12128cb7ae03cbd836070038beaf4 Datos generales de [PERSON_…" at bounding box center [455, 157] width 817 height 492
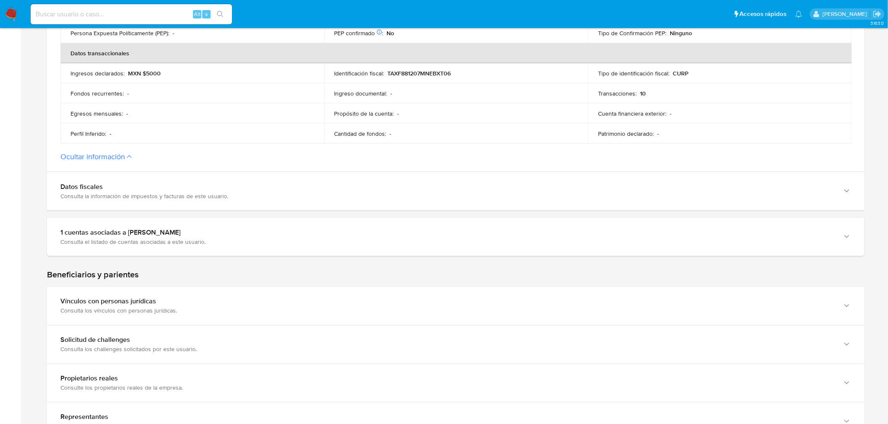
scroll to position [419, 0]
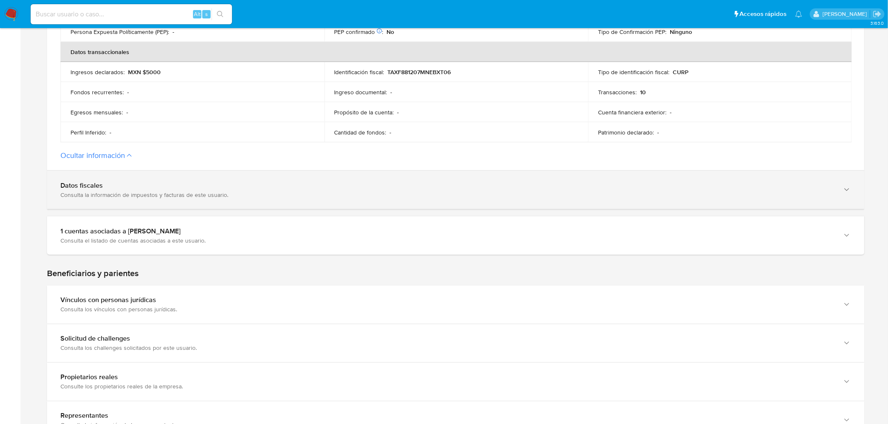
click at [842, 191] on icon "button" at bounding box center [846, 190] width 8 height 8
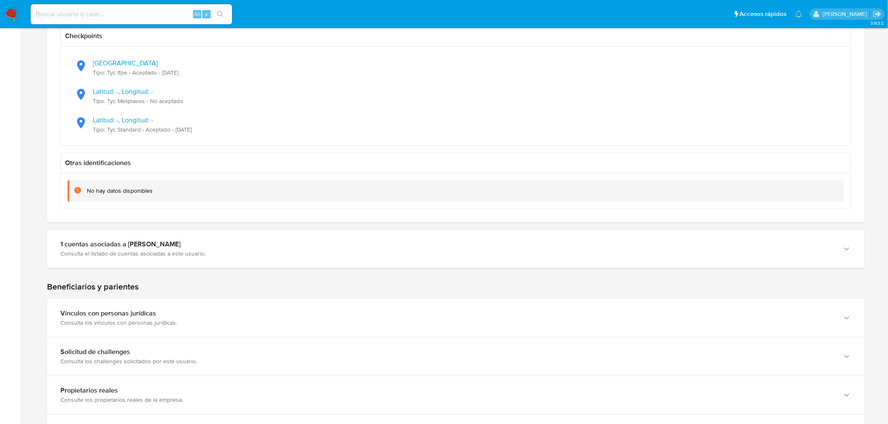
scroll to position [932, 0]
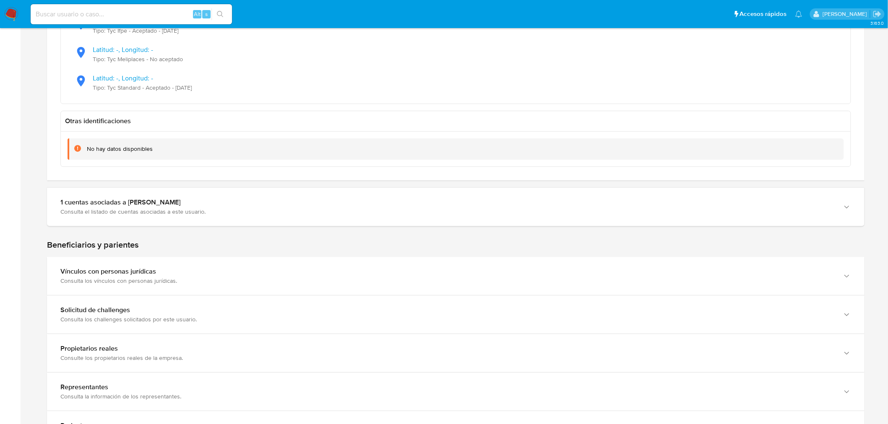
click at [842, 191] on div "1 cuentas asociadas a [PERSON_NAME] Consulta el listado de cuentas asociadas a …" at bounding box center [455, 207] width 817 height 38
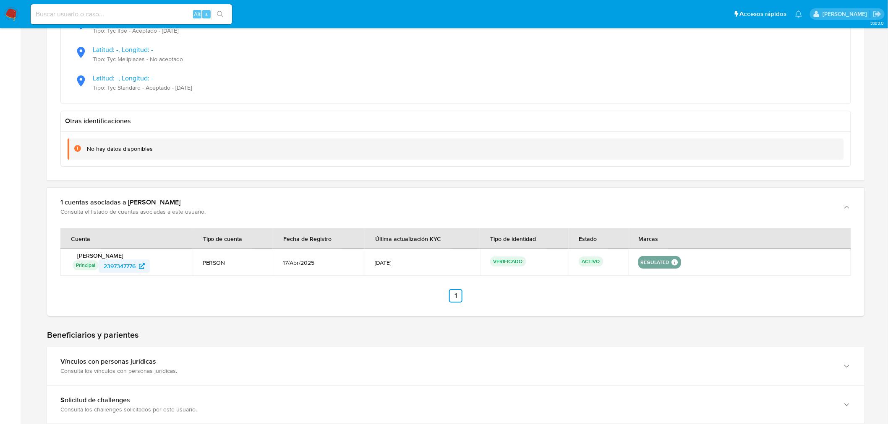
click at [141, 266] on icon at bounding box center [142, 266] width 6 height 6
click at [872, 259] on div "Home Información de la persona Nivel de conocimiento Verificados y Declarados T…" at bounding box center [455, 60] width 851 height 1884
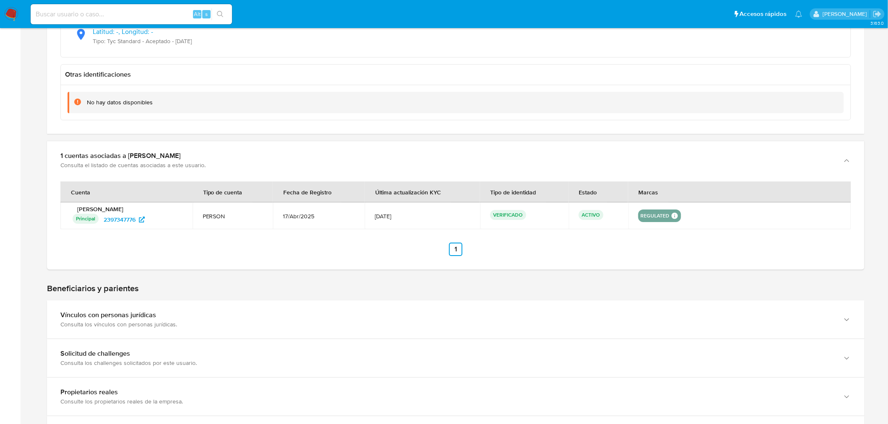
scroll to position [1025, 0]
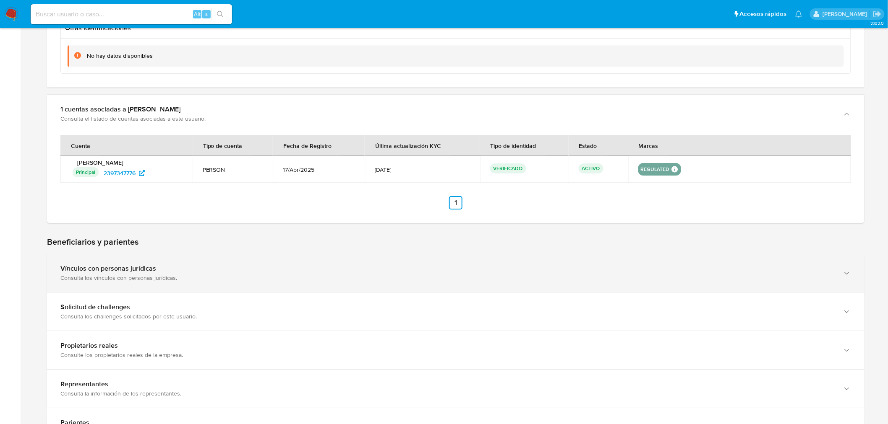
click at [849, 270] on icon "button" at bounding box center [846, 273] width 8 height 8
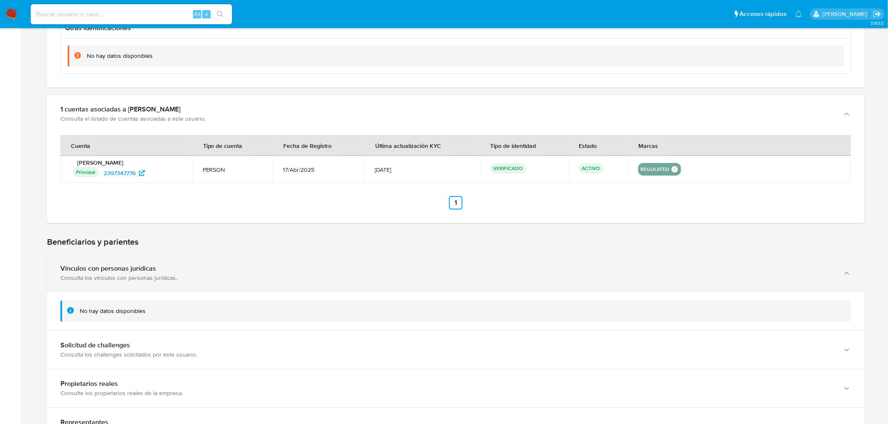
click at [849, 270] on icon "button" at bounding box center [846, 273] width 8 height 8
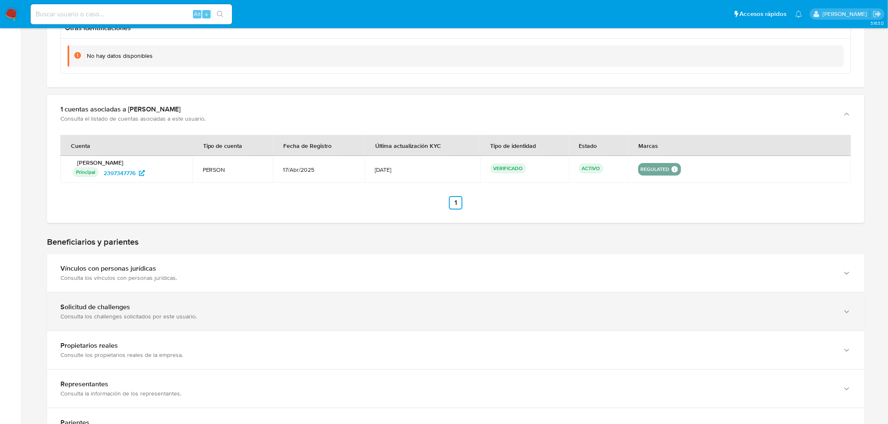
click at [849, 303] on div "button" at bounding box center [846, 311] width 10 height 17
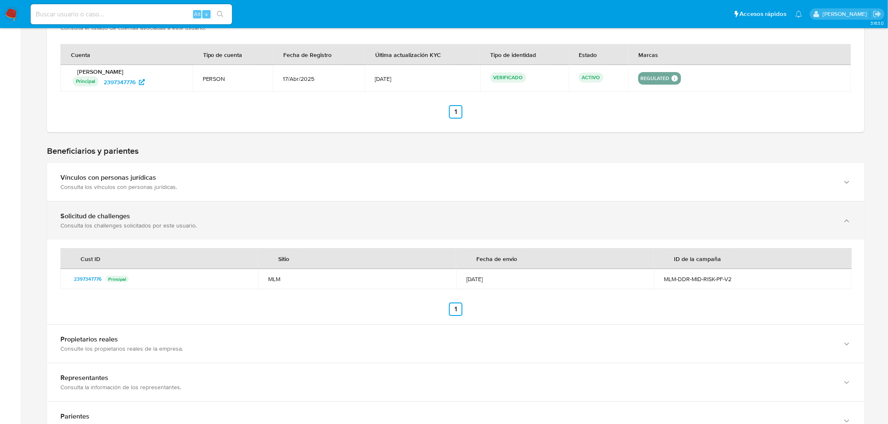
scroll to position [1118, 0]
click at [854, 220] on div "Solicitud de challenges Consulta los challenges solicitados por este usuario." at bounding box center [455, 219] width 817 height 38
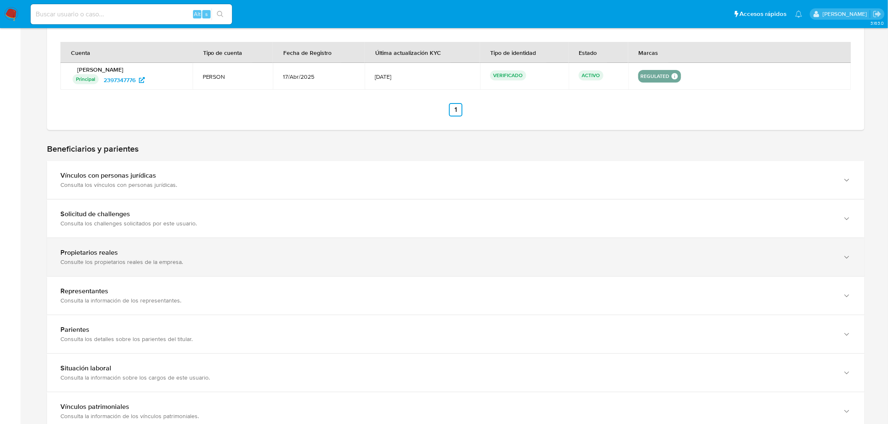
click at [854, 245] on div "Propietarios reales Consulte los propietarios reales de la empresa." at bounding box center [455, 257] width 817 height 38
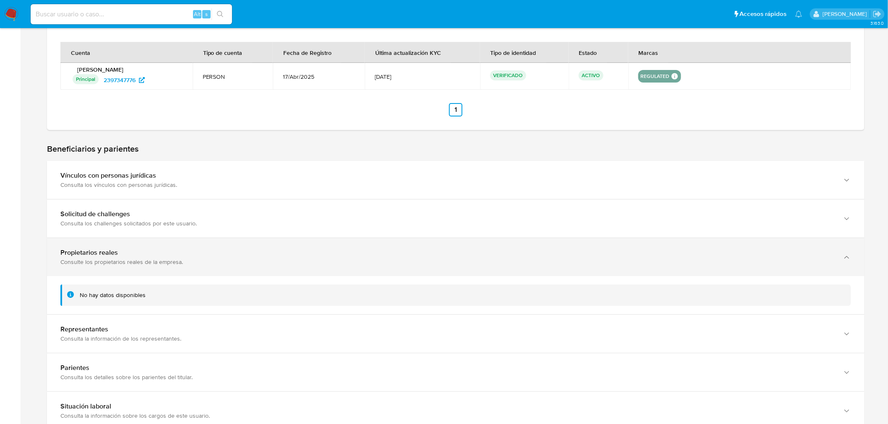
click at [854, 245] on div "Propietarios reales Consulte los propietarios reales de la empresa." at bounding box center [455, 257] width 817 height 38
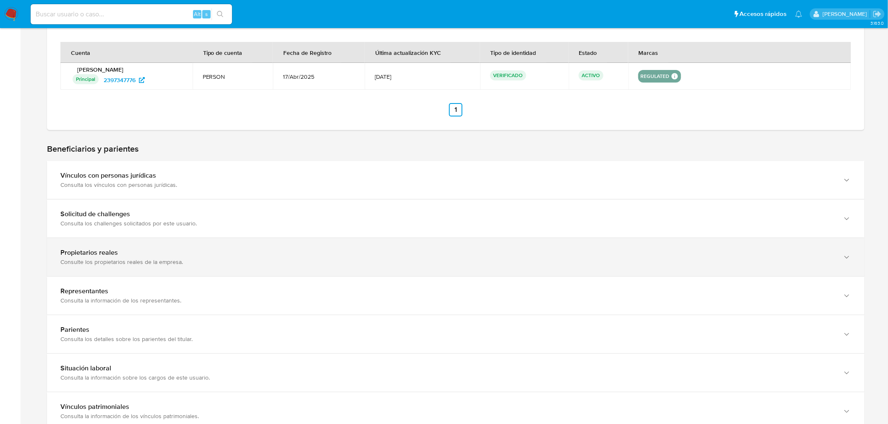
scroll to position [1165, 0]
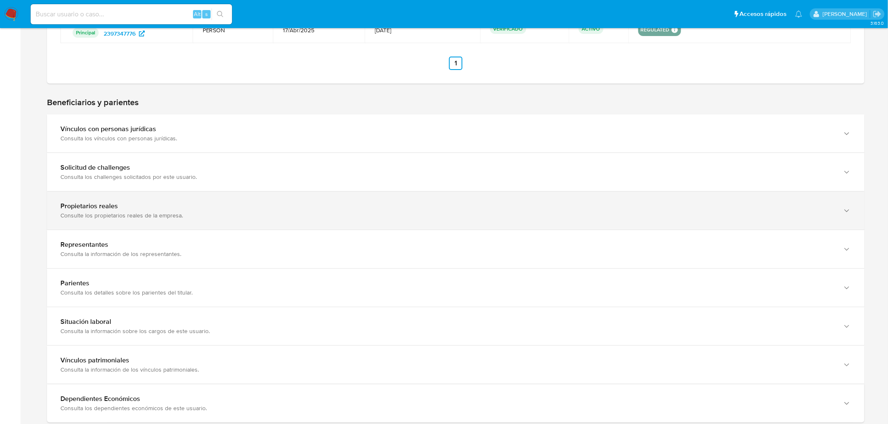
click at [854, 245] on div "Representantes Consulta la información de los representantes." at bounding box center [455, 249] width 817 height 38
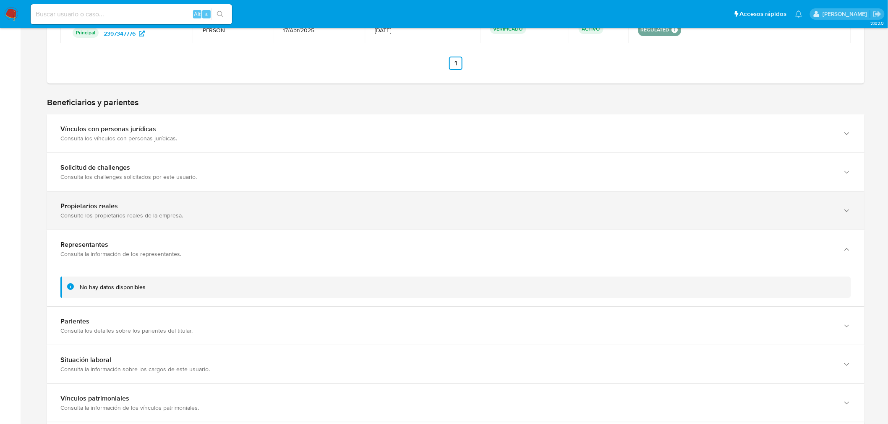
click at [854, 245] on div "Representantes Consulta la información de los representantes." at bounding box center [455, 249] width 817 height 38
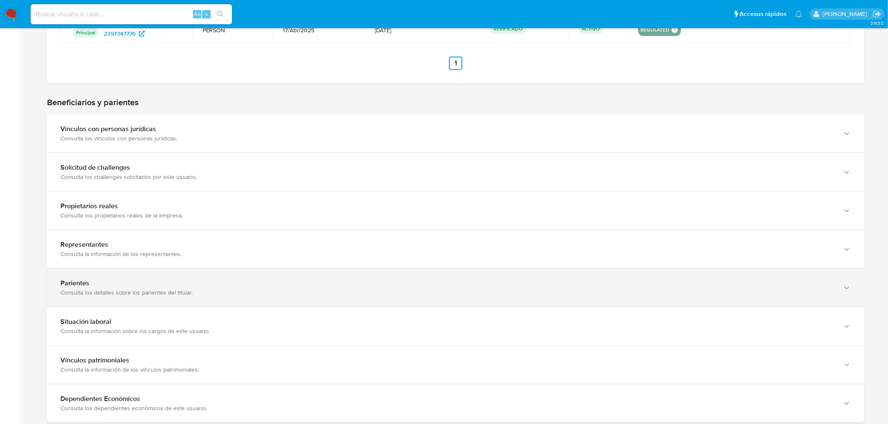
click at [853, 286] on div "Parientes Consulta los detalles sobre los parientes del titular." at bounding box center [455, 288] width 817 height 38
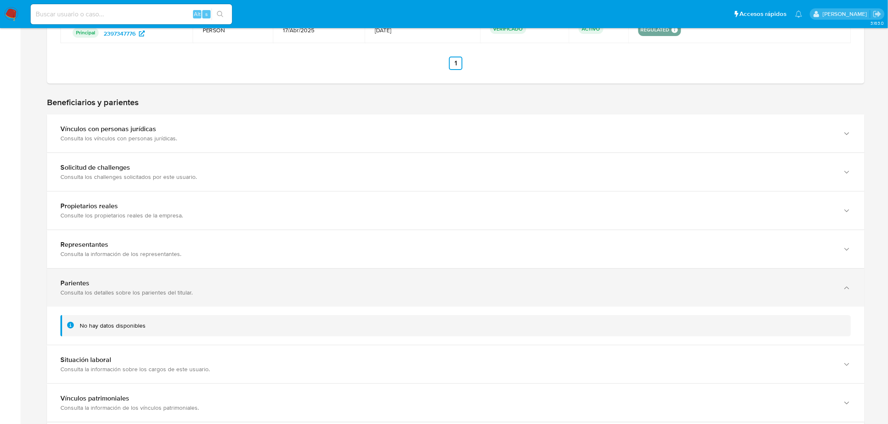
click at [853, 286] on div "Parientes Consulta los detalles sobre los parientes del titular." at bounding box center [455, 288] width 817 height 38
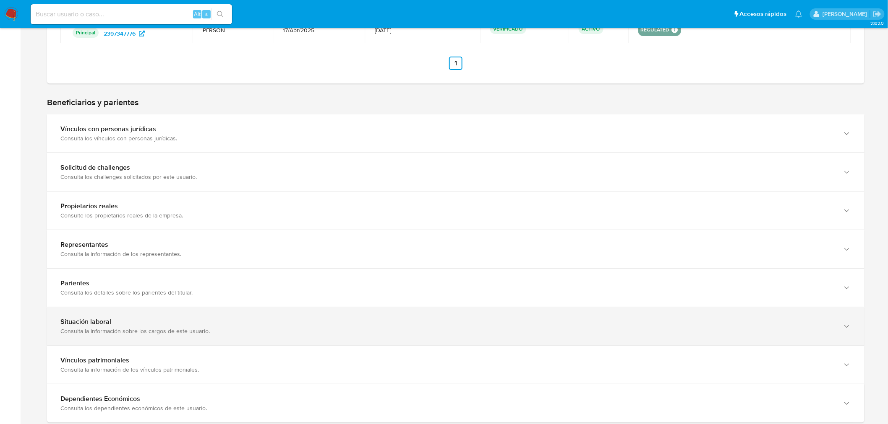
click at [852, 315] on div "Situación laboral Consulta la información sobre los cargos de este usuario." at bounding box center [455, 326] width 817 height 38
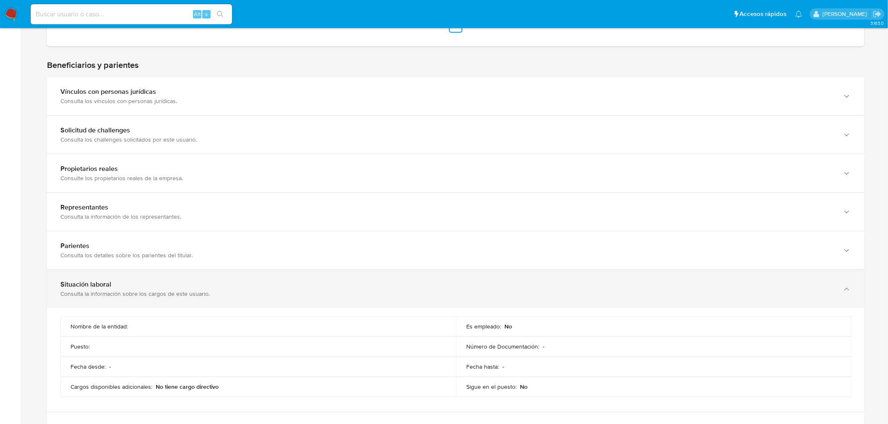
scroll to position [1258, 0]
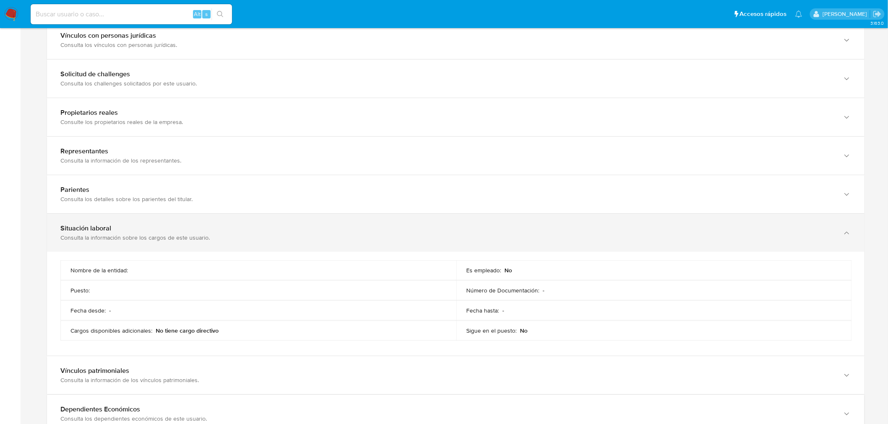
click at [846, 234] on icon "button" at bounding box center [846, 233] width 8 height 8
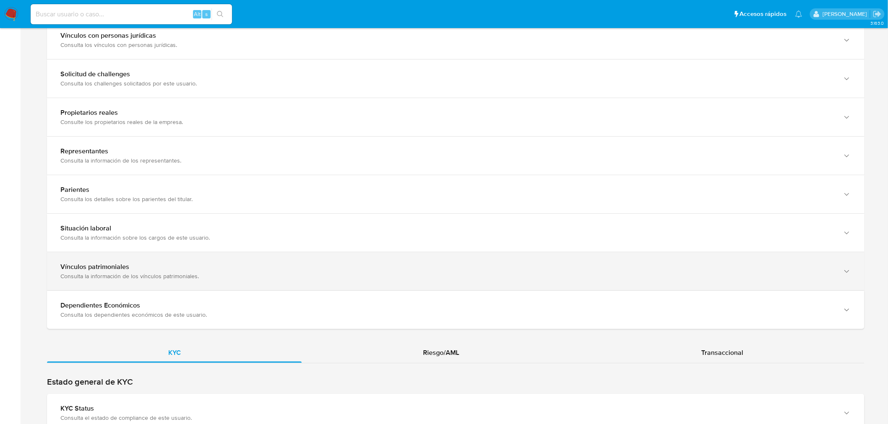
click at [850, 280] on div "button" at bounding box center [846, 271] width 10 height 17
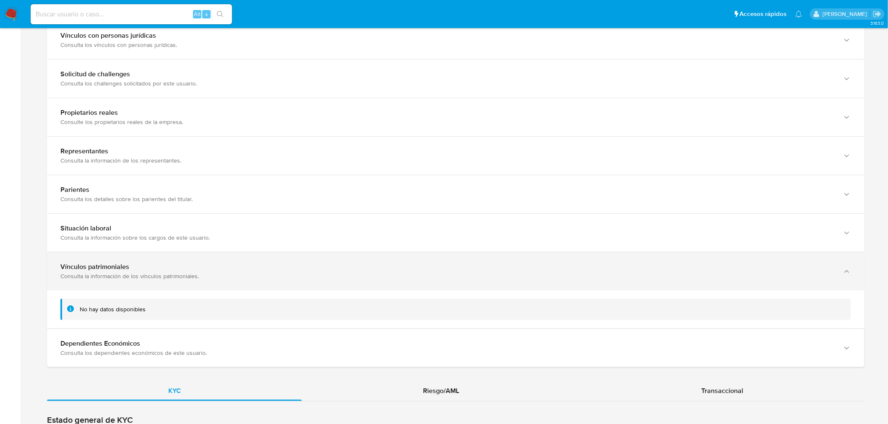
click at [850, 280] on div "button" at bounding box center [846, 271] width 10 height 17
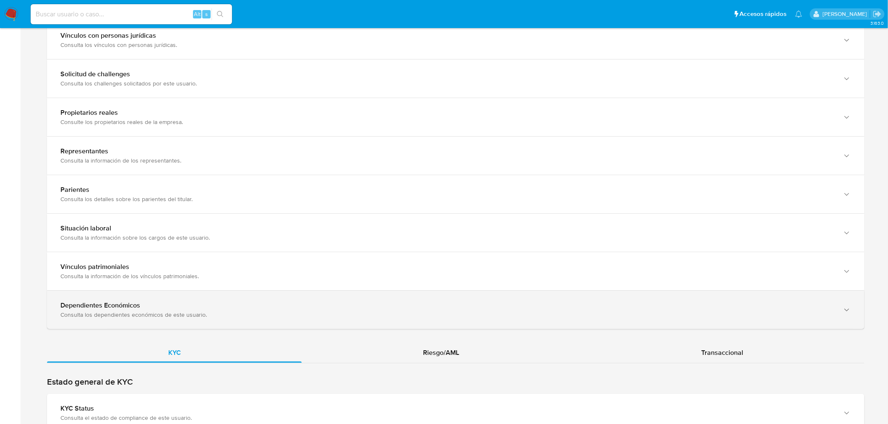
click at [849, 305] on div "button" at bounding box center [846, 310] width 10 height 17
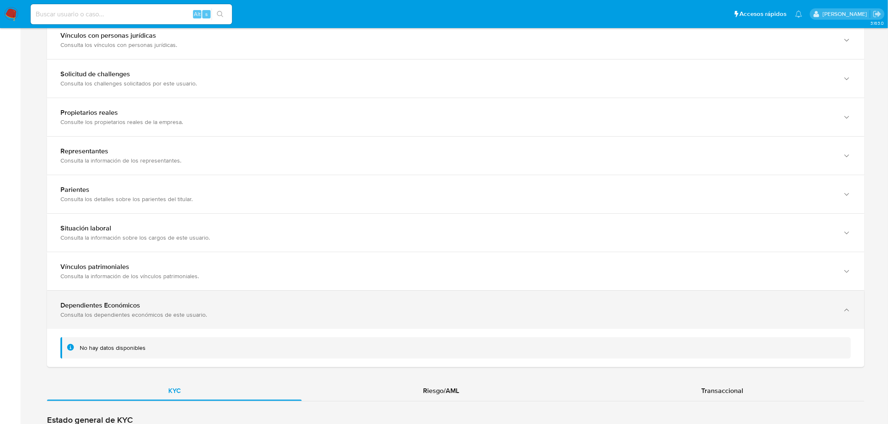
click at [849, 305] on div "button" at bounding box center [846, 310] width 10 height 17
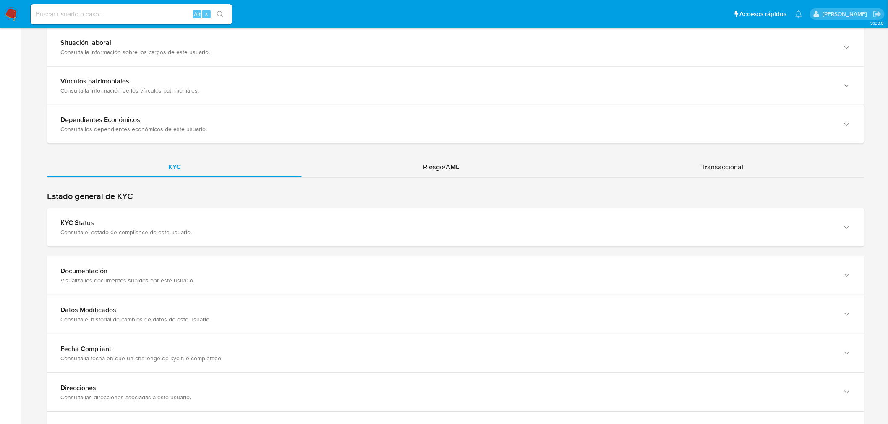
scroll to position [1445, 0]
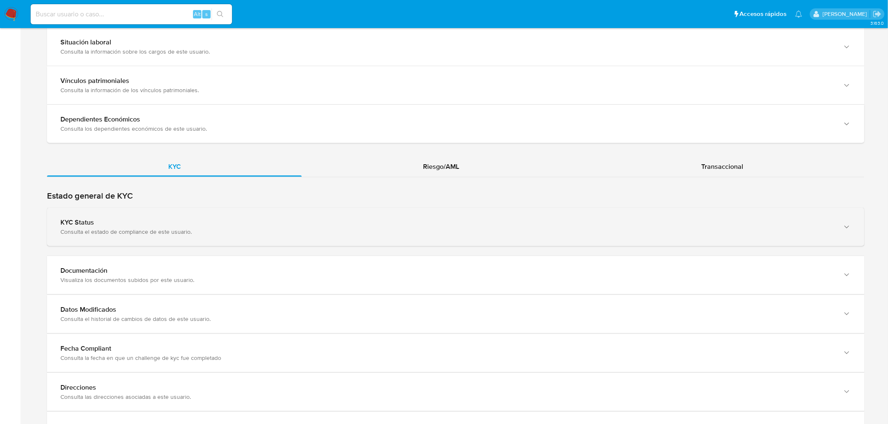
click at [851, 227] on div "KYC Status Consulta el estado de compliance de este usuario." at bounding box center [455, 227] width 817 height 38
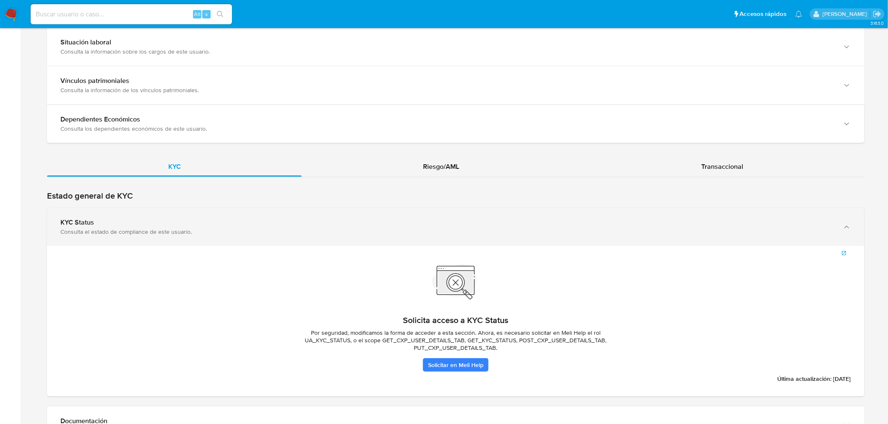
click at [851, 227] on div "KYC Status Consulta el estado de compliance de este usuario." at bounding box center [455, 227] width 817 height 38
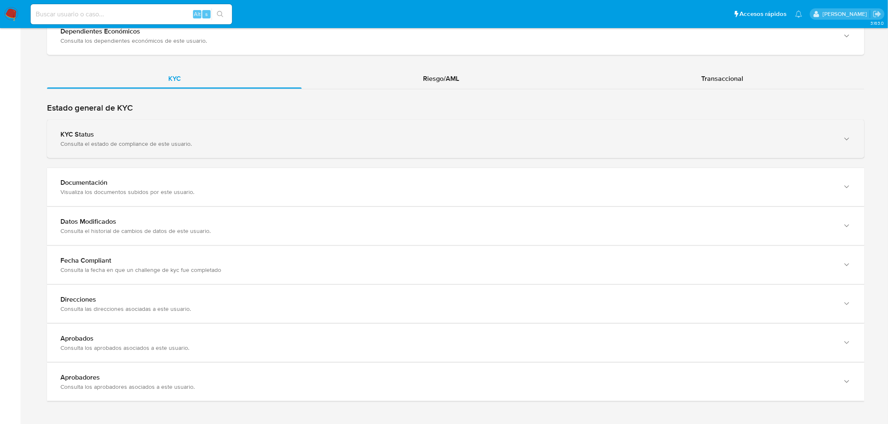
scroll to position [1538, 0]
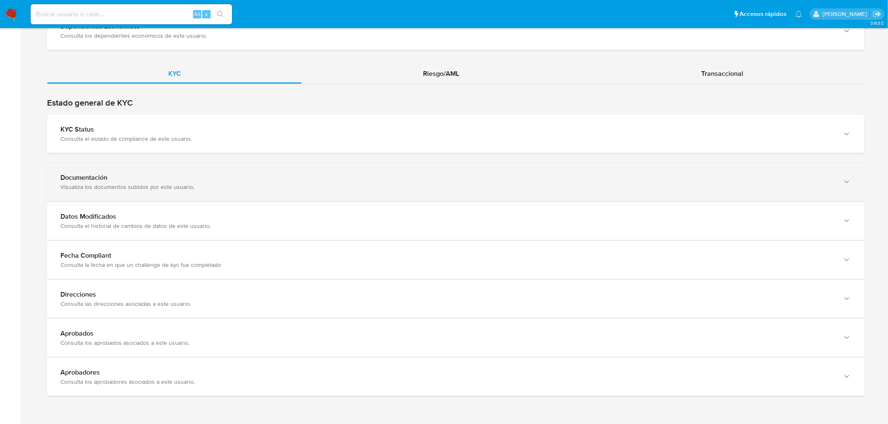
click at [854, 185] on div "Documentación Visualiza los documentos subidos por este usuario." at bounding box center [455, 182] width 817 height 38
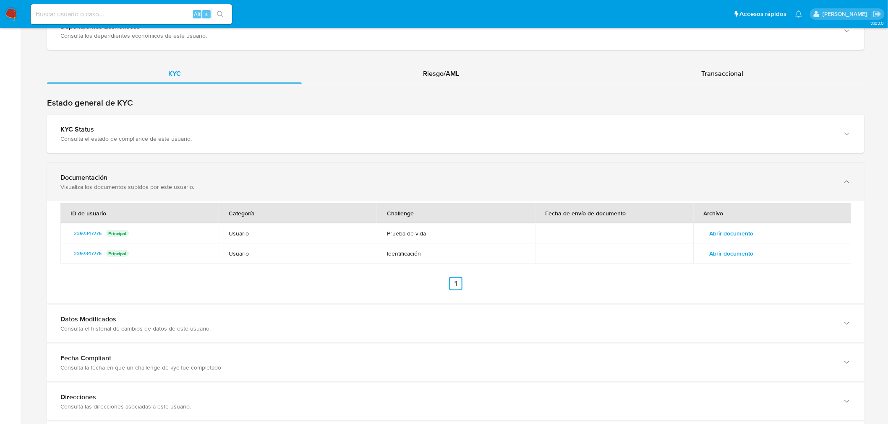
click at [854, 185] on div "Documentación Visualiza los documentos subidos por este usuario." at bounding box center [455, 182] width 817 height 38
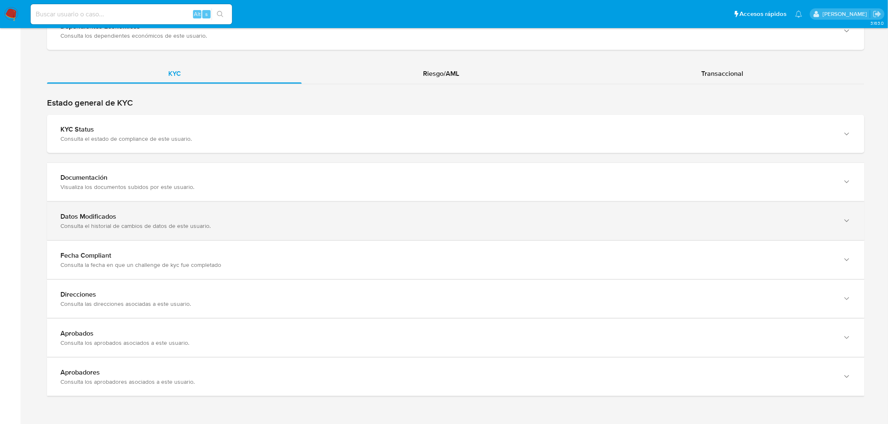
click at [856, 216] on div "Datos Modificados Consulta el historial de cambios de datos de este usuario." at bounding box center [455, 221] width 817 height 38
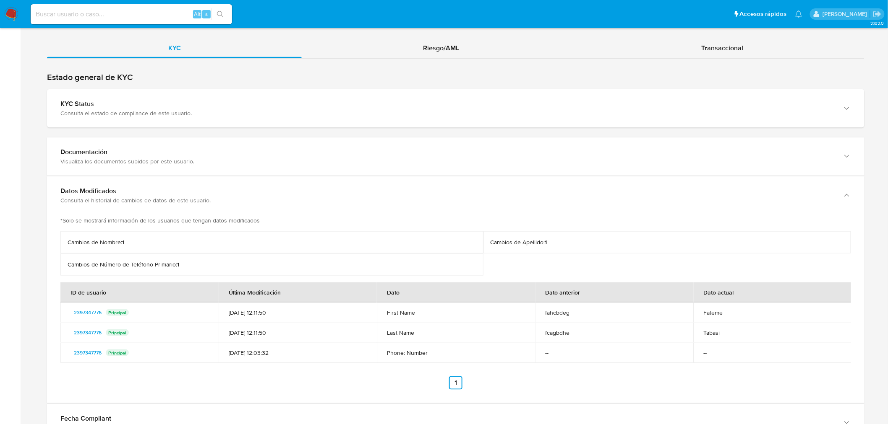
scroll to position [1584, 0]
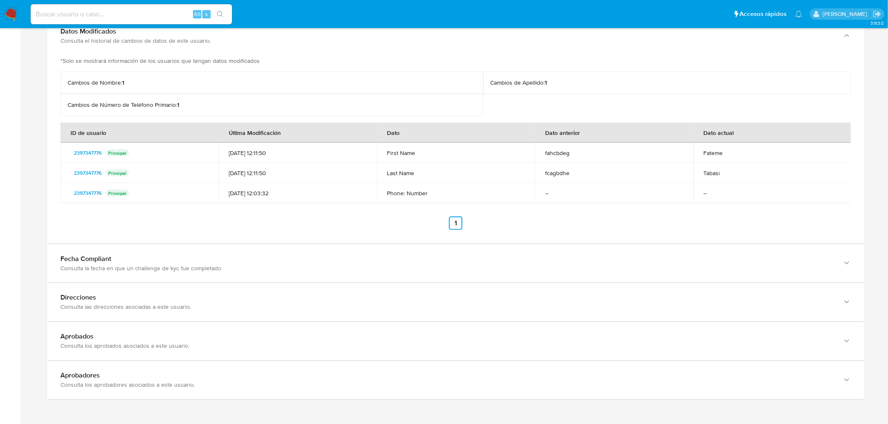
scroll to position [1724, 0]
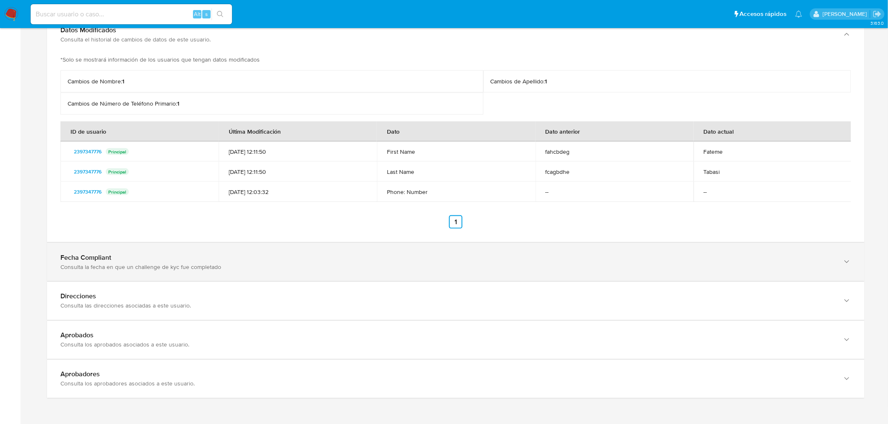
click at [803, 254] on div "Fecha Compliant" at bounding box center [446, 258] width 773 height 8
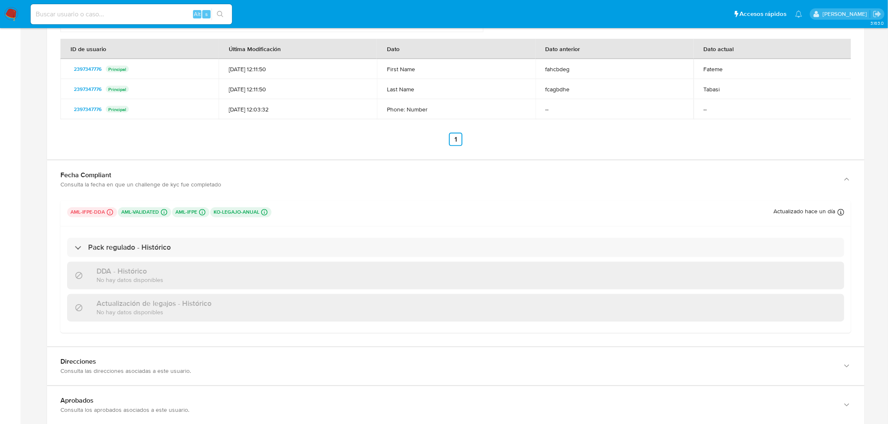
scroll to position [1817, 0]
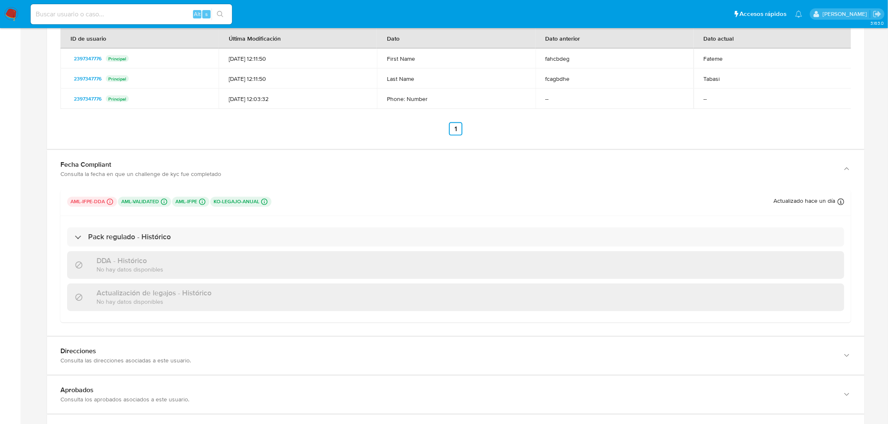
click at [251, 202] on p "ko-legajo-anual Challenges Pendientes" at bounding box center [240, 202] width 61 height 10
click at [109, 202] on icon at bounding box center [110, 202] width 8 height 8
click at [47, 203] on div "aml-ifpe-dda Challenges Pendientes MLM_IFPE_NO_TYC L4 aml-validated Challenges …" at bounding box center [455, 262] width 817 height 148
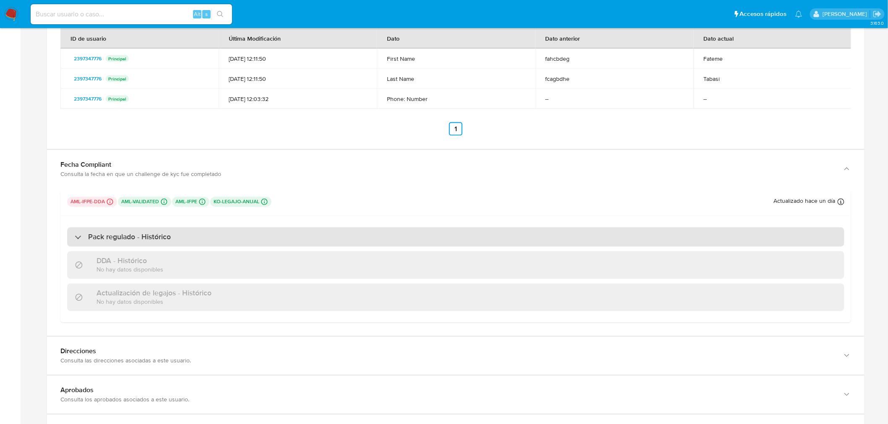
click at [194, 236] on div "Pack regulado - Histórico" at bounding box center [455, 237] width 777 height 19
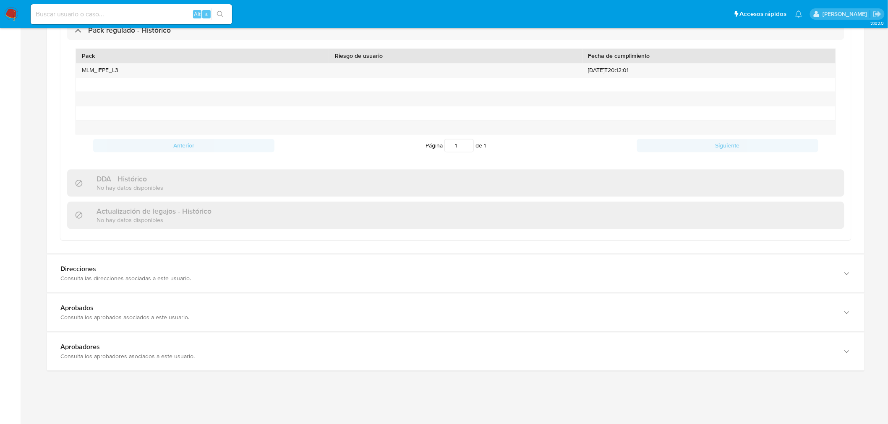
scroll to position [2028, 0]
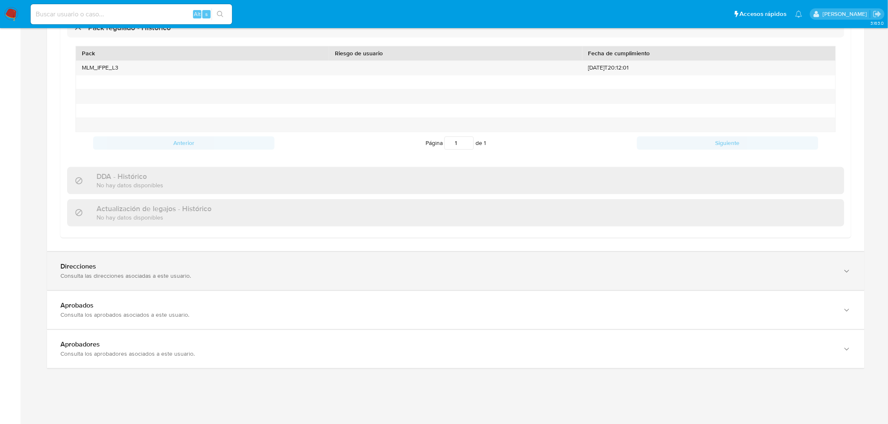
click at [792, 261] on div "Direcciones Consulta las direcciones asociadas a este usuario." at bounding box center [455, 271] width 817 height 38
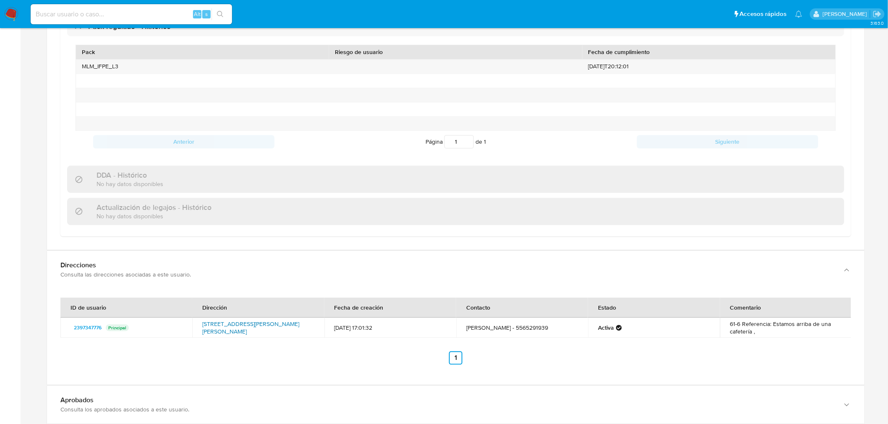
click at [209, 321] on link "Calle De Francisco Díaz Covarrubias 61, Cuauhtémoc, Distrito Federal, 06470, Me…" at bounding box center [250, 328] width 97 height 16
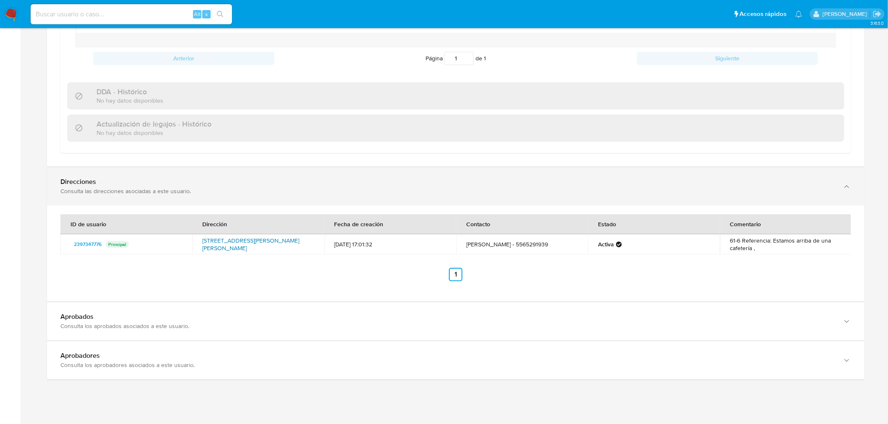
scroll to position [2127, 0]
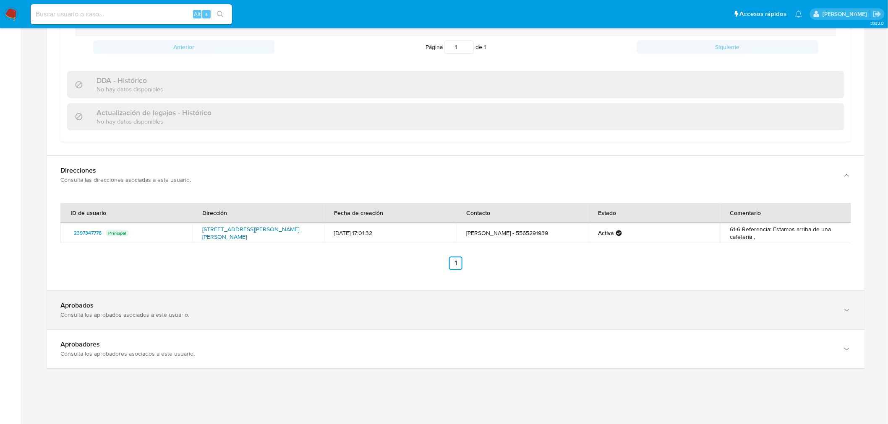
click at [368, 320] on div "Aprobados Consulta los aprobados asociados a este usuario." at bounding box center [455, 310] width 817 height 38
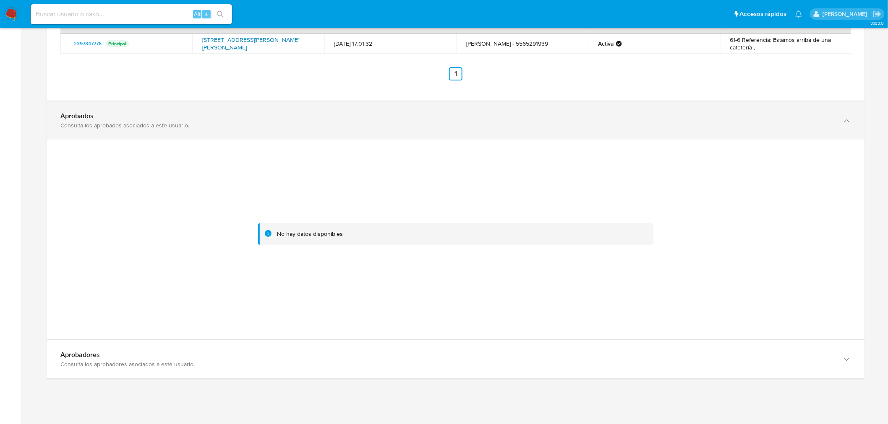
scroll to position [2314, 0]
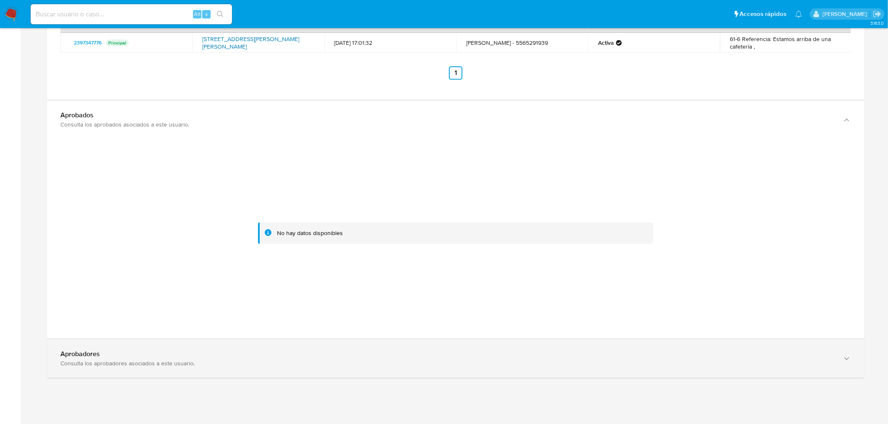
click at [370, 353] on div "Aprobadores Consulta los aprobadores asociados a este usuario." at bounding box center [455, 359] width 817 height 38
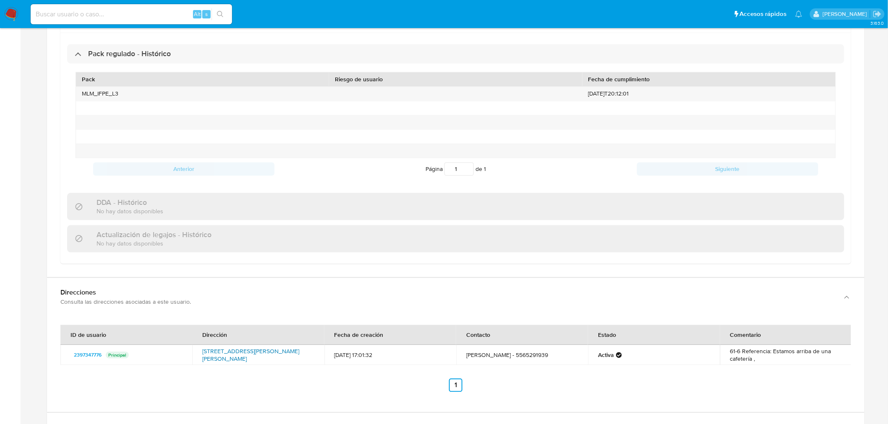
scroll to position [1968, 0]
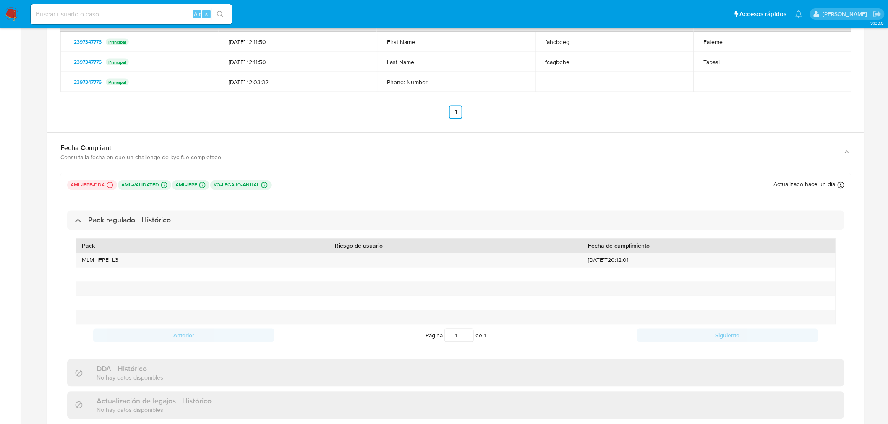
scroll to position [1828, 0]
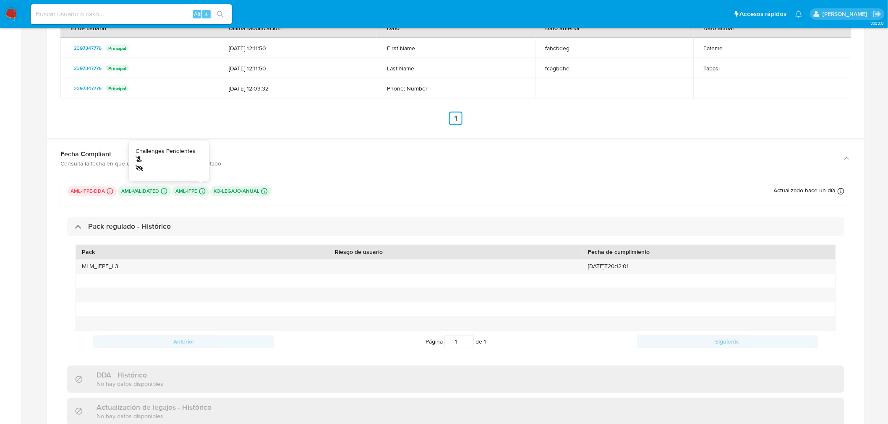
click at [198, 192] on icon at bounding box center [202, 192] width 8 height 8
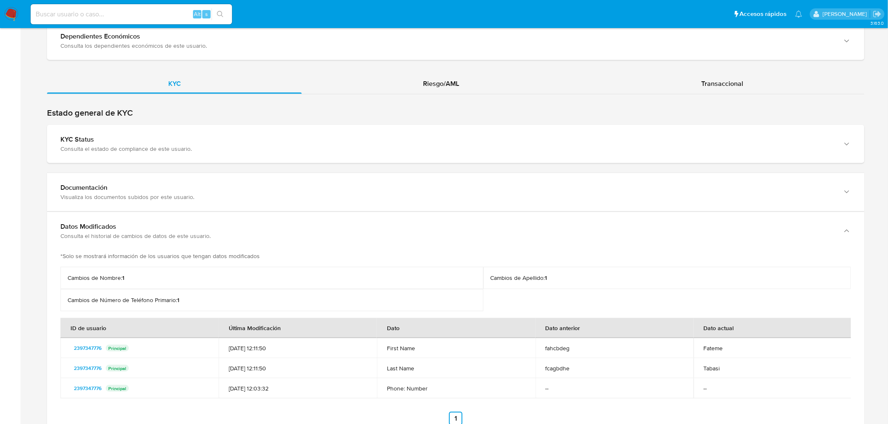
scroll to position [1502, 0]
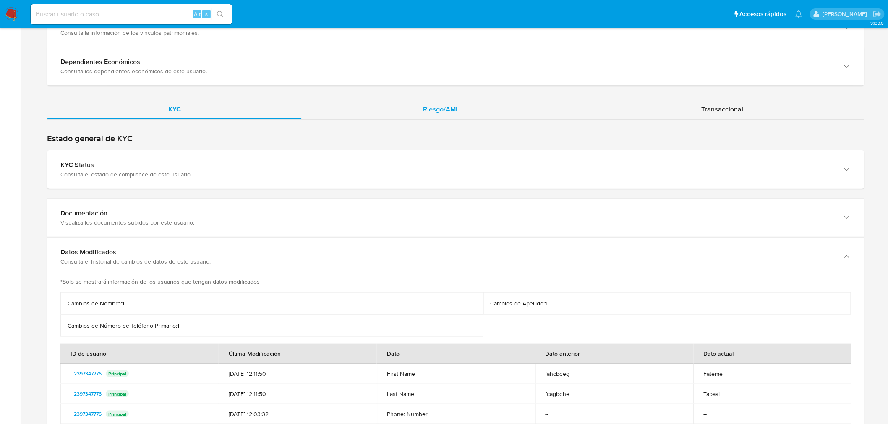
click at [417, 107] on div "Riesgo/AML" at bounding box center [441, 109] width 278 height 20
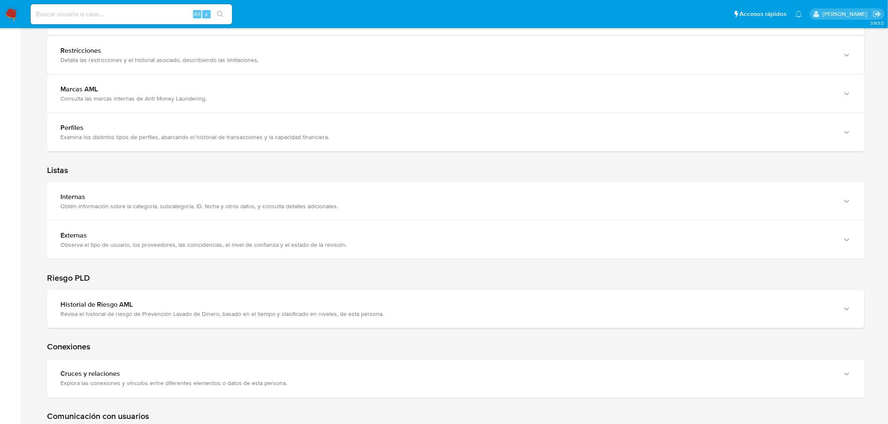
scroll to position [1688, 0]
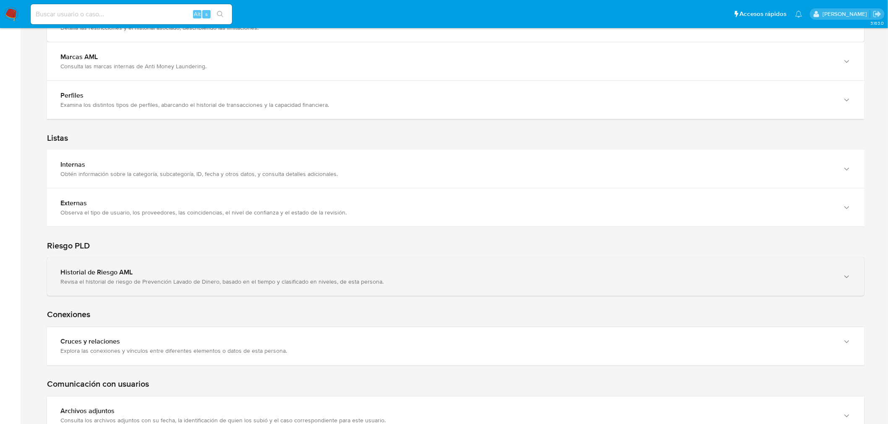
click at [643, 277] on div "Historial de Riesgo AML" at bounding box center [446, 272] width 773 height 8
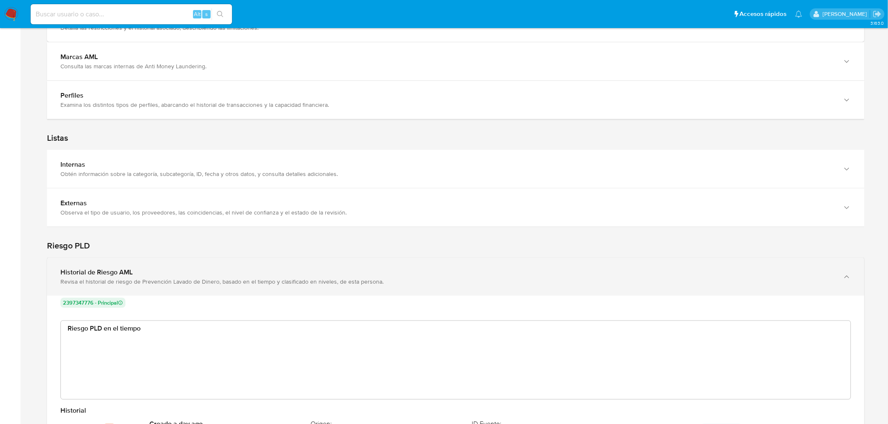
scroll to position [63, 776]
click at [648, 258] on div "Historial de Riesgo AML Revisa el historial de riesgo de Prevención Lavado de D…" at bounding box center [455, 277] width 817 height 38
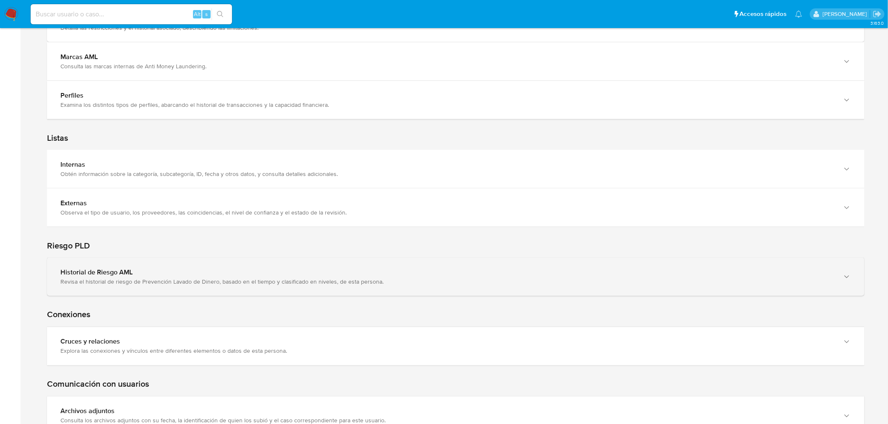
click at [617, 286] on div "Revisa el historial de riesgo de Prevención Lavado de Dinero, basado en el tiem…" at bounding box center [446, 282] width 773 height 8
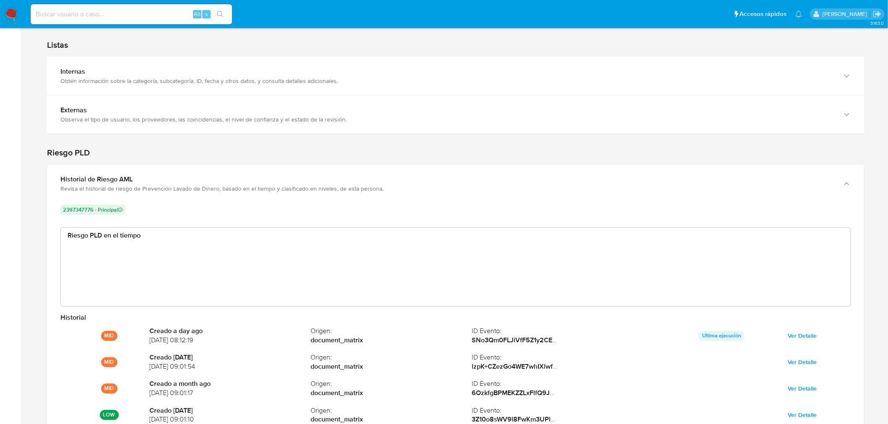
scroll to position [1828, 0]
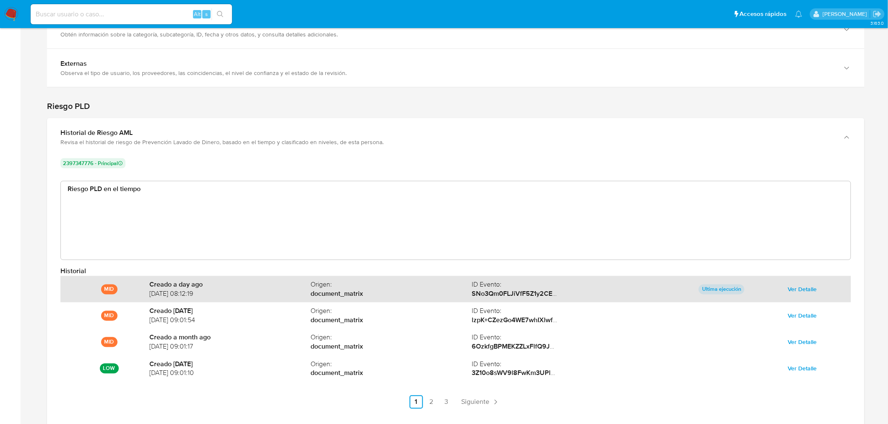
click at [795, 284] on span "Ver Detalle" at bounding box center [801, 290] width 29 height 12
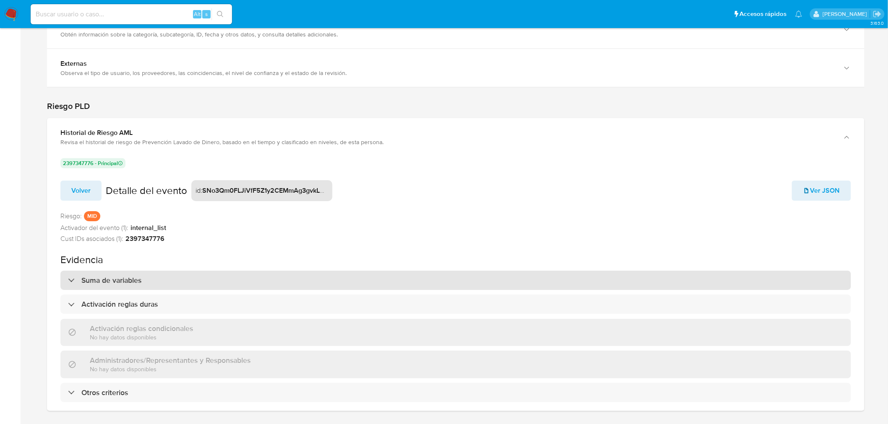
click at [791, 275] on div "Suma de variables" at bounding box center [455, 280] width 790 height 19
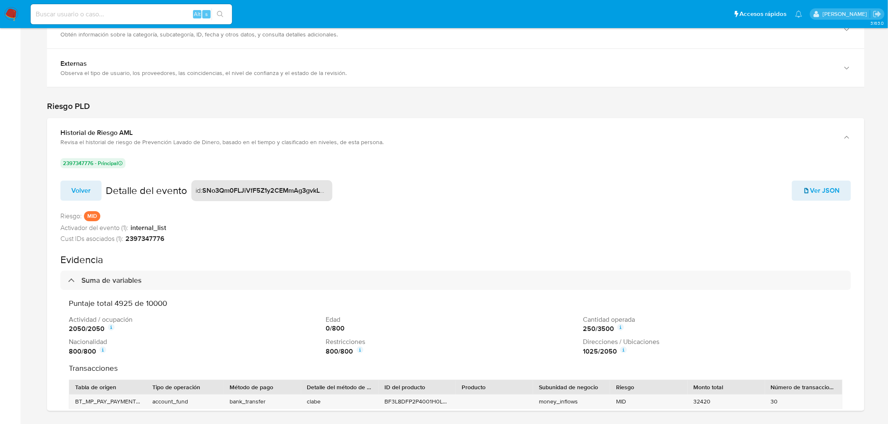
click at [809, 312] on div "Puntaje total 4925 de 10000 Actividad / ocupación 2050 / 2050 Edad 0 / 800 Cant…" at bounding box center [455, 372] width 773 height 147
click at [106, 350] on icon at bounding box center [102, 350] width 7 height 7
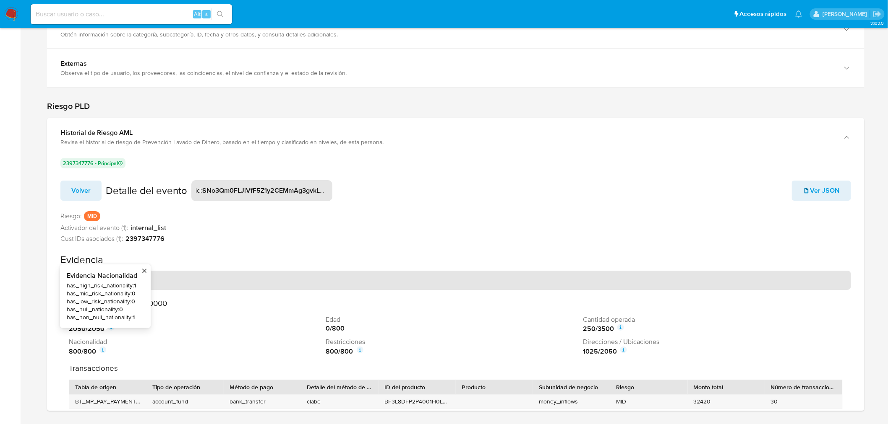
scroll to position [93, 0]
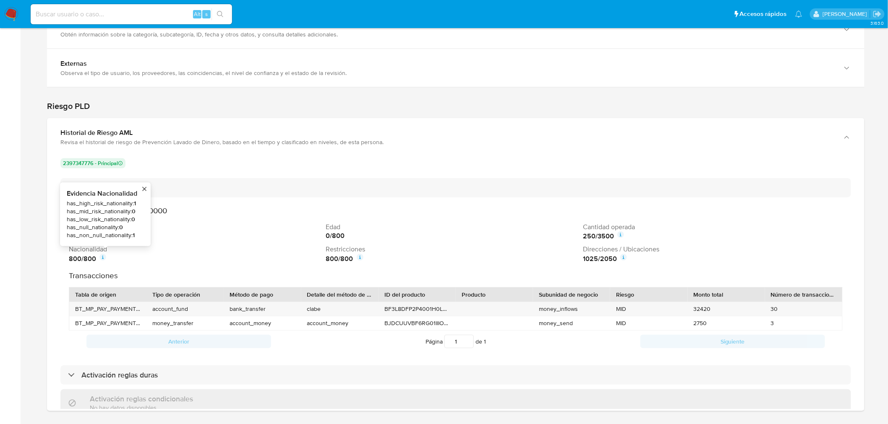
click at [621, 257] on icon at bounding box center [623, 257] width 7 height 7
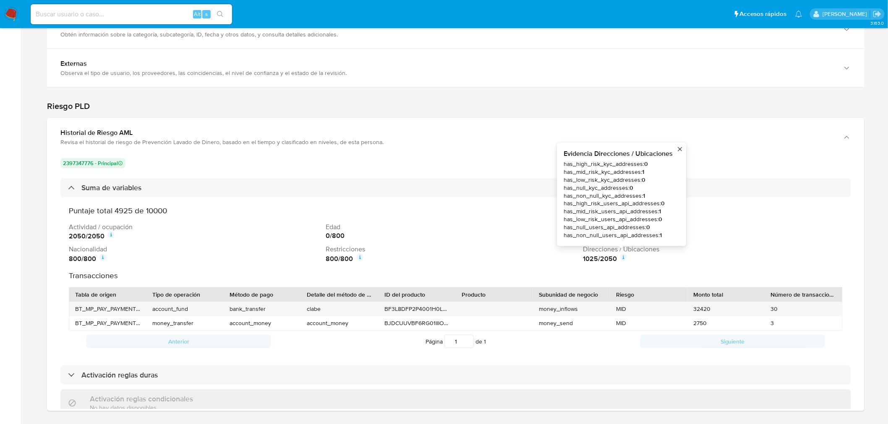
click at [479, 258] on div "800 / 800" at bounding box center [453, 259] width 254 height 10
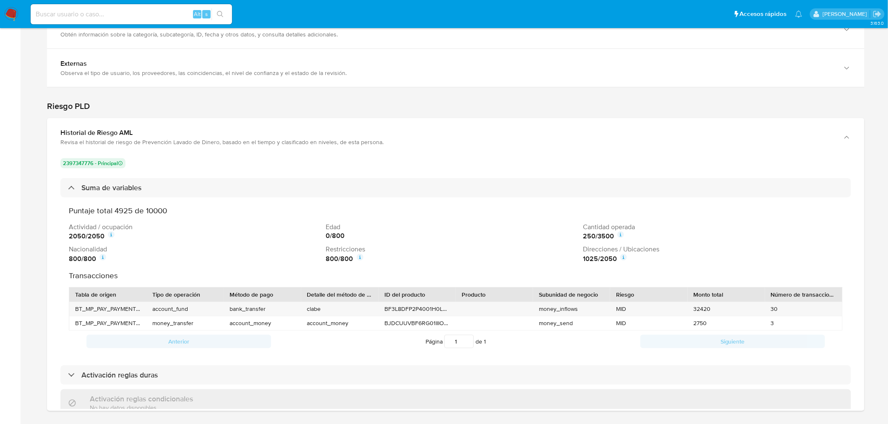
click at [620, 235] on icon at bounding box center [620, 235] width 7 height 7
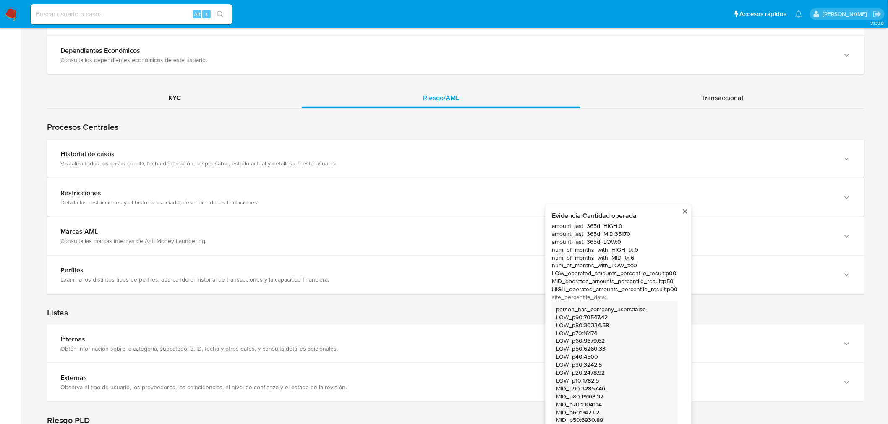
click at [620, 235] on strong "35170" at bounding box center [623, 234] width 16 height 8
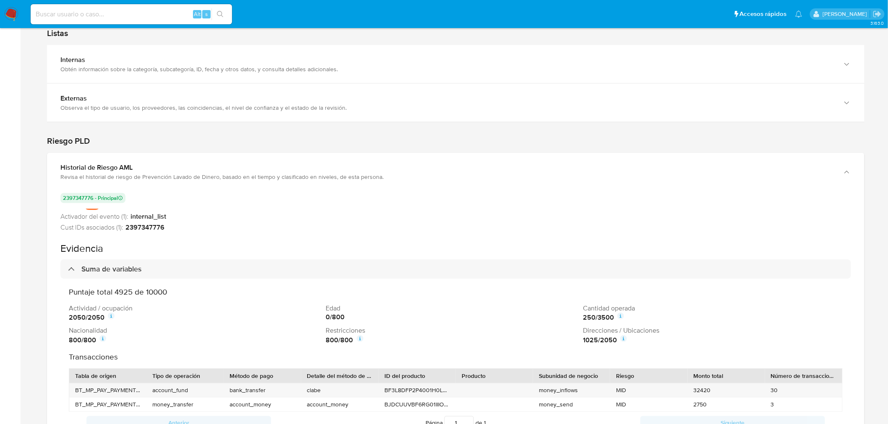
scroll to position [0, 0]
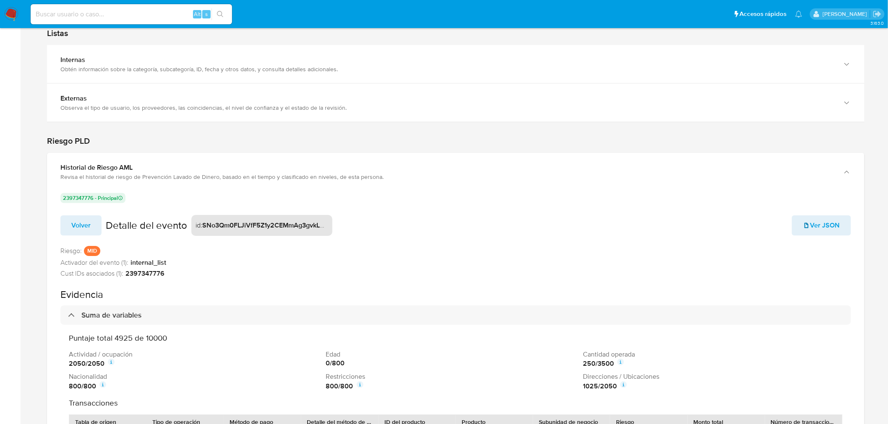
click at [615, 28] on nav "Pausado Ver notificaciones Alt s Accesos rápidos Presiona las siguientes teclas…" at bounding box center [444, 14] width 888 height 28
click at [127, 261] on span "Activador del evento (1):" at bounding box center [94, 263] width 68 height 9
click at [141, 261] on strong "internal_list" at bounding box center [148, 263] width 36 height 9
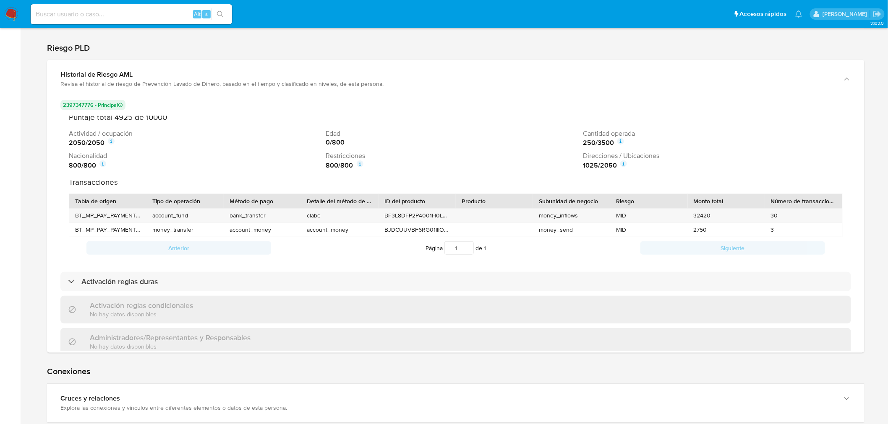
scroll to position [140, 0]
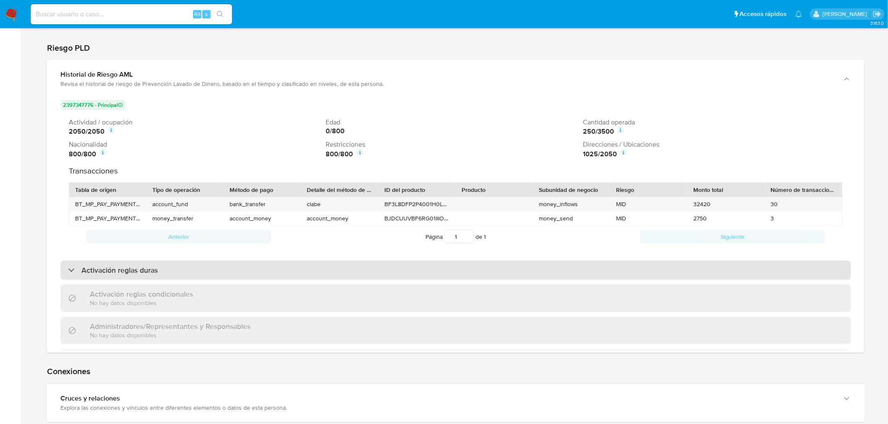
click at [198, 271] on div "Activación reglas duras" at bounding box center [455, 270] width 790 height 19
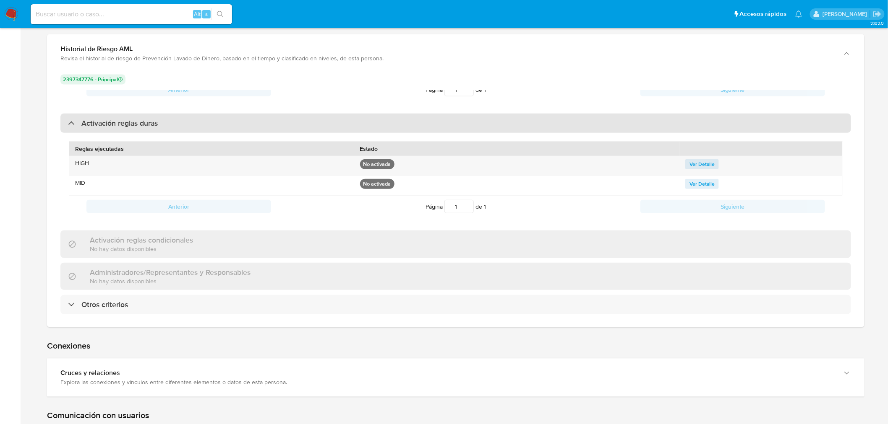
scroll to position [1933, 0]
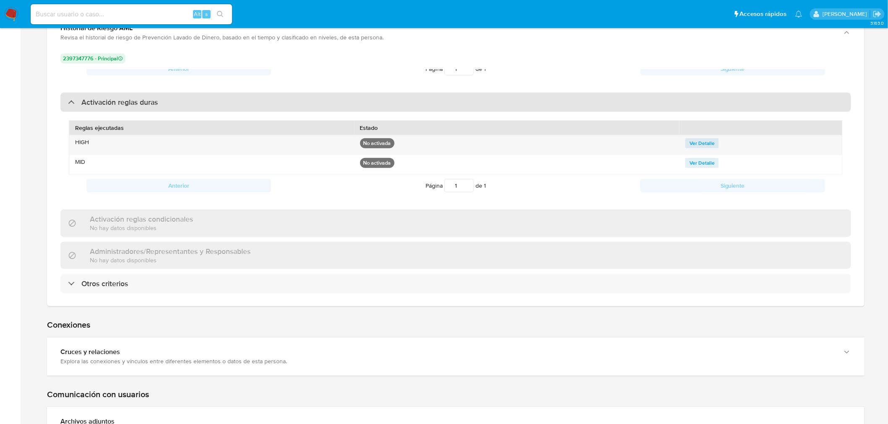
click at [198, 274] on div "Otros criterios" at bounding box center [455, 283] width 790 height 19
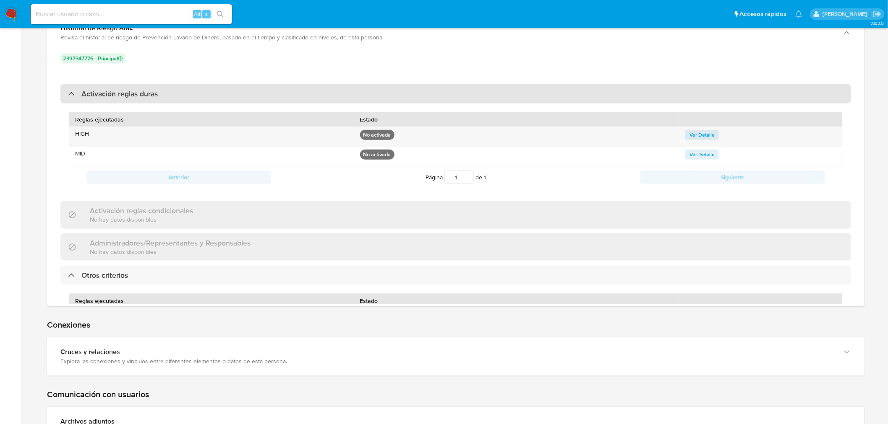
scroll to position [316, 0]
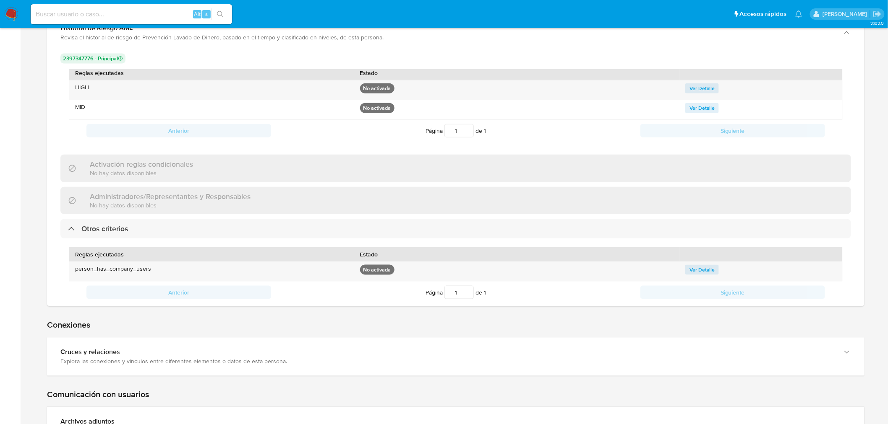
click at [63, 263] on div "Reglas ejecutadas Estado person_has_company_users No activada Ver Detalle Anter…" at bounding box center [455, 275] width 790 height 73
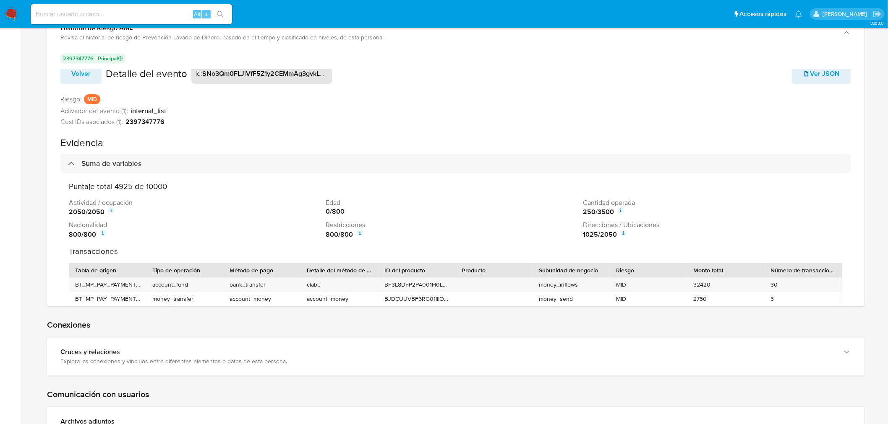
scroll to position [0, 0]
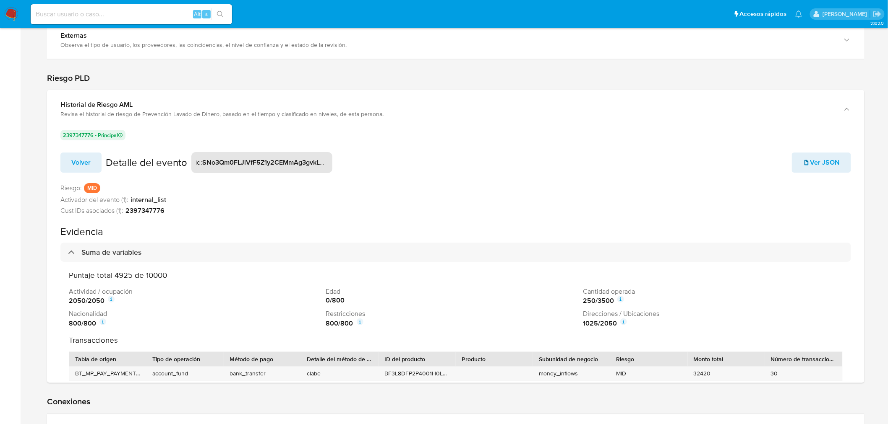
scroll to position [1840, 0]
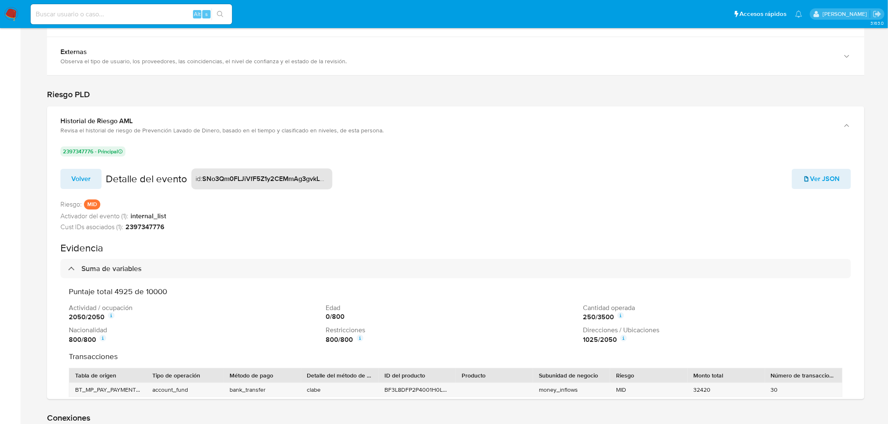
click at [111, 318] on icon at bounding box center [111, 316] width 7 height 7
click at [104, 341] on icon at bounding box center [102, 339] width 7 height 7
drag, startPoint x: 90, startPoint y: 285, endPoint x: 136, endPoint y: 285, distance: 45.7
click at [136, 285] on span "has_high_risk_nationality : 1" at bounding box center [102, 285] width 70 height 8
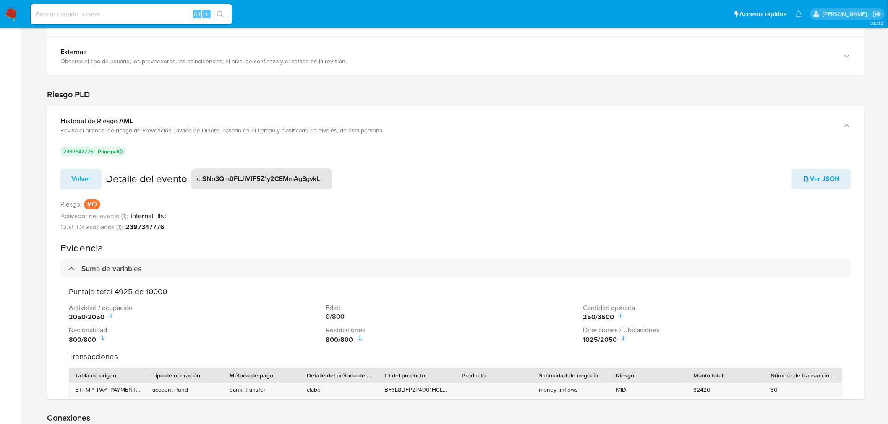
scroll to position [47, 0]
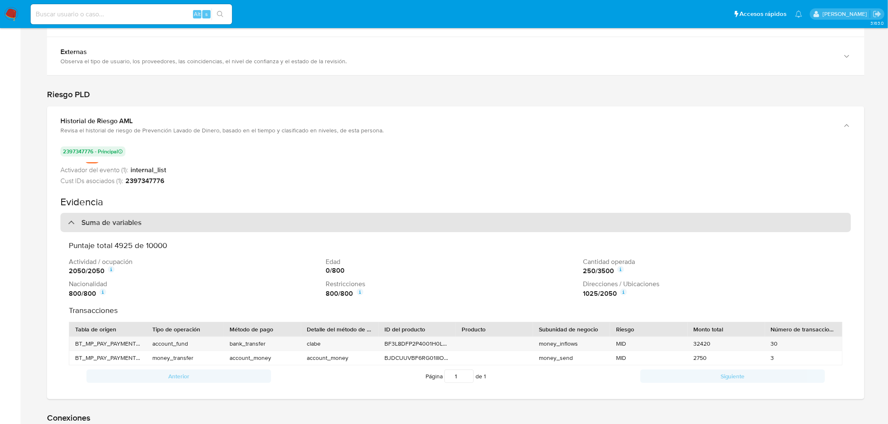
click at [67, 223] on div "Suma de variables" at bounding box center [455, 222] width 790 height 19
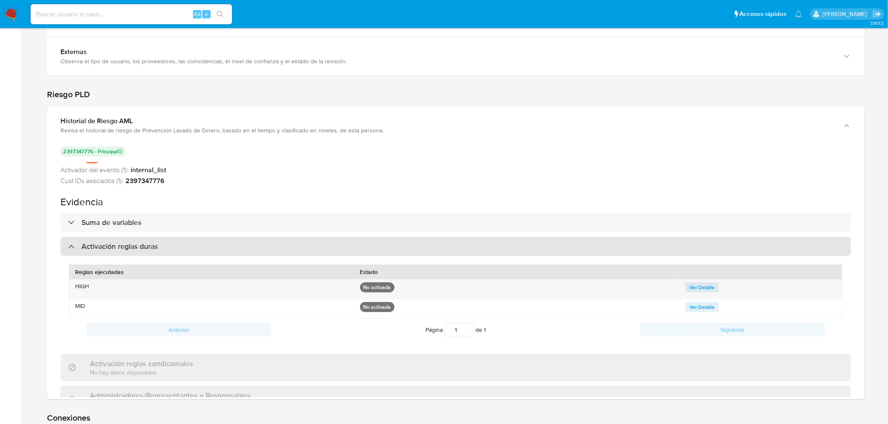
click at [76, 247] on div "Activación reglas duras" at bounding box center [113, 246] width 90 height 9
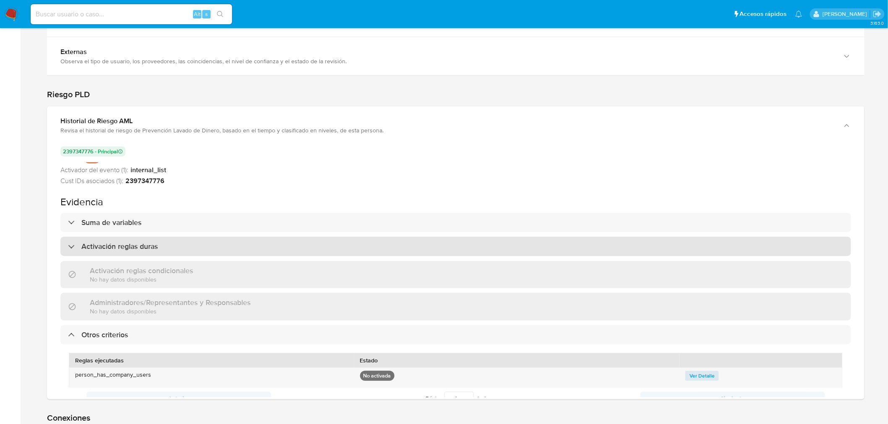
scroll to position [0, 0]
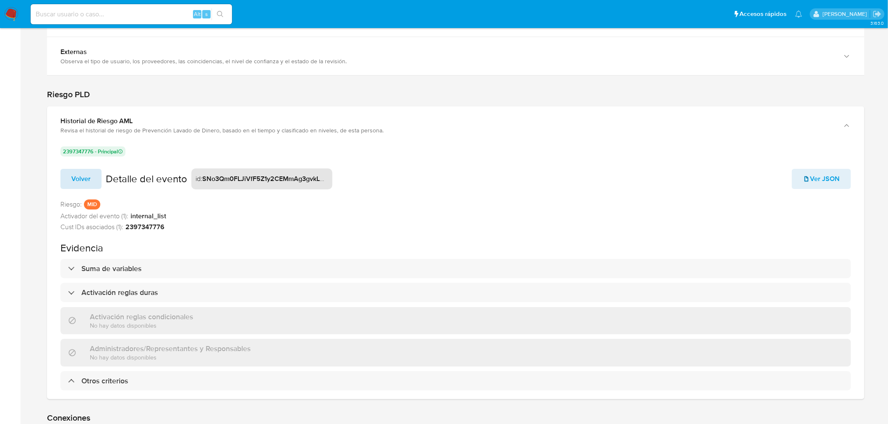
click at [98, 174] on button "Volver" at bounding box center [80, 179] width 41 height 20
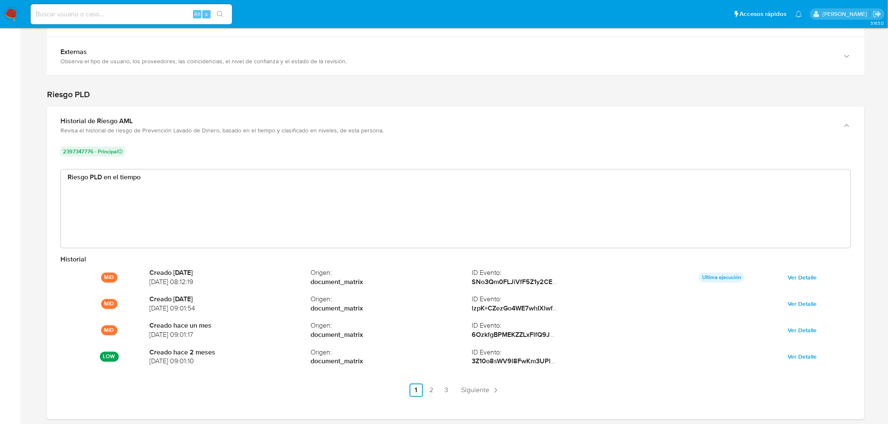
scroll to position [63, 776]
click at [660, 10] on ul "Pausado Ver notificaciones Alt s Accesos rápidos Presiona las siguientes teclas…" at bounding box center [416, 13] width 780 height 21
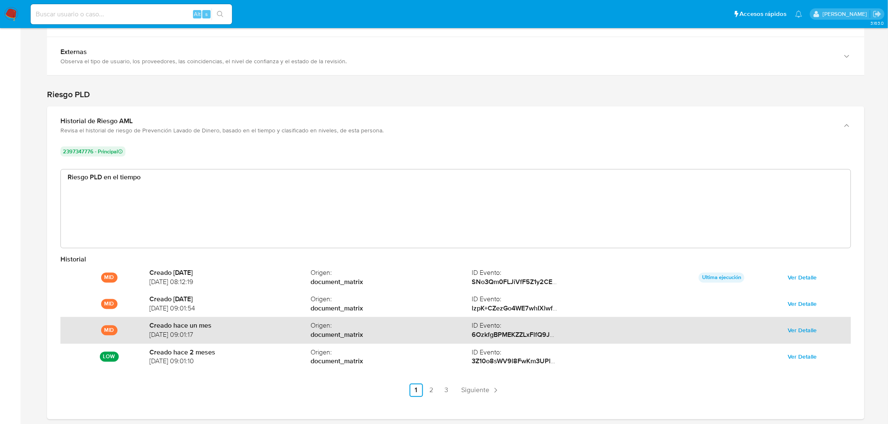
click at [790, 328] on span "Ver Detalle" at bounding box center [801, 331] width 29 height 12
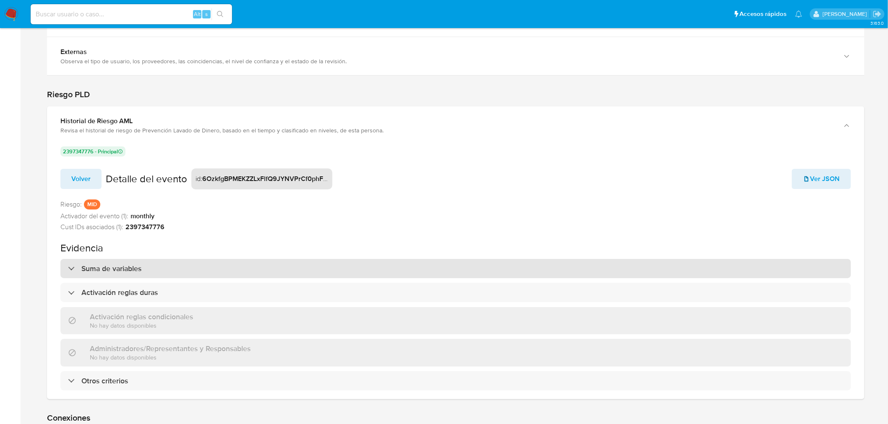
click at [65, 266] on div "Suma de variables" at bounding box center [455, 269] width 790 height 19
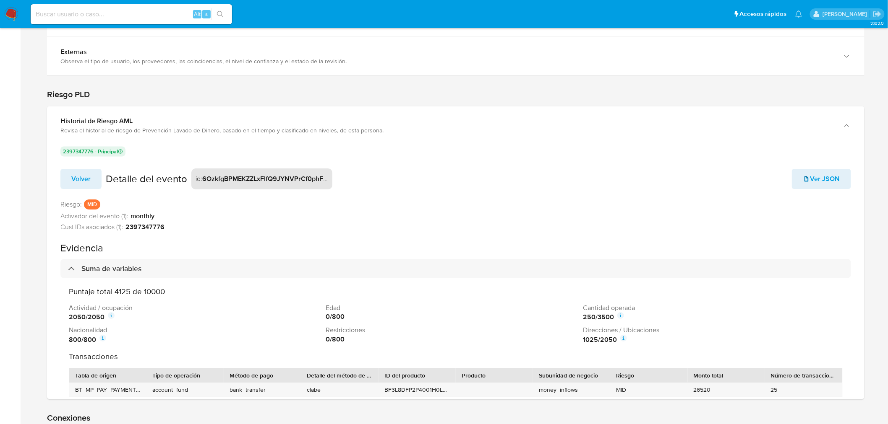
click at [617, 316] on icon at bounding box center [620, 316] width 7 height 7
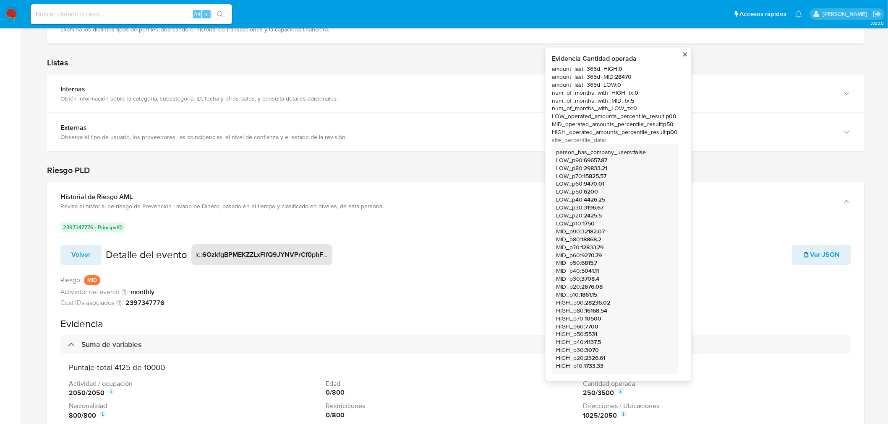
scroll to position [1793, 0]
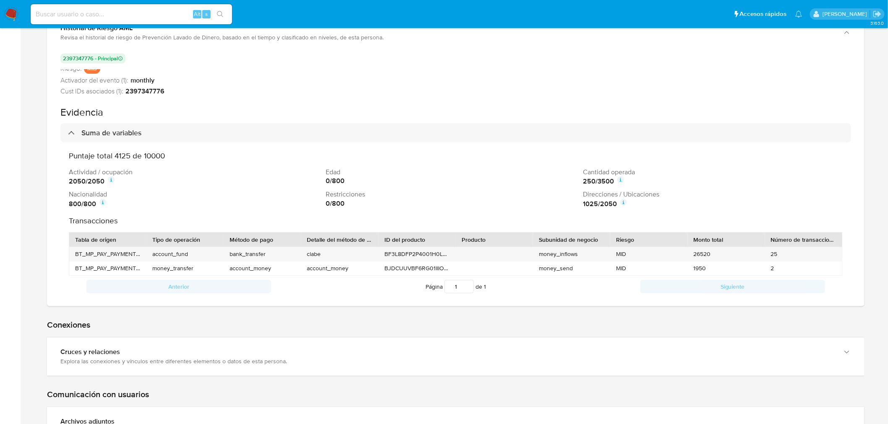
scroll to position [93, 0]
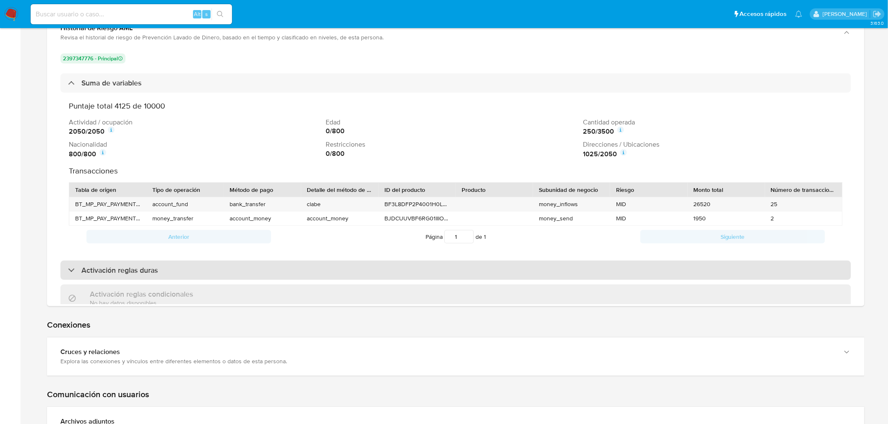
click at [227, 274] on div "Activación reglas duras" at bounding box center [455, 270] width 790 height 19
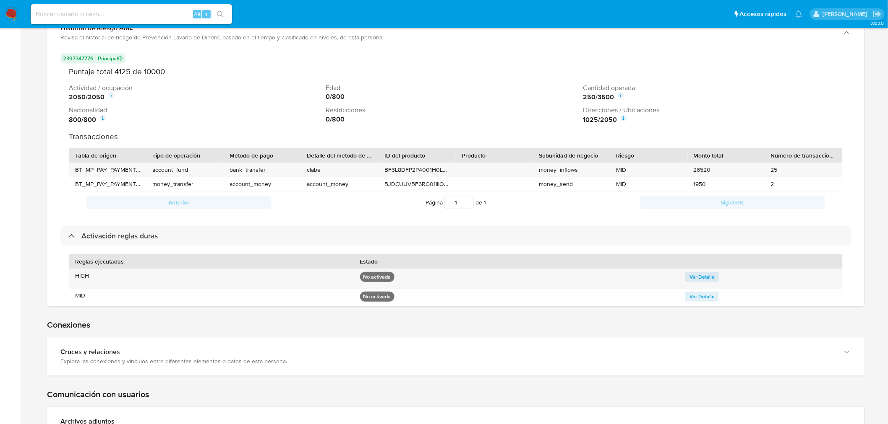
scroll to position [186, 0]
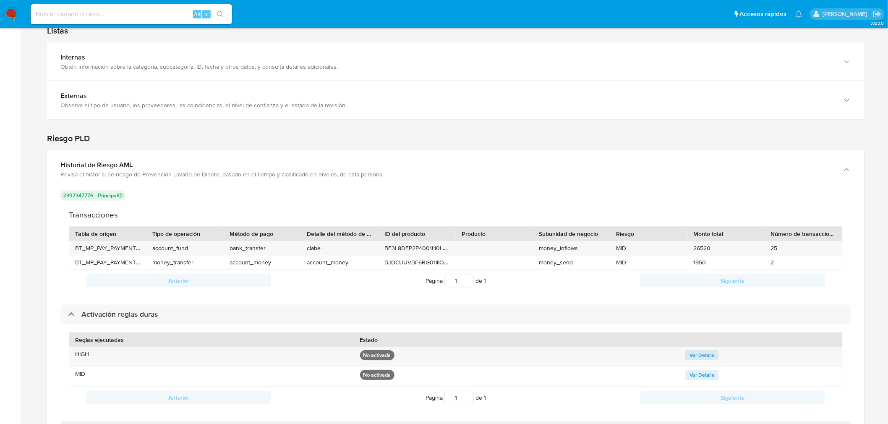
scroll to position [1747, 0]
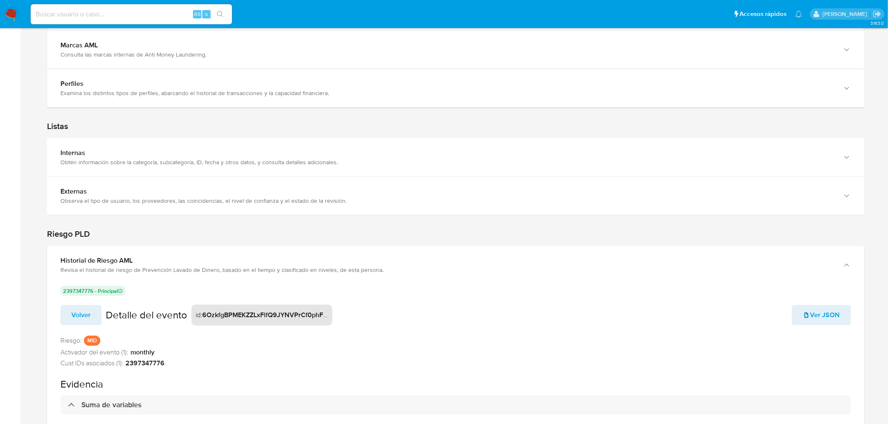
scroll to position [0, 0]
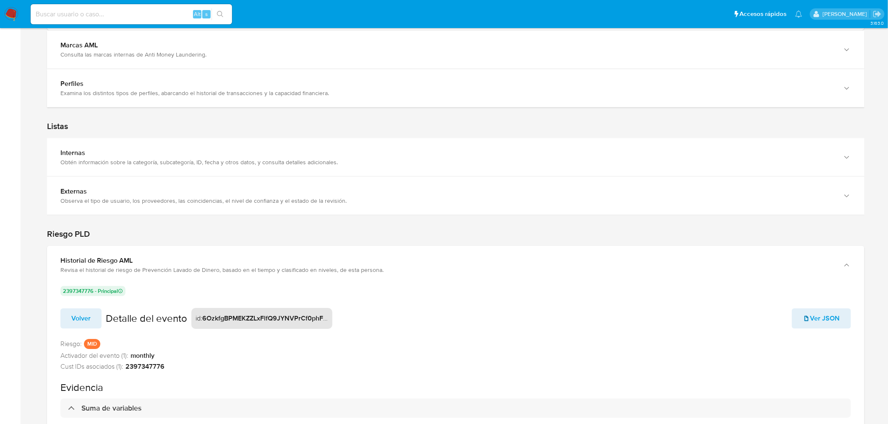
click at [99, 314] on button "Volver" at bounding box center [80, 319] width 41 height 20
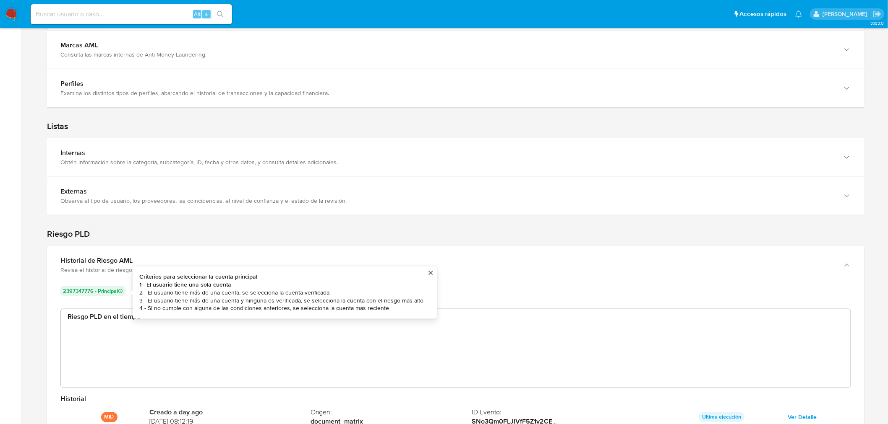
scroll to position [63, 776]
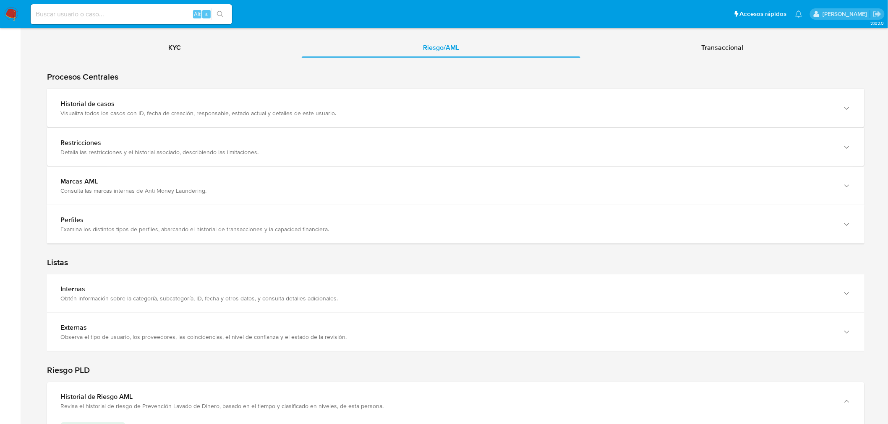
scroll to position [1560, 0]
click at [700, 44] on div "Transaccional" at bounding box center [722, 51] width 284 height 20
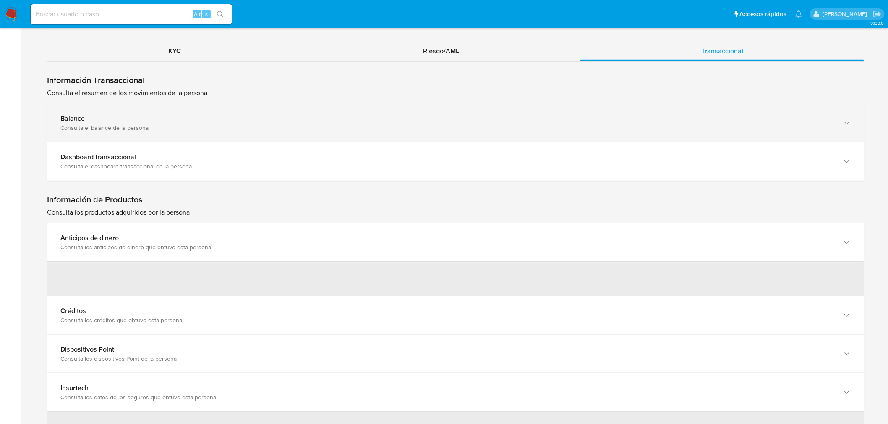
click at [633, 124] on div "Consulta el balance de la persona" at bounding box center [446, 128] width 773 height 8
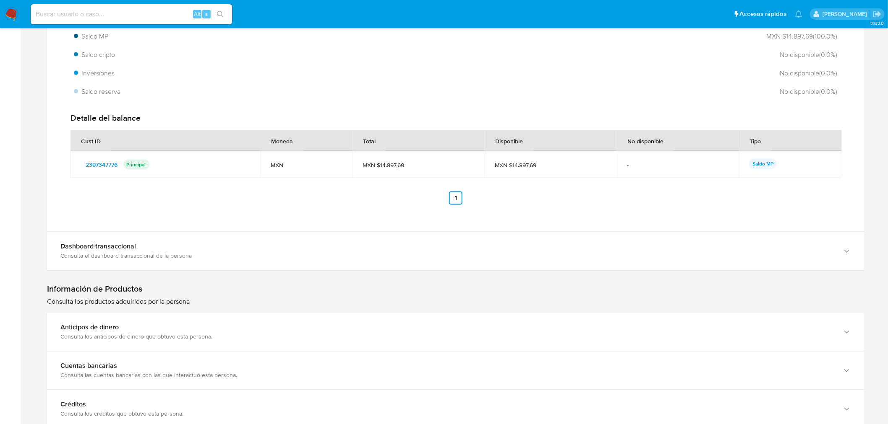
scroll to position [1793, 0]
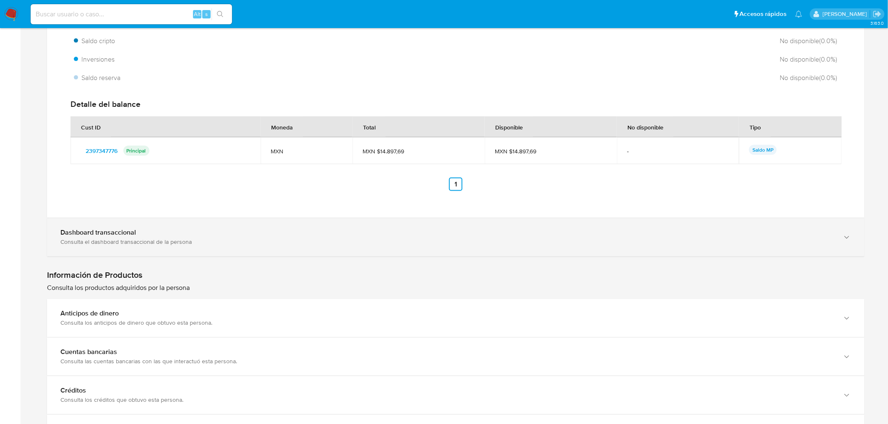
click at [846, 234] on icon "button" at bounding box center [846, 238] width 8 height 8
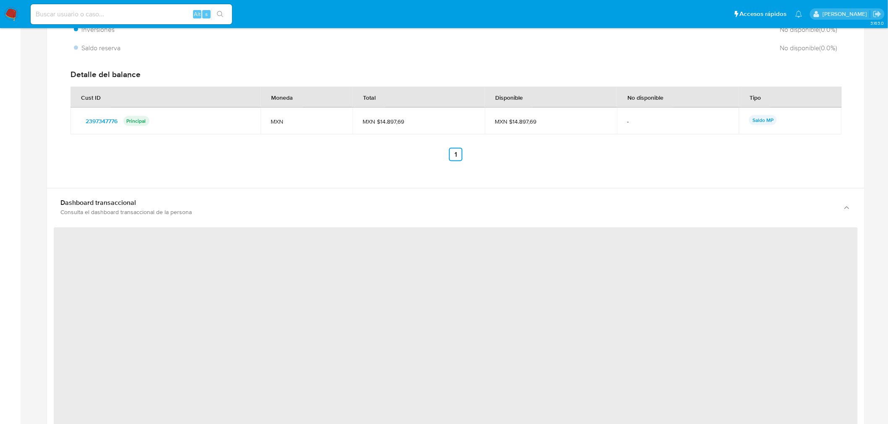
scroll to position [1840, 0]
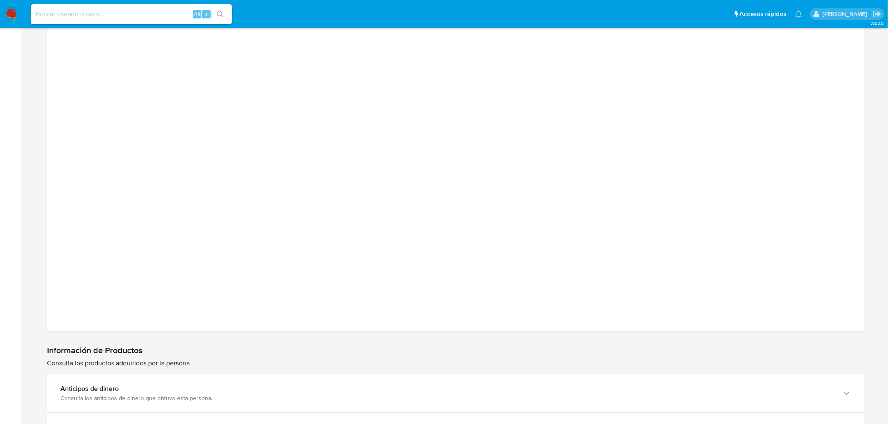
scroll to position [2166, 0]
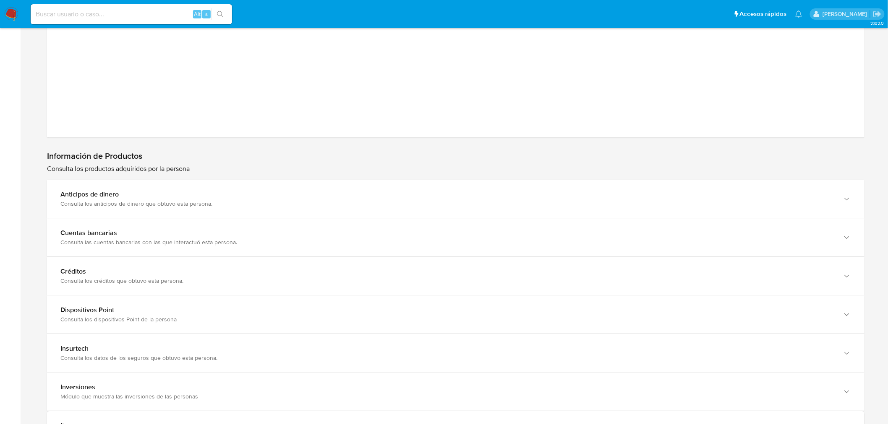
scroll to position [2306, 0]
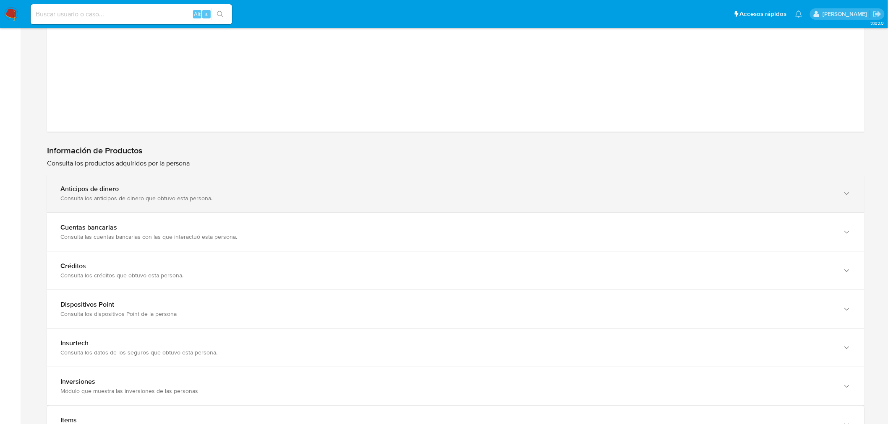
click at [851, 199] on div "Anticipos de dinero Consulta los anticipos de dinero que obtuvo esta persona." at bounding box center [455, 193] width 817 height 38
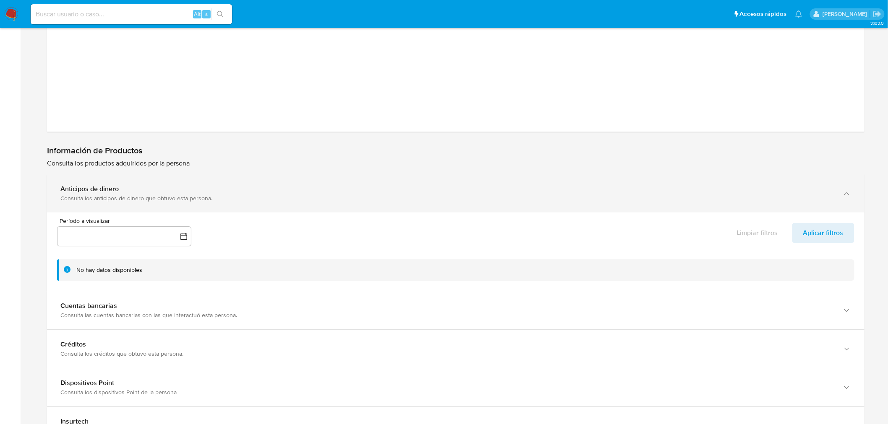
click at [851, 199] on div "Anticipos de dinero Consulta los anticipos de dinero que obtuvo esta persona." at bounding box center [455, 193] width 817 height 38
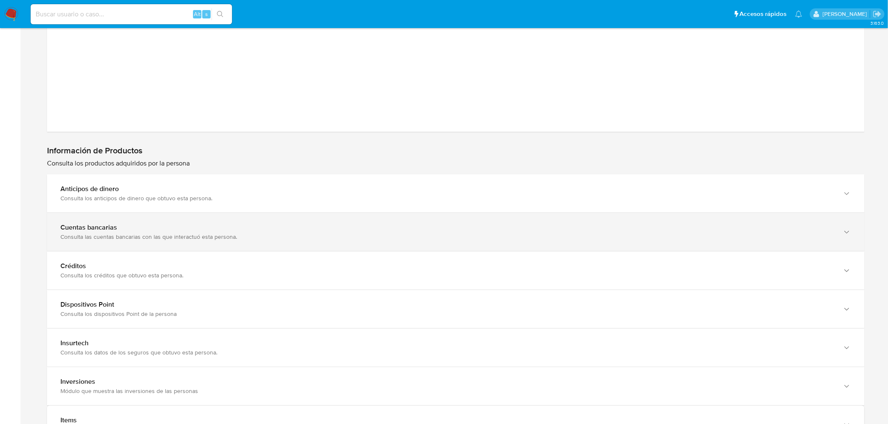
click at [857, 232] on div "Cuentas bancarias Consulta las cuentas bancarias con las que interactuó esta pe…" at bounding box center [455, 232] width 817 height 38
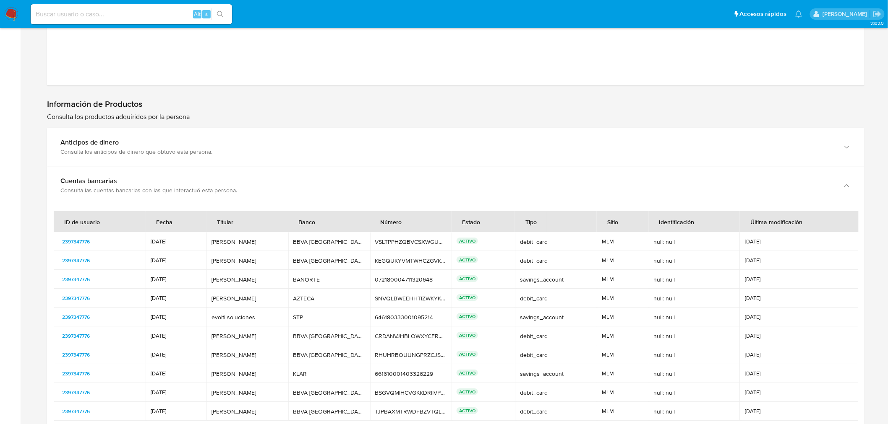
scroll to position [2399, 0]
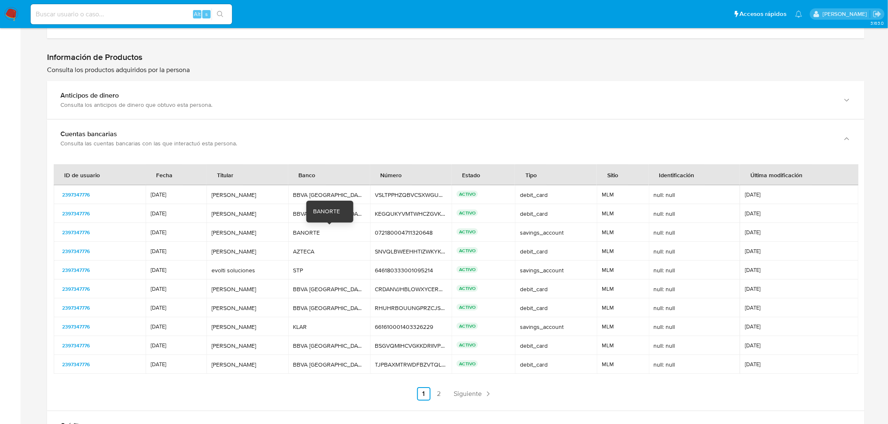
click at [305, 231] on div "BANORTE" at bounding box center [329, 233] width 72 height 8
drag, startPoint x: 212, startPoint y: 368, endPoint x: 269, endPoint y: 371, distance: 56.7
click at [269, 371] on td "Emad Rajabi Shirkuhi Emad Rajabi Shirkuhi" at bounding box center [247, 364] width 82 height 19
click at [452, 391] on link "Siguiente" at bounding box center [472, 394] width 45 height 13
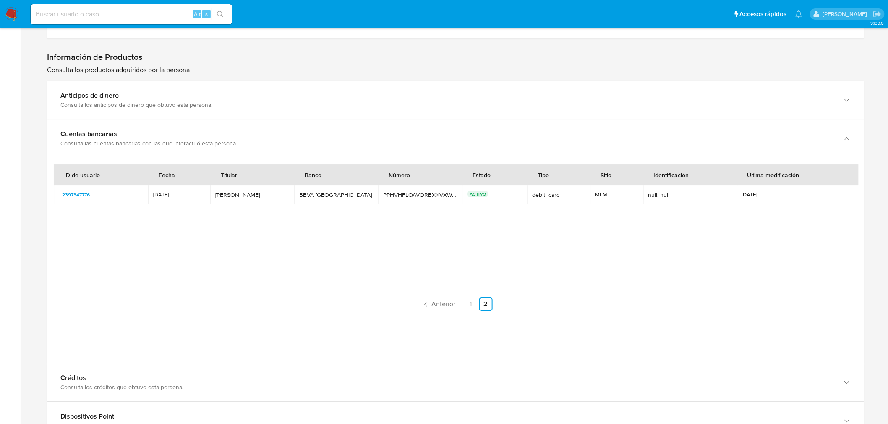
click at [469, 193] on p "ACTIVO" at bounding box center [477, 194] width 21 height 7
click at [430, 302] on link "Anterior" at bounding box center [438, 304] width 41 height 13
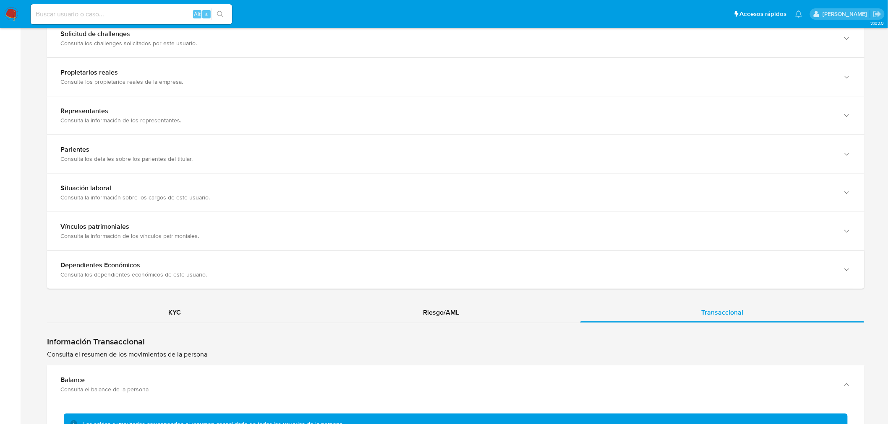
scroll to position [1281, 0]
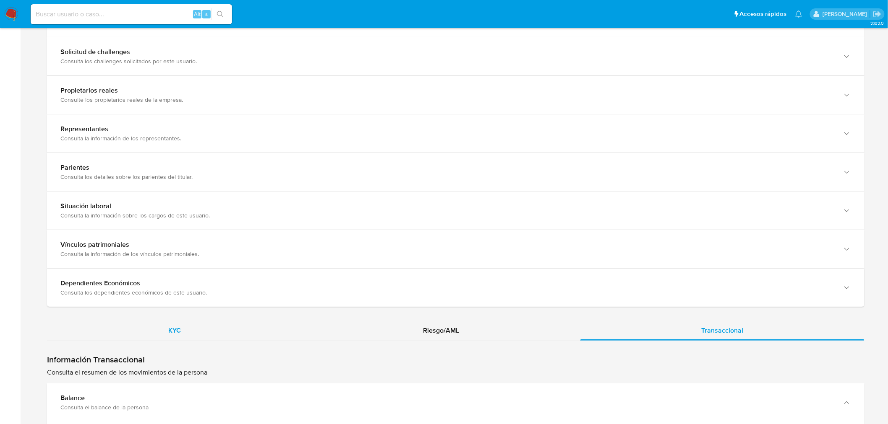
click at [234, 324] on div "KYC" at bounding box center [174, 331] width 255 height 20
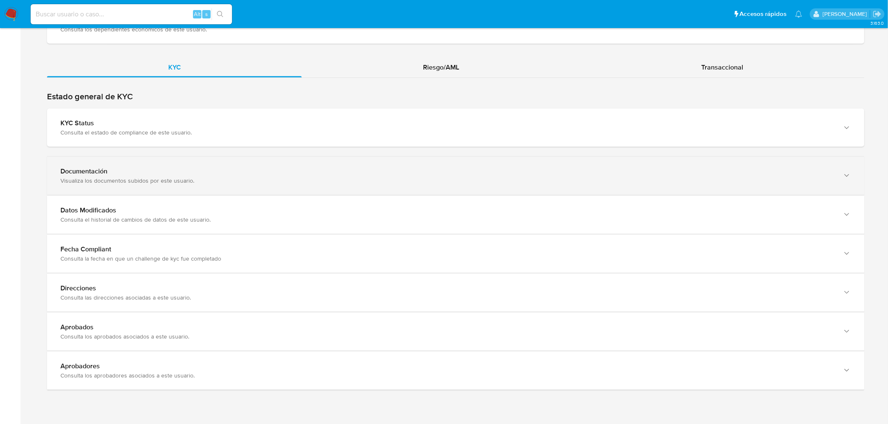
scroll to position [1560, 0]
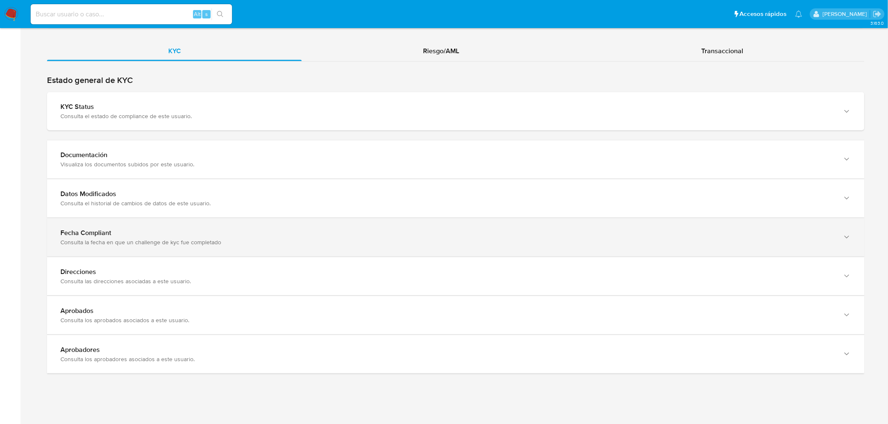
click at [275, 224] on div "Fecha Compliant Consulta la fecha en que un challenge de kyc fue completado" at bounding box center [455, 238] width 817 height 38
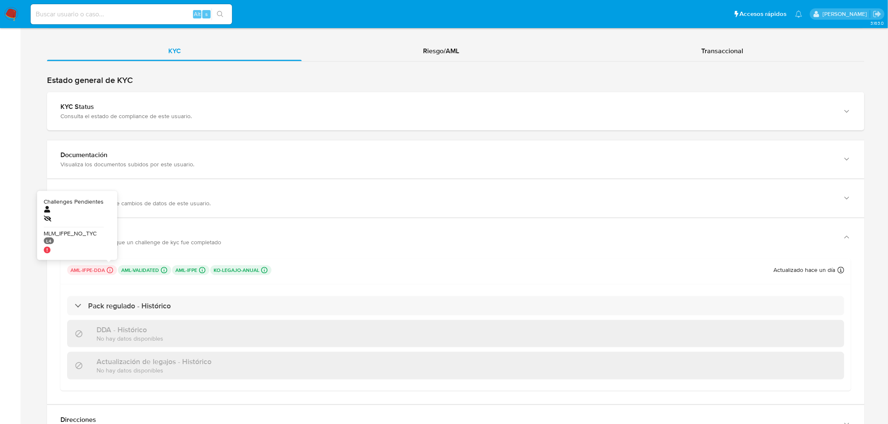
click at [106, 270] on icon at bounding box center [110, 271] width 8 height 8
click at [107, 271] on icon at bounding box center [110, 271] width 8 height 8
click at [109, 272] on icon at bounding box center [110, 271] width 8 height 8
click at [79, 268] on p "aml-ifpe-dda Challenges Pendientes MLM_IFPE_NO_TYC L4" at bounding box center [92, 271] width 50 height 10
click at [78, 268] on p "aml-ifpe-dda Challenges Pendientes MLM_IFPE_NO_TYC L4" at bounding box center [92, 271] width 50 height 10
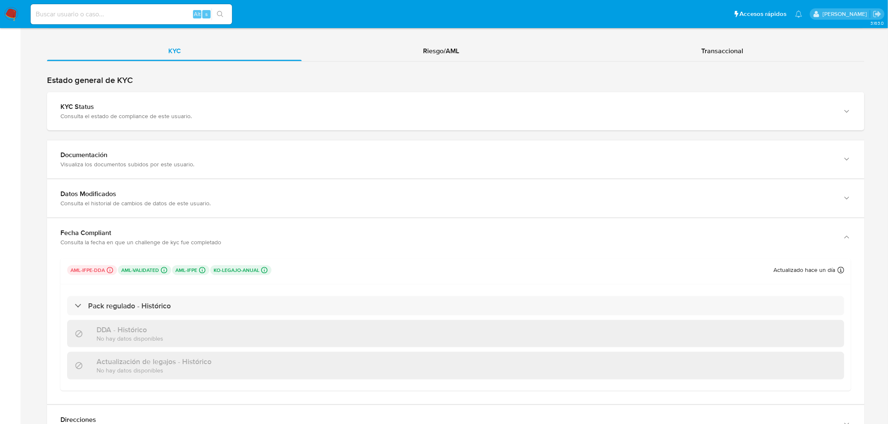
click at [78, 268] on p "aml-ifpe-dda Challenges Pendientes MLM_IFPE_NO_TYC L4" at bounding box center [92, 271] width 50 height 10
click at [109, 270] on icon at bounding box center [110, 270] width 6 height 6
click at [719, 52] on span "Transaccional" at bounding box center [722, 51] width 42 height 10
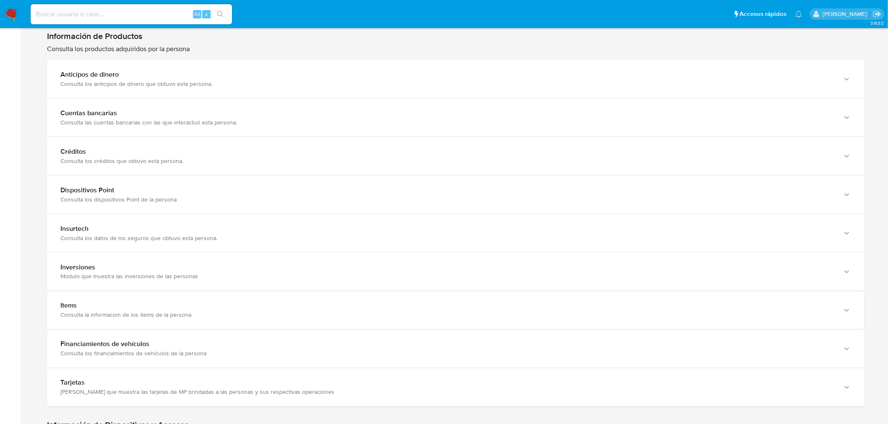
scroll to position [1700, 0]
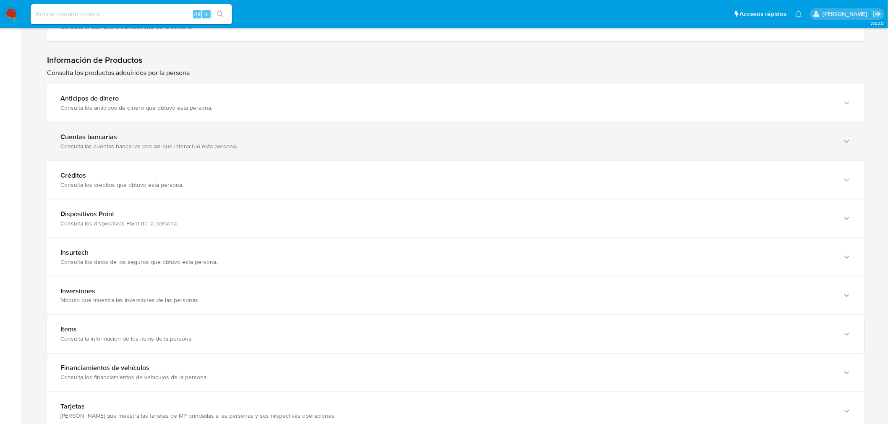
click at [497, 144] on div "Consulta las cuentas bancarias con las que interactuó esta persona." at bounding box center [446, 147] width 773 height 8
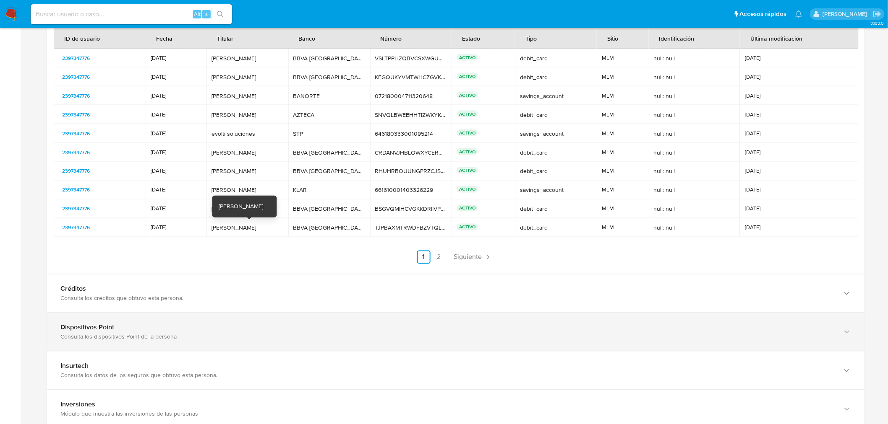
scroll to position [1793, 0]
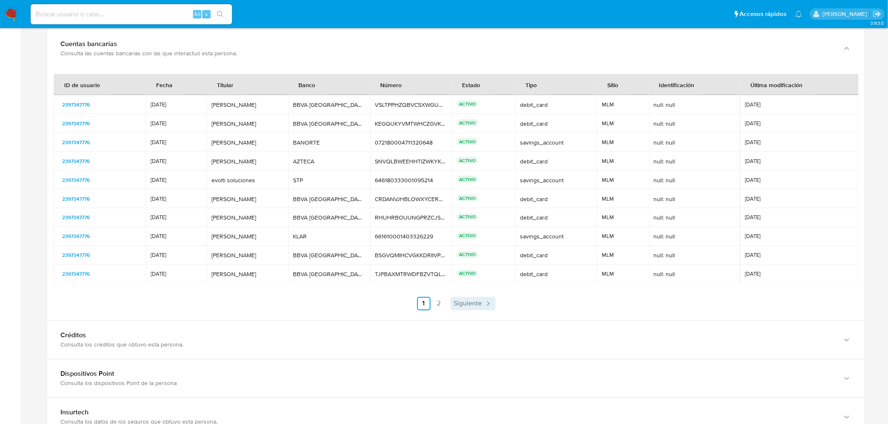
click at [453, 307] on link "Siguiente" at bounding box center [472, 303] width 45 height 13
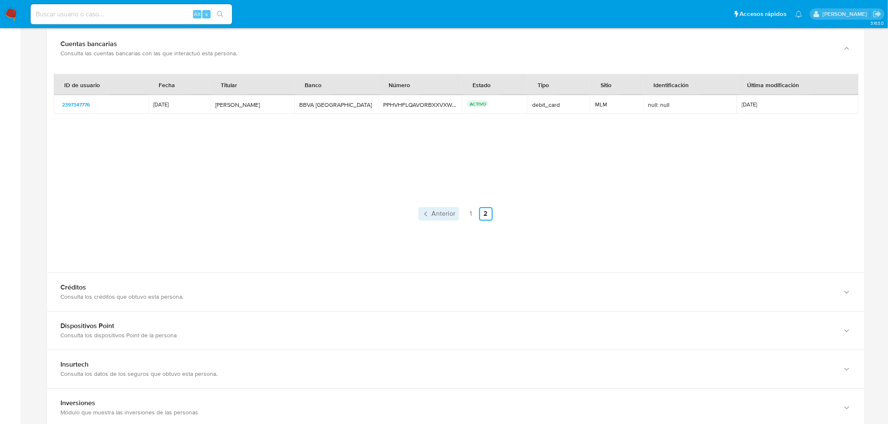
click at [429, 213] on icon "Paginación" at bounding box center [426, 214] width 8 height 8
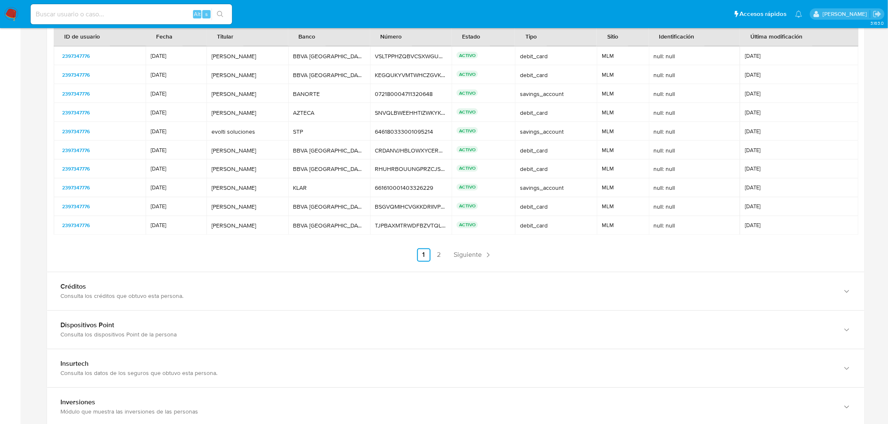
scroll to position [1933, 0]
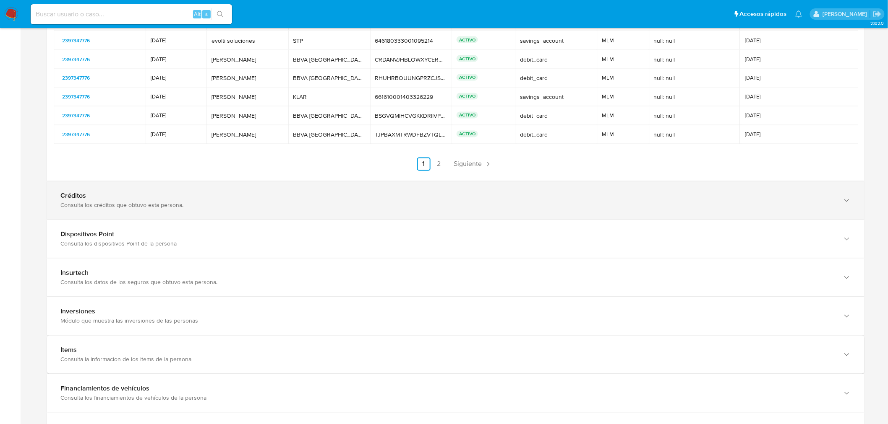
click at [203, 207] on div "Consulta los créditos que obtuvo esta persona." at bounding box center [446, 206] width 773 height 8
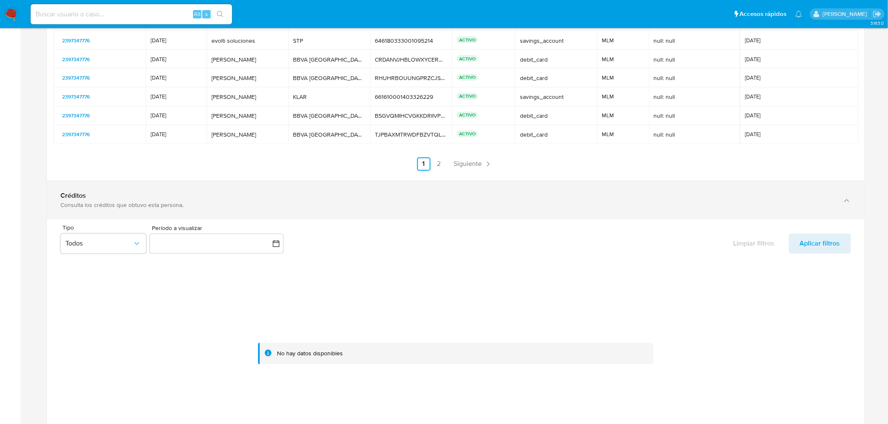
click at [203, 207] on div "Consulta los créditos que obtuvo esta persona." at bounding box center [446, 206] width 773 height 8
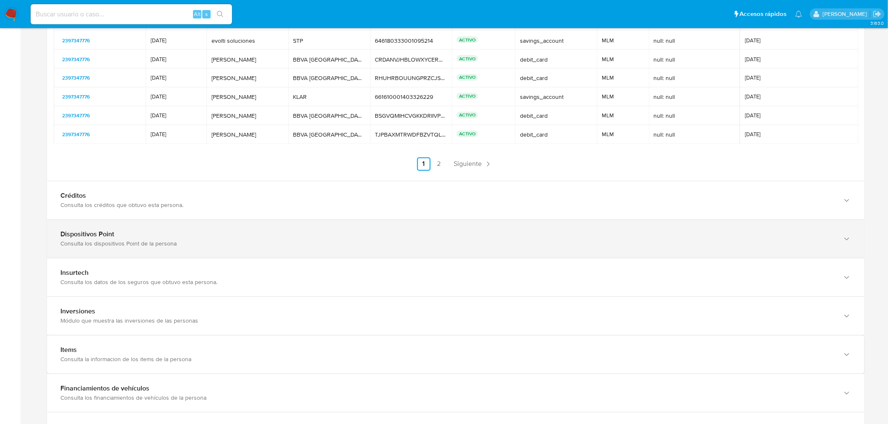
click at [216, 250] on div "Dispositivos Point Consulta los dispositivos Point de la persona" at bounding box center [455, 239] width 817 height 38
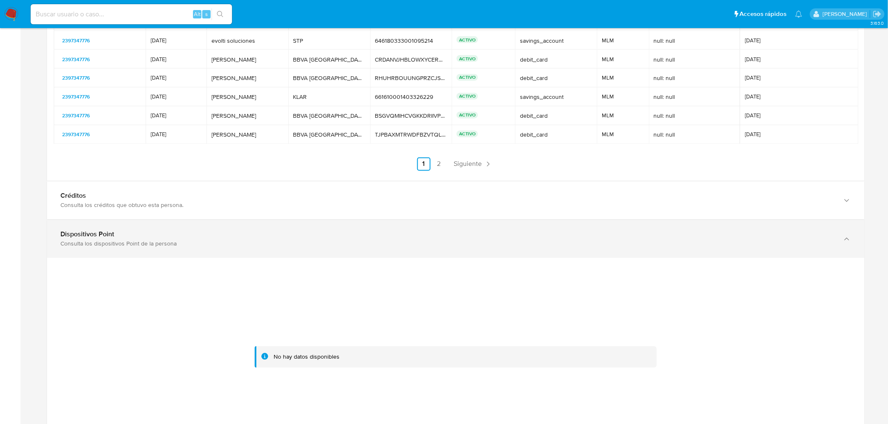
click at [216, 250] on div "Dispositivos Point Consulta los dispositivos Point de la persona" at bounding box center [455, 239] width 817 height 38
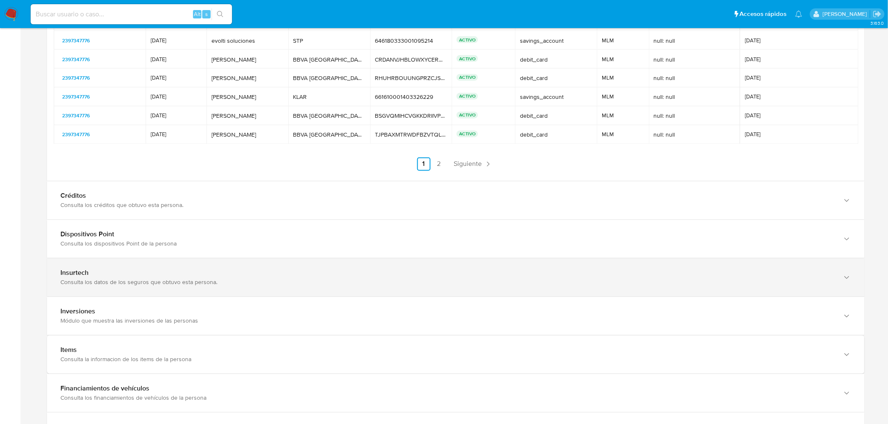
click at [217, 271] on div "Insurtech" at bounding box center [446, 273] width 773 height 8
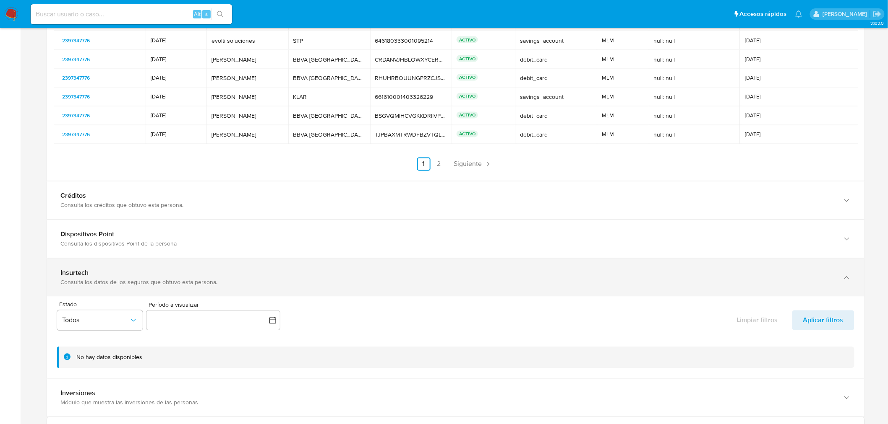
click at [217, 271] on div "Insurtech" at bounding box center [446, 273] width 773 height 8
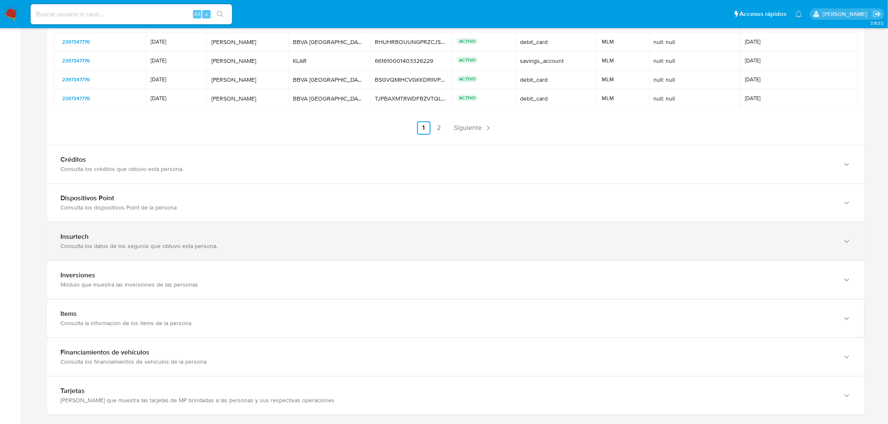
scroll to position [1980, 0]
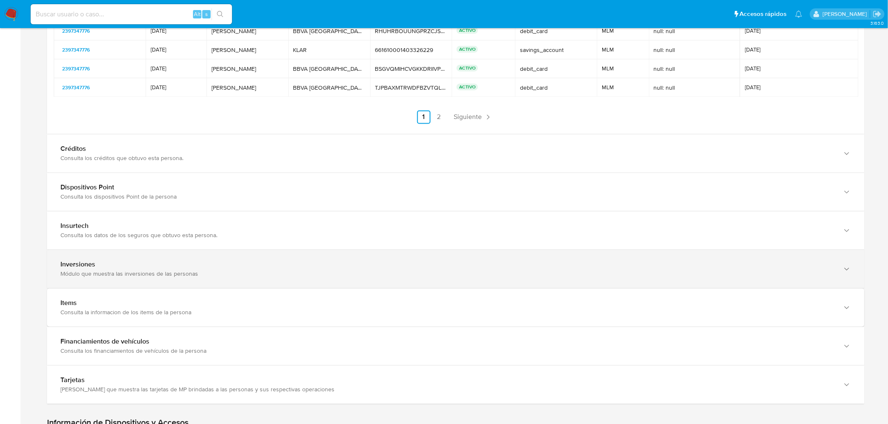
click at [217, 269] on div "Inversiones" at bounding box center [446, 265] width 773 height 8
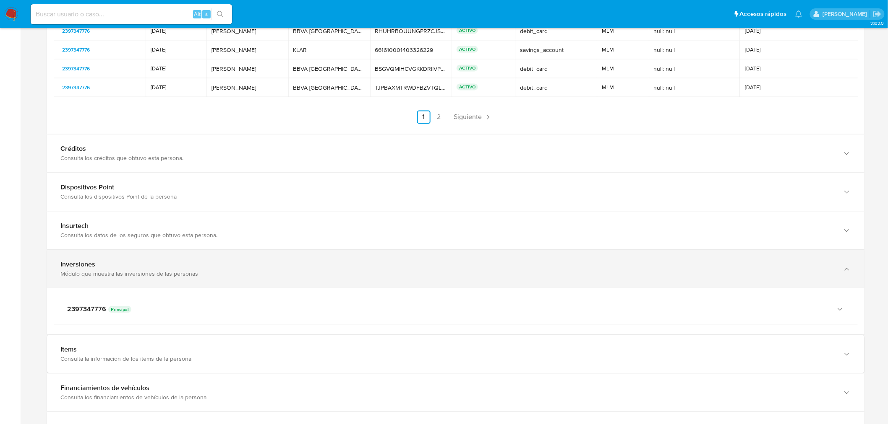
click at [217, 269] on div "Inversiones" at bounding box center [446, 265] width 773 height 8
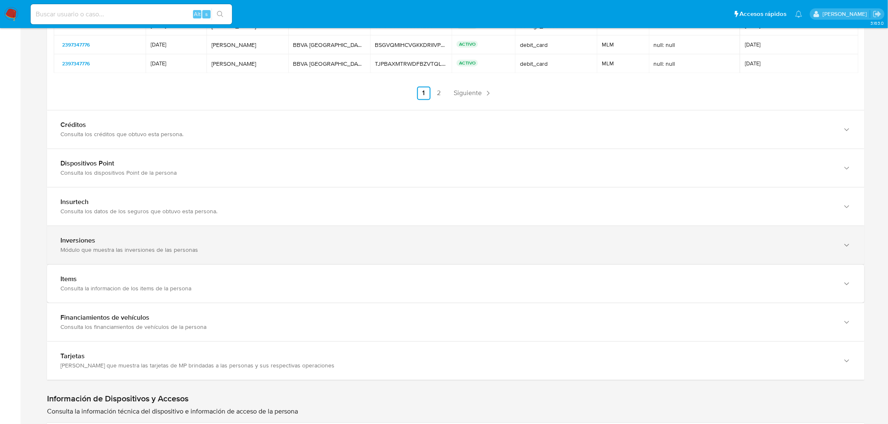
scroll to position [2026, 0]
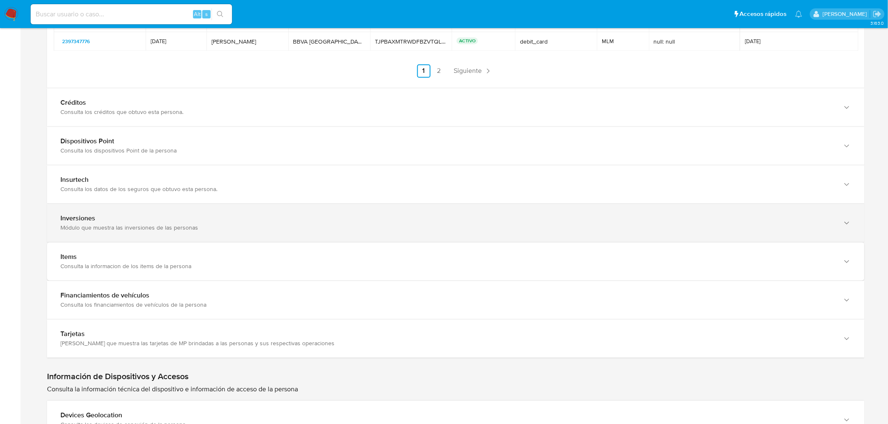
click at [217, 270] on div "Consulta la informacion de los items de la persona" at bounding box center [446, 267] width 773 height 8
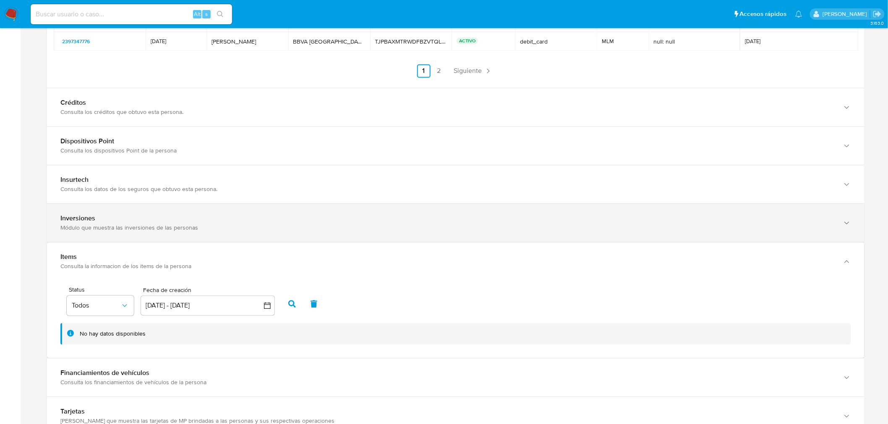
click at [217, 270] on div "Consulta la informacion de los items de la persona" at bounding box center [446, 267] width 773 height 8
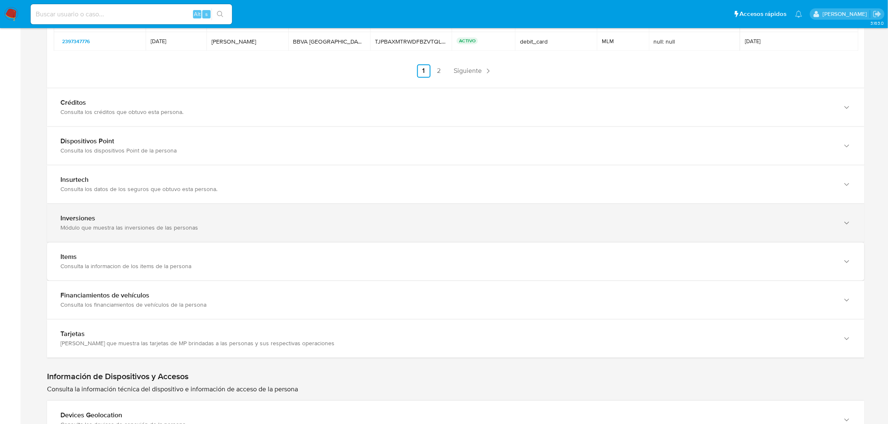
scroll to position [2120, 0]
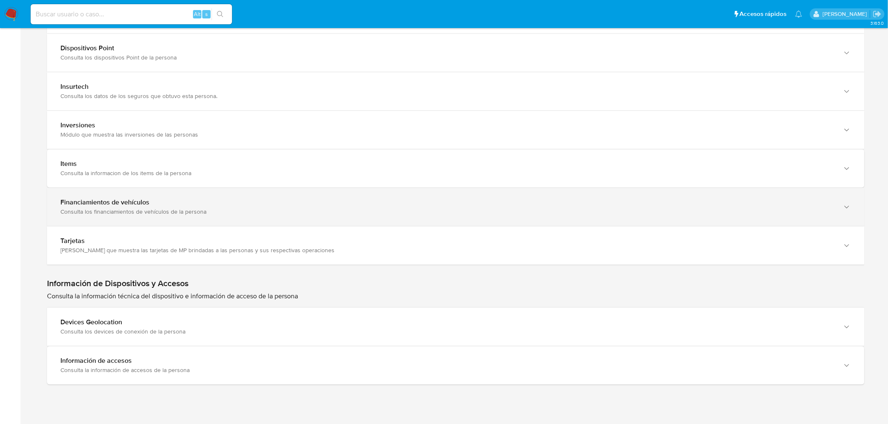
click at [228, 214] on div "Consulta los financiamientos de vehículos de la persona" at bounding box center [446, 212] width 773 height 8
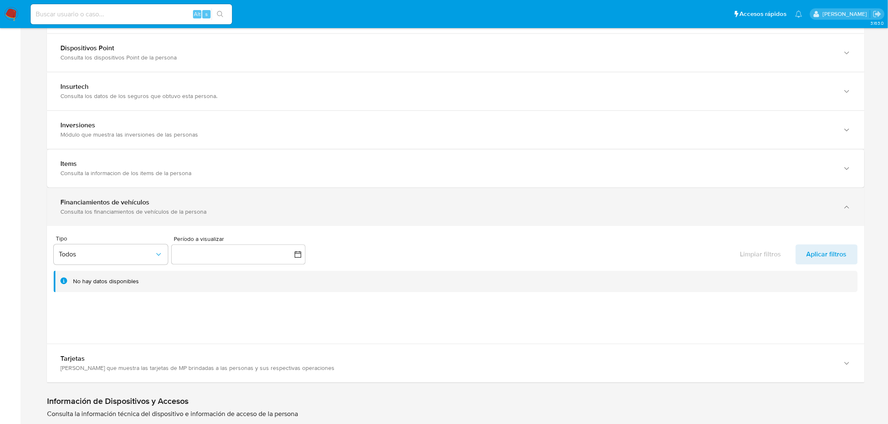
click at [228, 214] on div "Consulta los financiamientos de vehículos de la persona" at bounding box center [446, 212] width 773 height 8
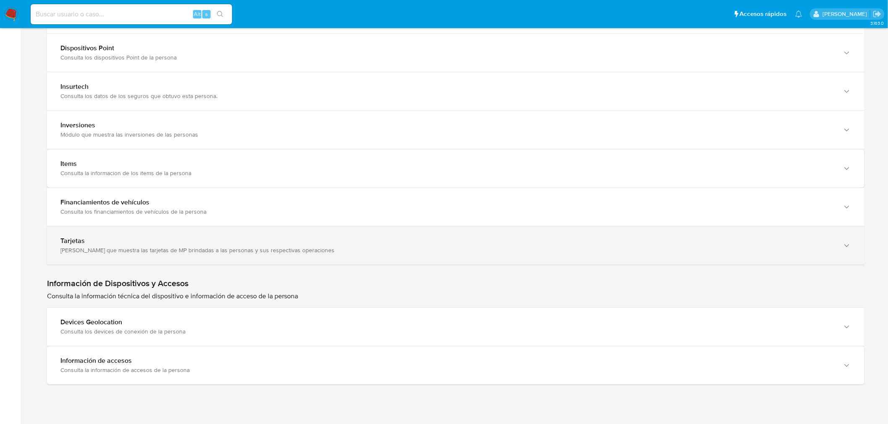
click at [236, 242] on div "Tarjetas" at bounding box center [446, 241] width 773 height 8
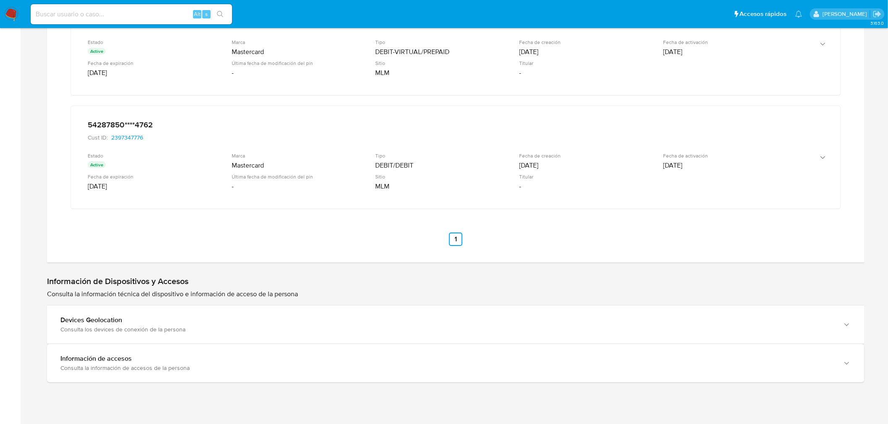
scroll to position [2461, 0]
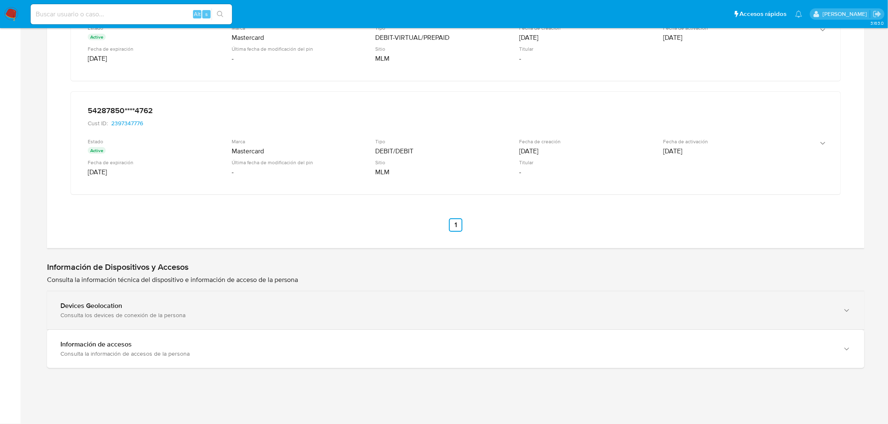
click at [393, 297] on div "Devices Geolocation Consulta los devices de conexión de la persona" at bounding box center [455, 311] width 817 height 38
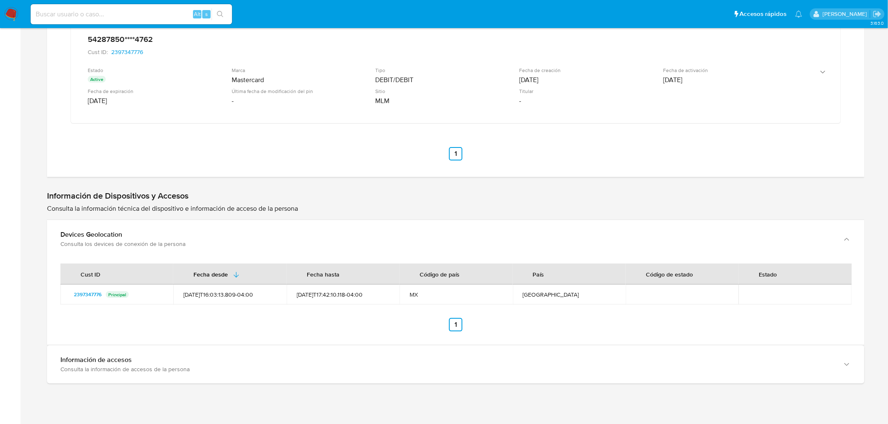
scroll to position [2548, 0]
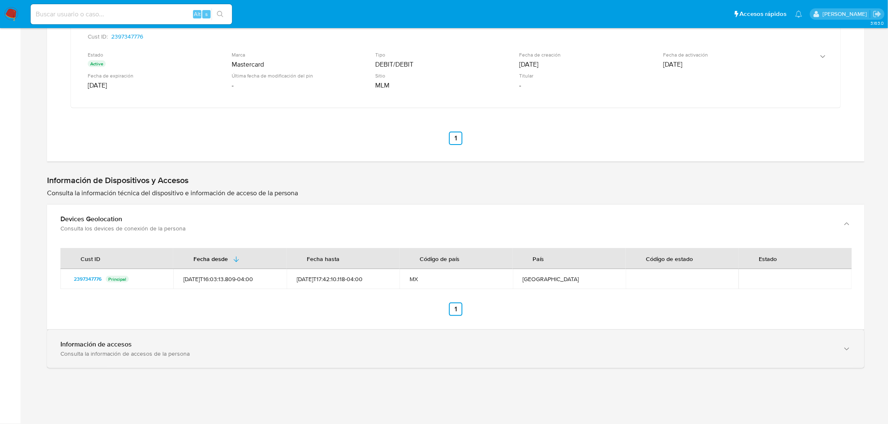
click at [318, 349] on div "Información de accesos" at bounding box center [446, 345] width 773 height 8
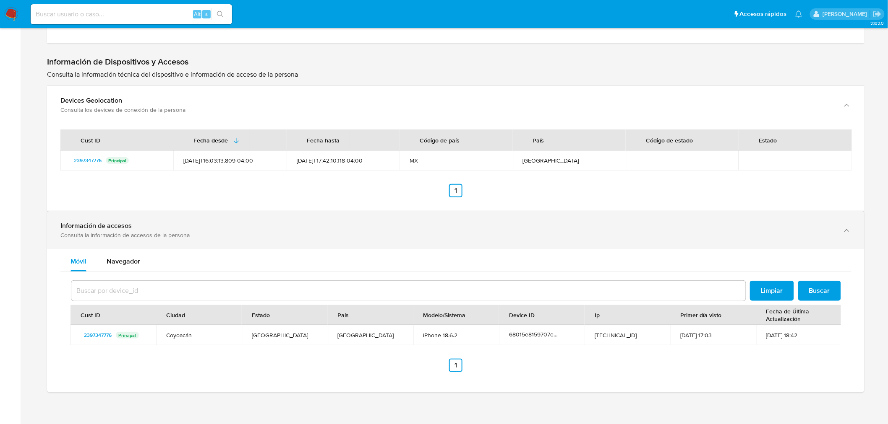
scroll to position [2688, 0]
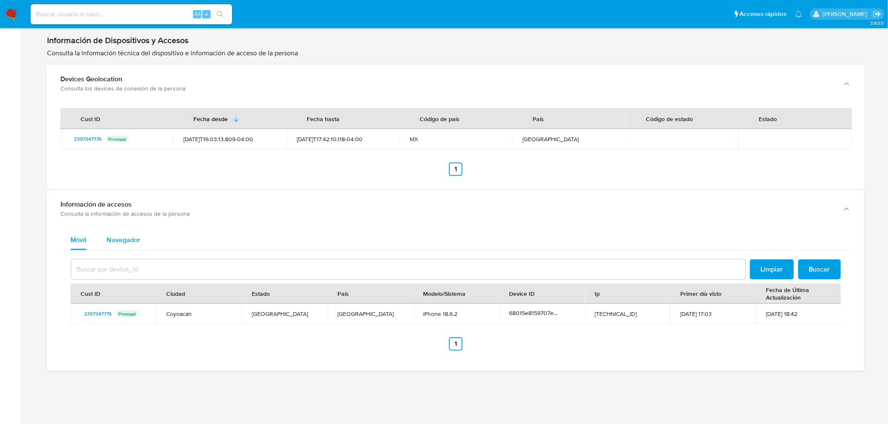
click at [140, 240] on button "Navegador" at bounding box center [123, 240] width 54 height 20
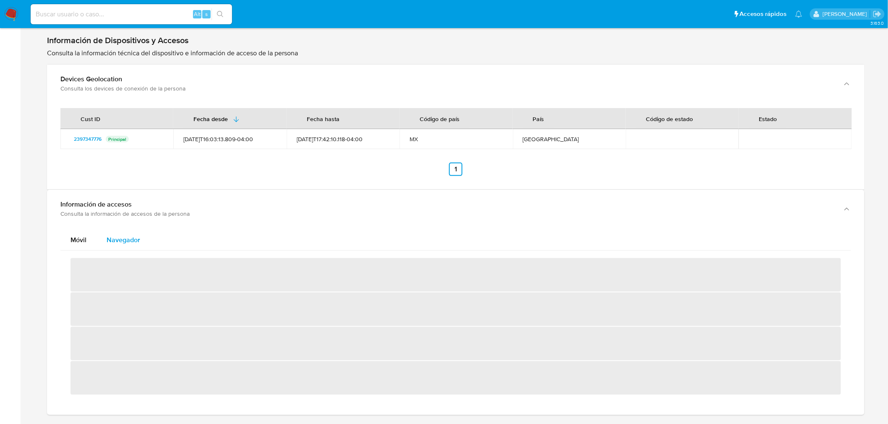
scroll to position [2619, 0]
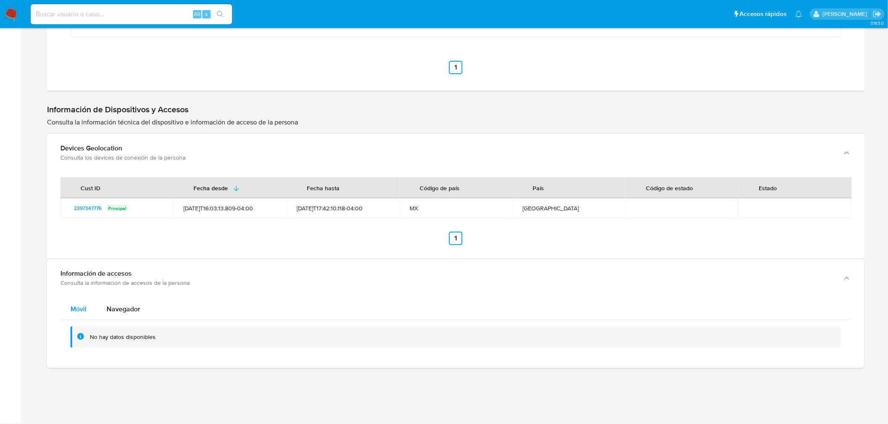
click at [86, 304] on div "Móvil" at bounding box center [78, 309] width 16 height 20
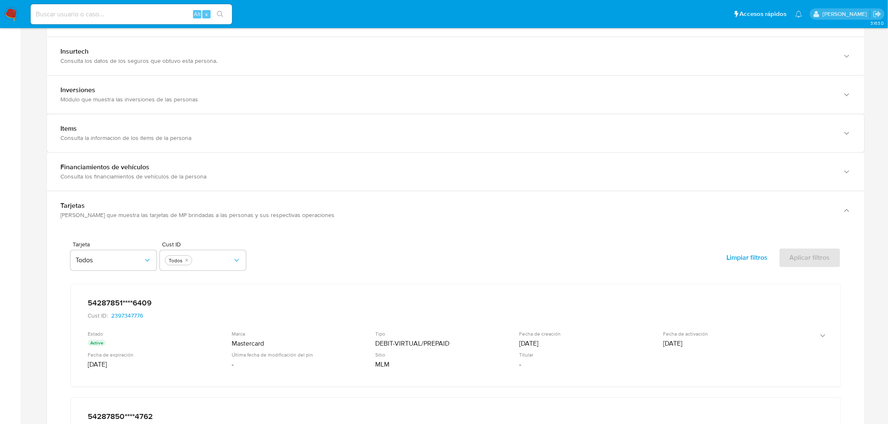
scroll to position [2246, 0]
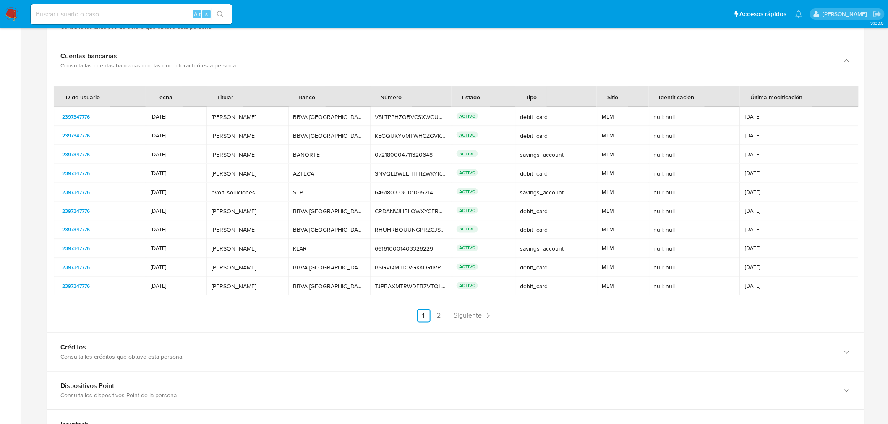
scroll to position [1733, 0]
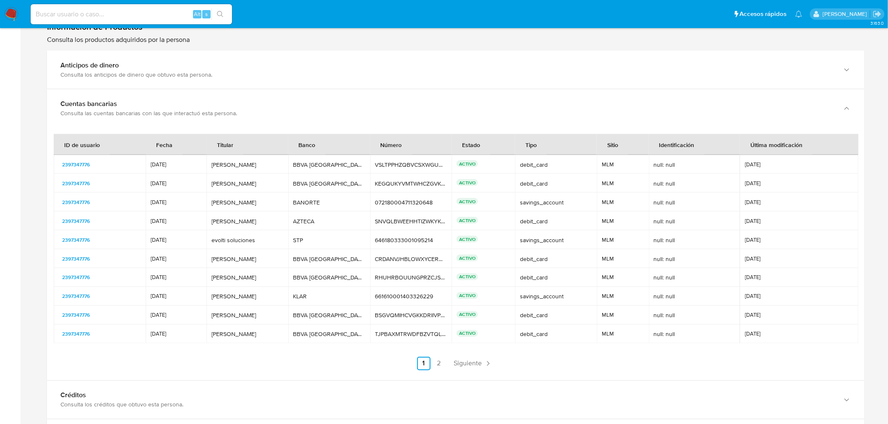
click at [272, 166] on div "Edoardo Alberto Couttolenc Castro" at bounding box center [247, 165] width 72 height 8
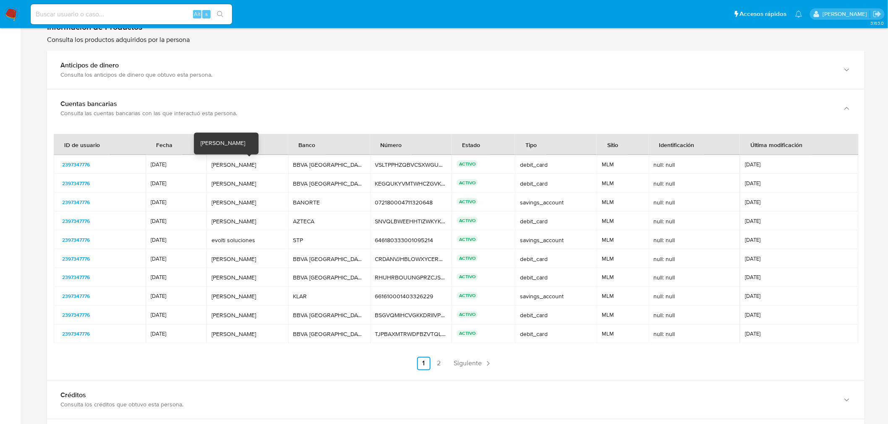
click at [272, 166] on div "Edoardo Alberto Couttolenc Castro" at bounding box center [247, 165] width 72 height 8
click at [221, 185] on div "ABU BAKKAR SIDDAK" at bounding box center [247, 184] width 72 height 8
click at [224, 202] on div "ALFONSO ALARCON DELGADO" at bounding box center [247, 203] width 72 height 8
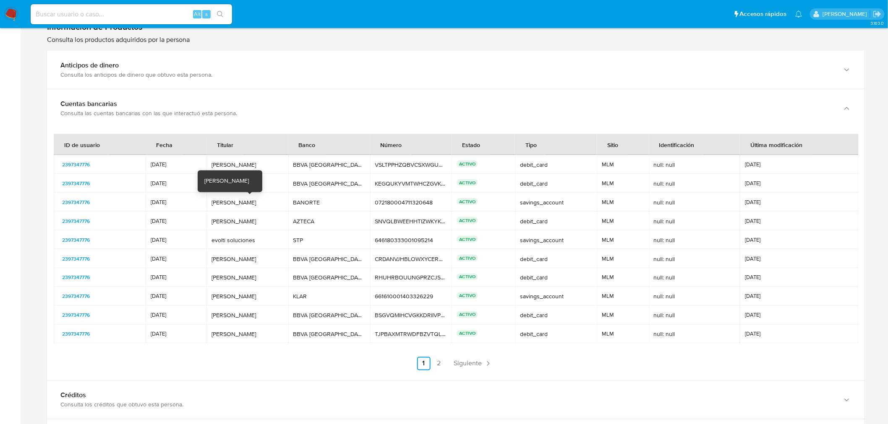
click at [224, 202] on div "ALFONSO ALARCON DELGADO" at bounding box center [247, 203] width 72 height 8
click at [458, 365] on span "Siguiente" at bounding box center [468, 364] width 28 height 7
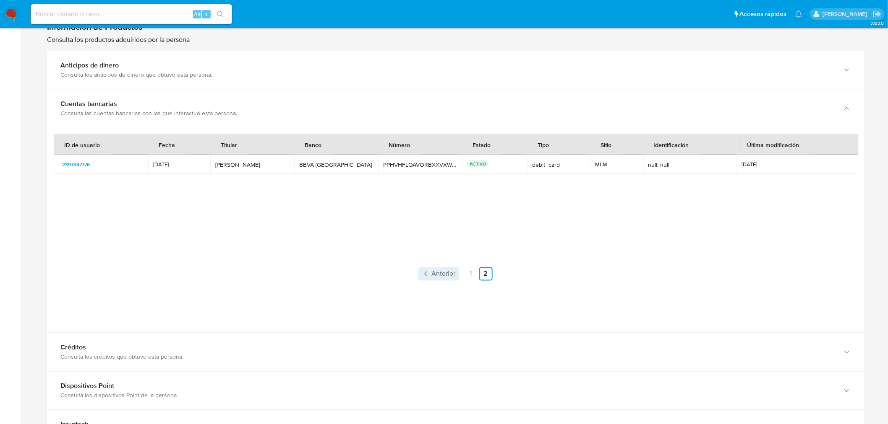
click at [419, 278] on link "Anterior" at bounding box center [438, 274] width 41 height 13
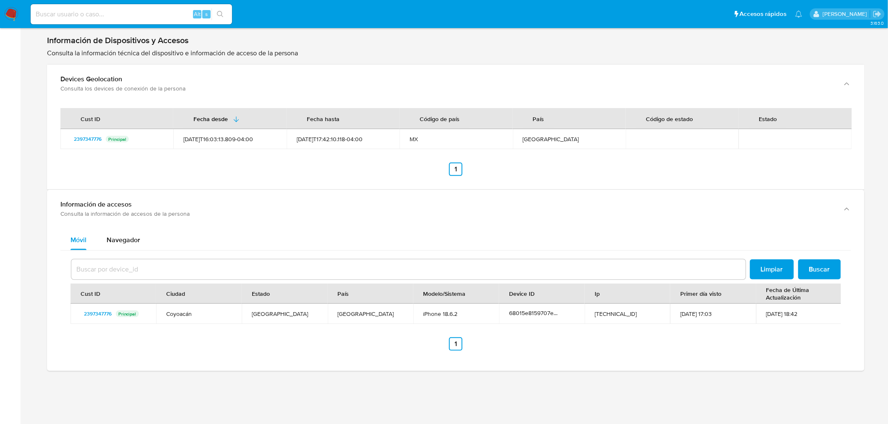
scroll to position [2691, 0]
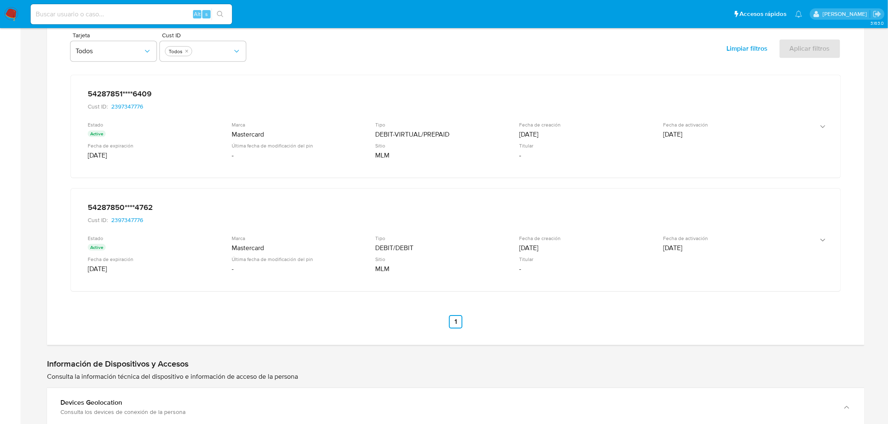
scroll to position [2364, 0]
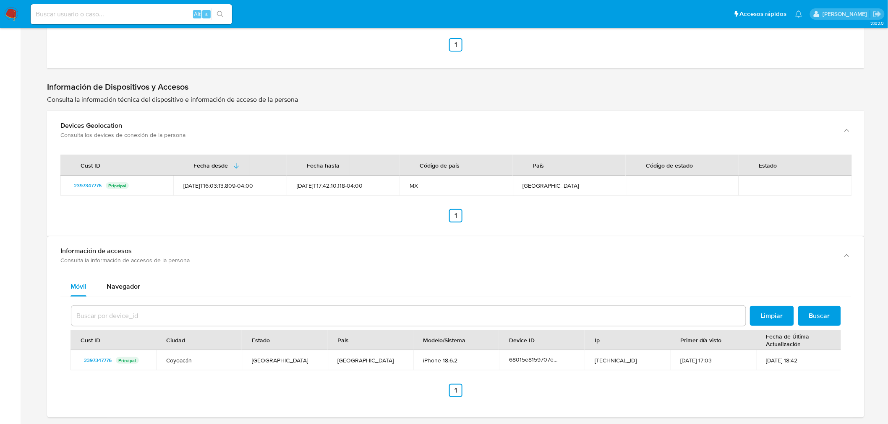
scroll to position [2691, 0]
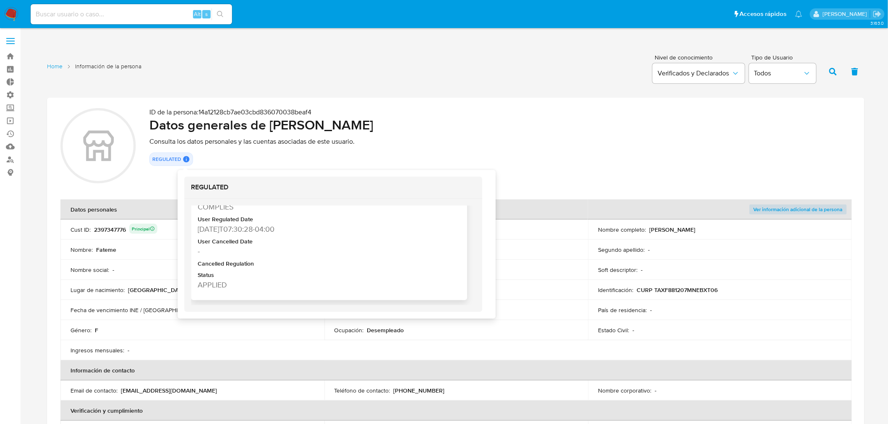
scroll to position [48, 0]
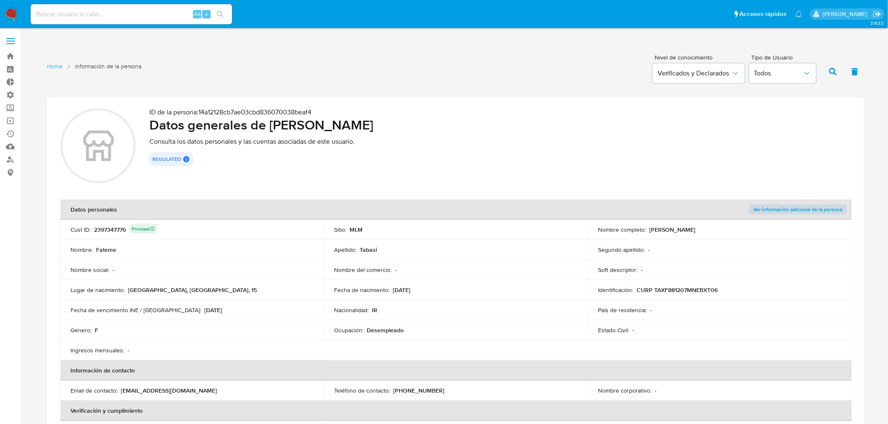
click at [197, 154] on div "REGULATED REGULATED MLM IFPE Evaluation Result COMPLIES User Regulated Date 202…" at bounding box center [499, 159] width 701 height 13
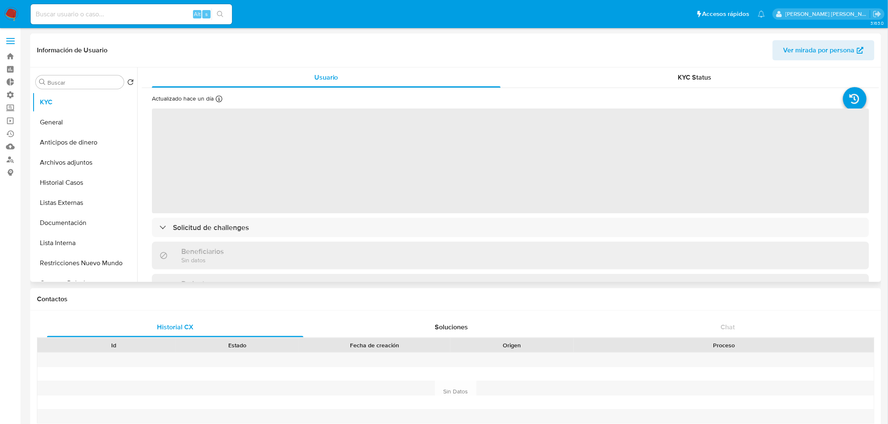
select select "10"
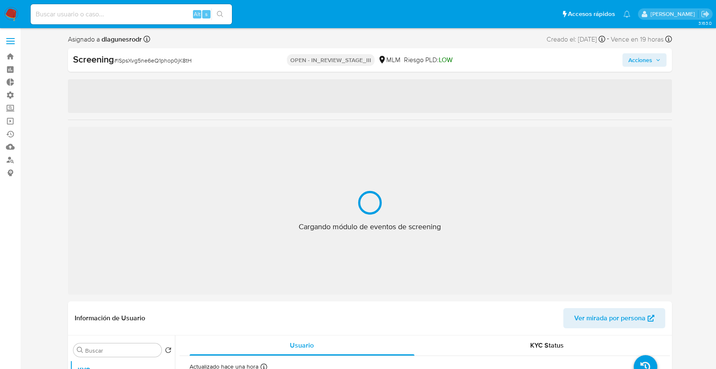
select select "10"
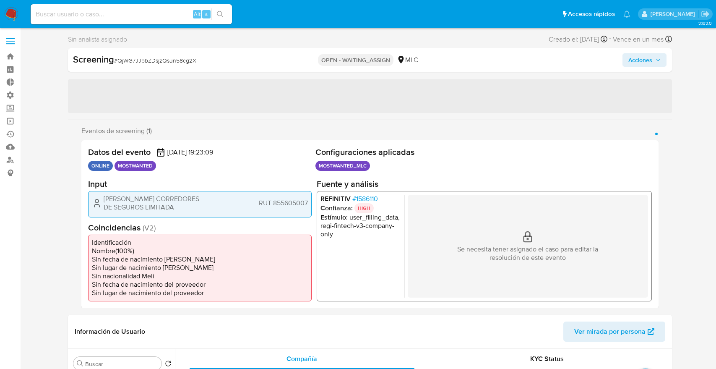
select select "10"
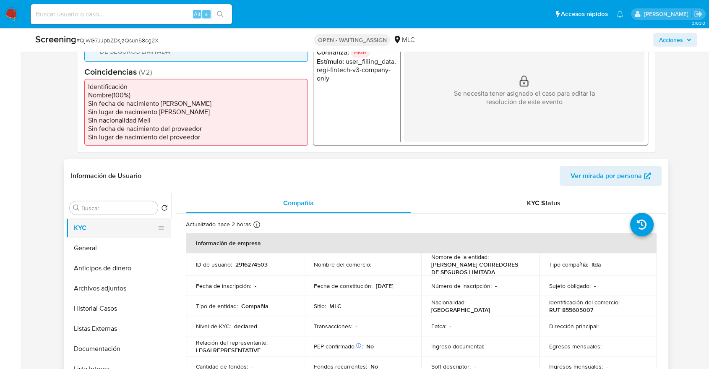
scroll to position [279, 0]
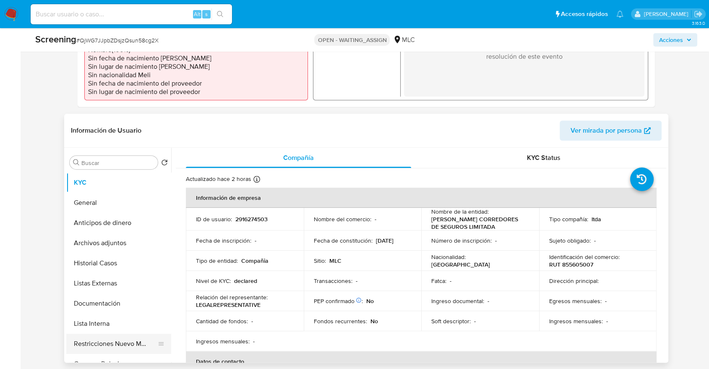
click at [76, 334] on button "Restricciones Nuevo Mundo" at bounding box center [115, 343] width 98 height 20
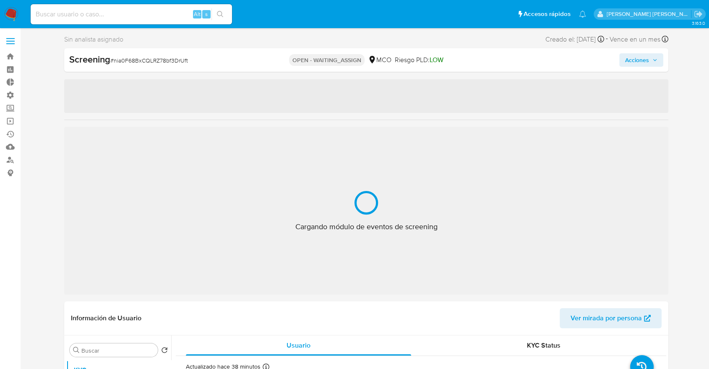
select select "10"
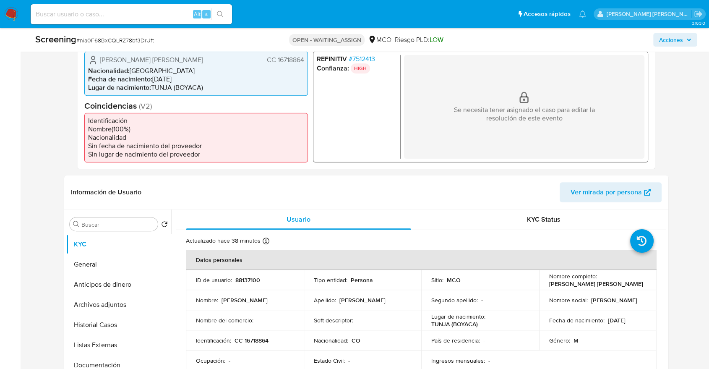
scroll to position [279, 0]
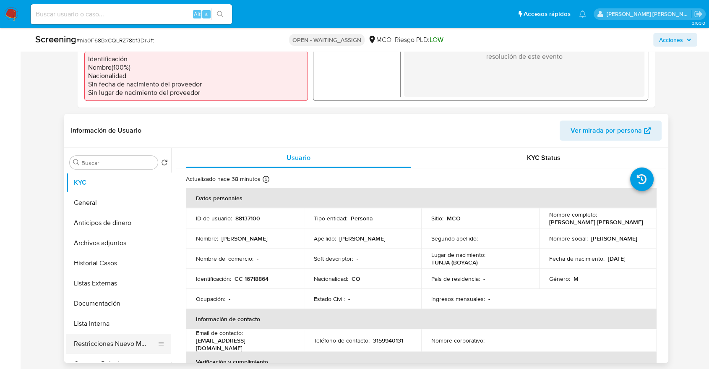
click at [75, 336] on button "Restricciones Nuevo Mundo" at bounding box center [115, 343] width 98 height 20
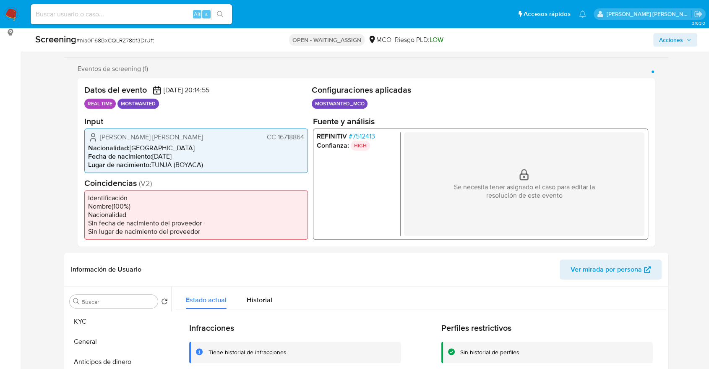
scroll to position [140, 0]
click at [353, 135] on span "# 7512413" at bounding box center [362, 137] width 26 height 8
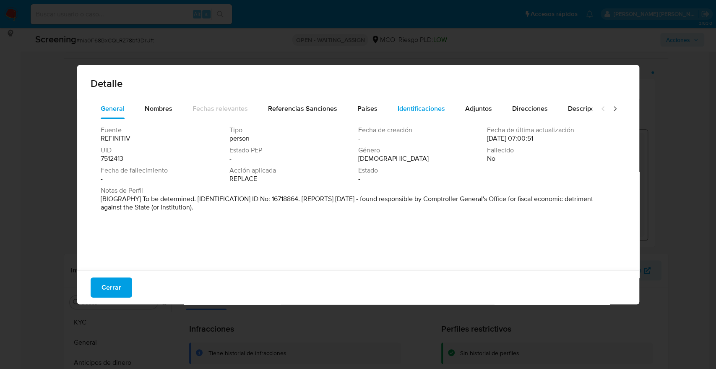
click at [413, 112] on span "Identificaciones" at bounding box center [421, 109] width 47 height 10
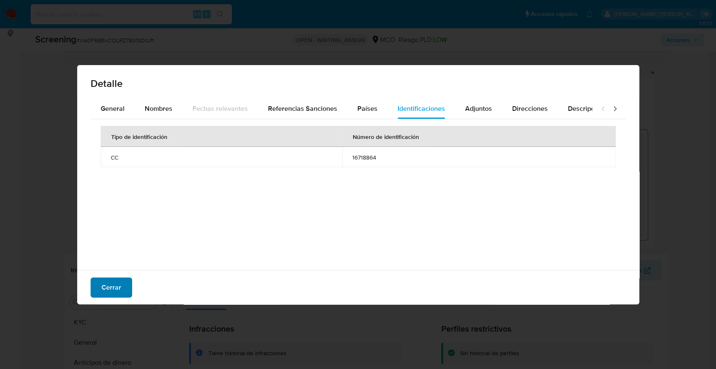
click at [122, 284] on button "Cerrar" at bounding box center [112, 287] width 42 height 20
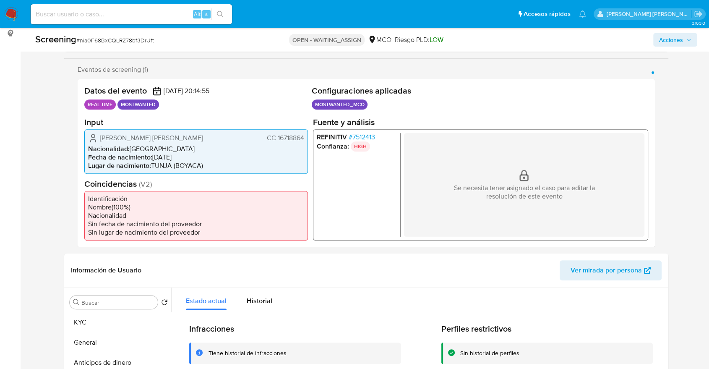
click at [354, 137] on span "# 7512413" at bounding box center [362, 137] width 26 height 8
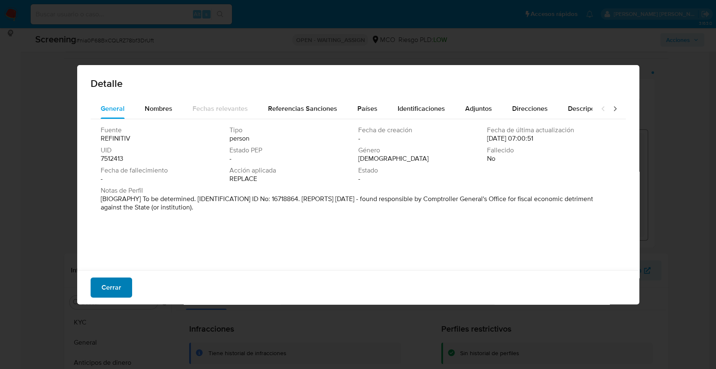
click at [122, 283] on button "Cerrar" at bounding box center [112, 287] width 42 height 20
